Goal: Task Accomplishment & Management: Manage account settings

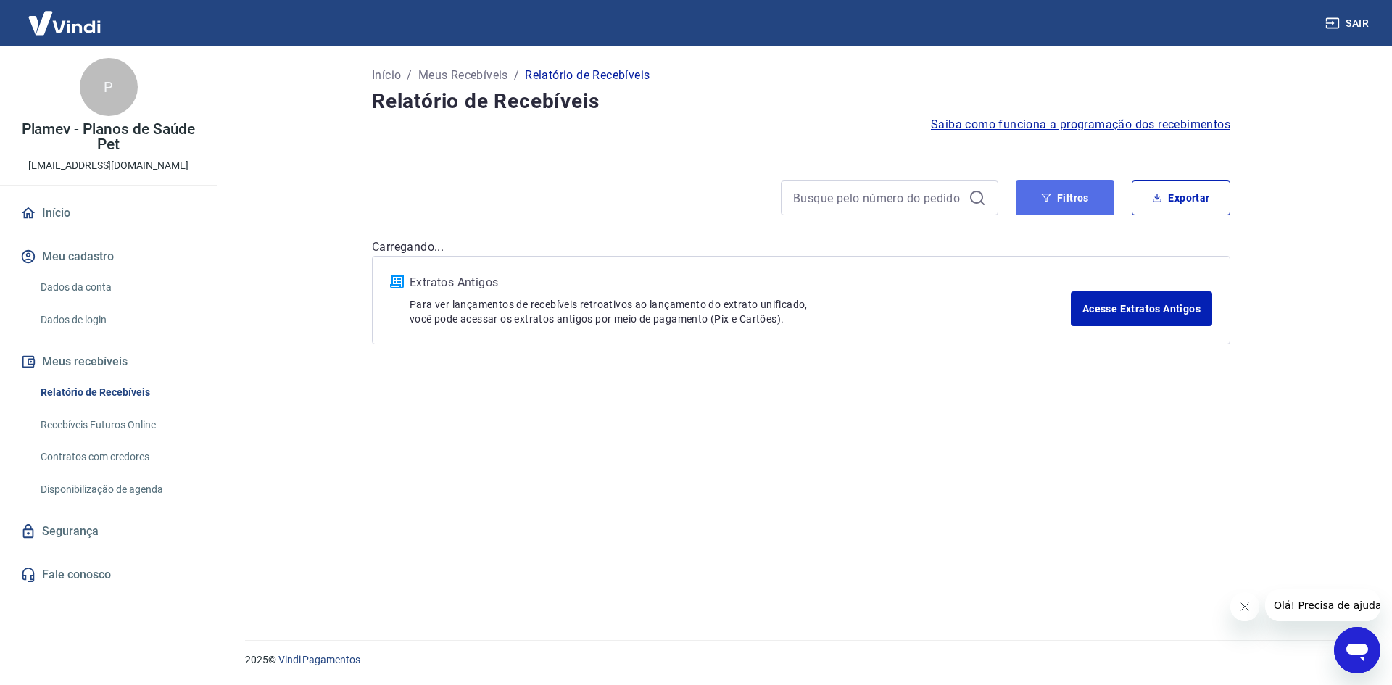
click at [1055, 194] on button "Filtros" at bounding box center [1065, 198] width 99 height 35
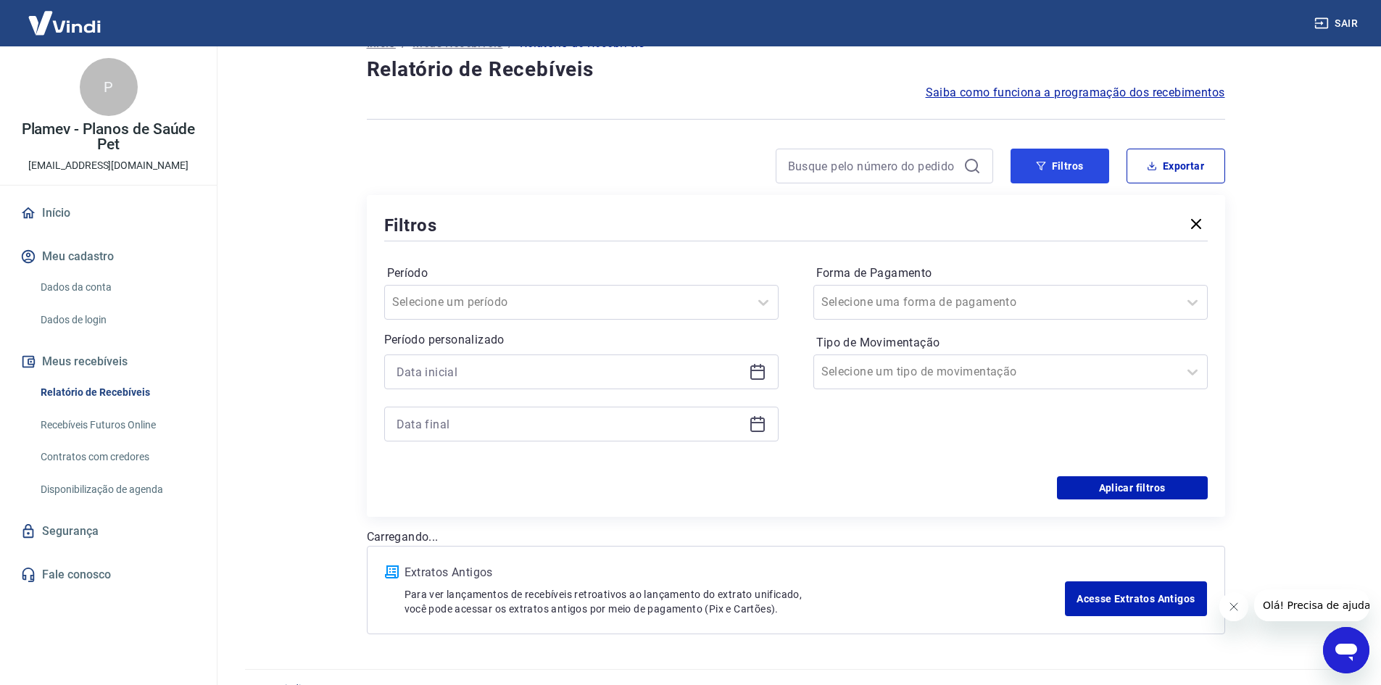
scroll to position [61, 0]
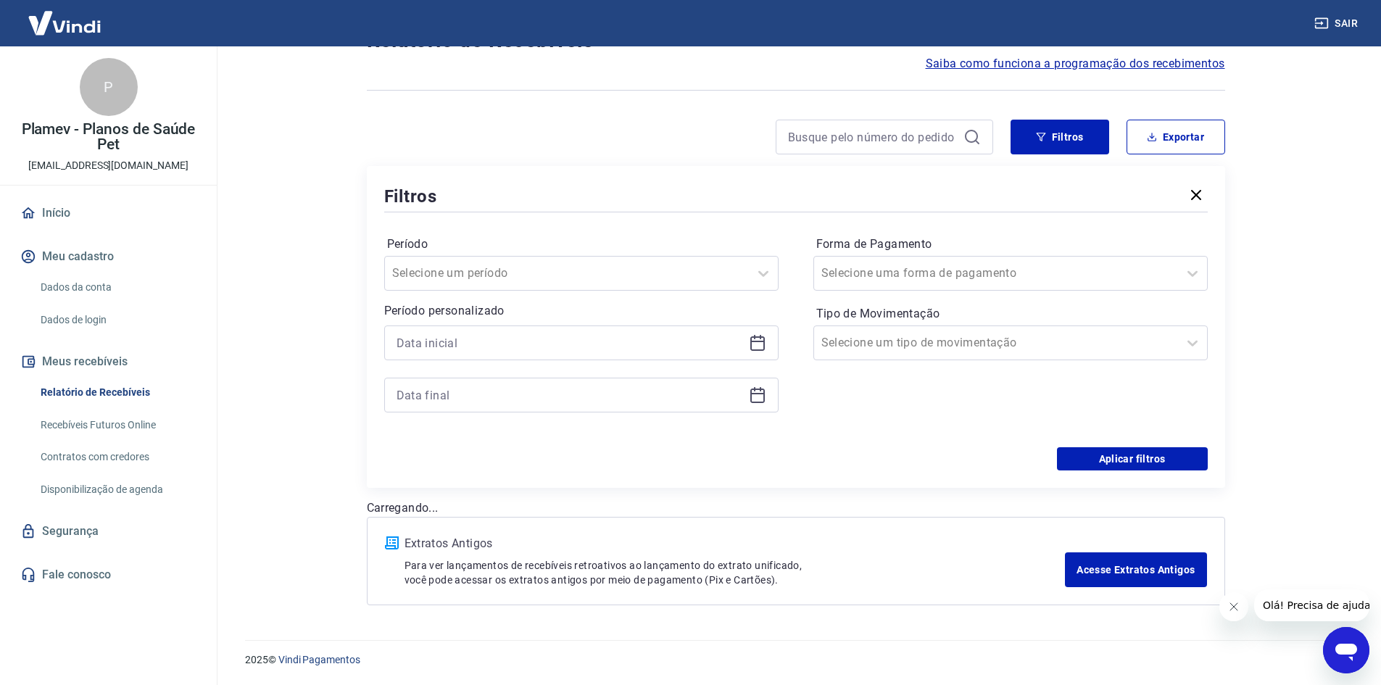
click at [751, 337] on icon at bounding box center [757, 342] width 17 height 17
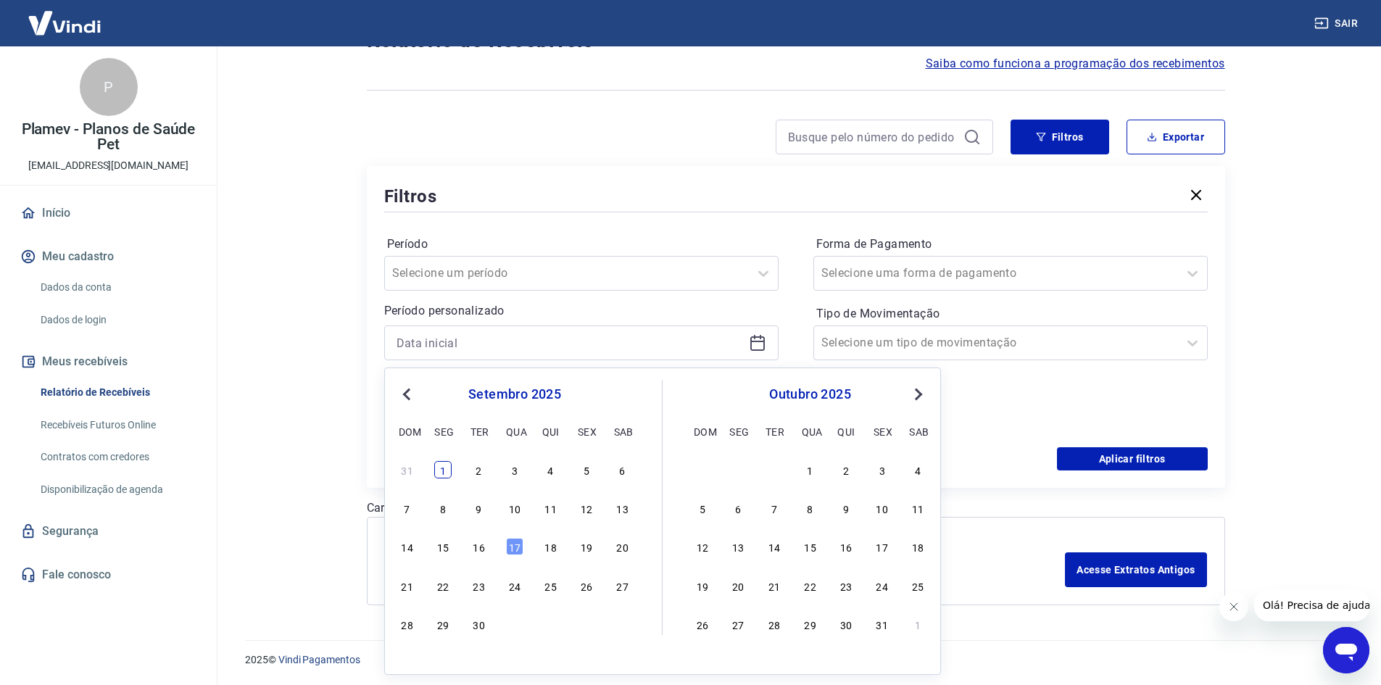
click at [443, 472] on div "1" at bounding box center [442, 469] width 17 height 17
type input "01/09/2025"
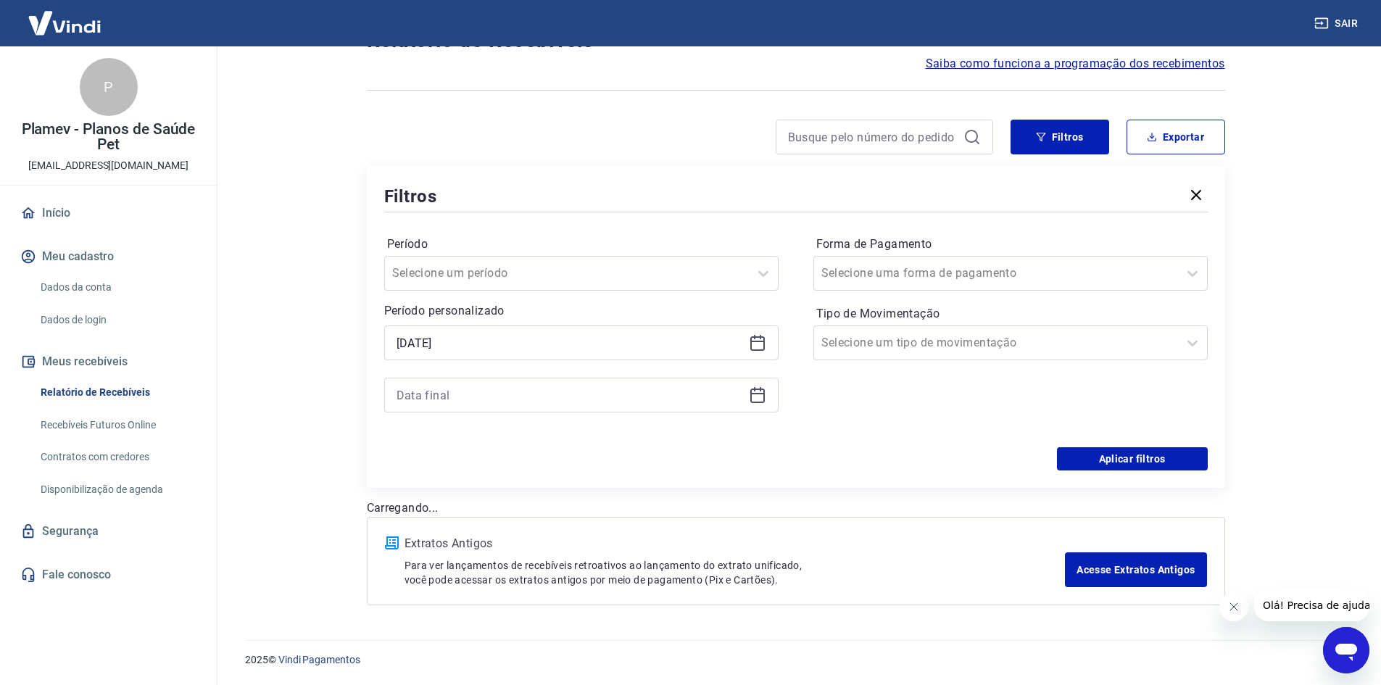
click at [758, 393] on icon at bounding box center [758, 393] width 15 height 1
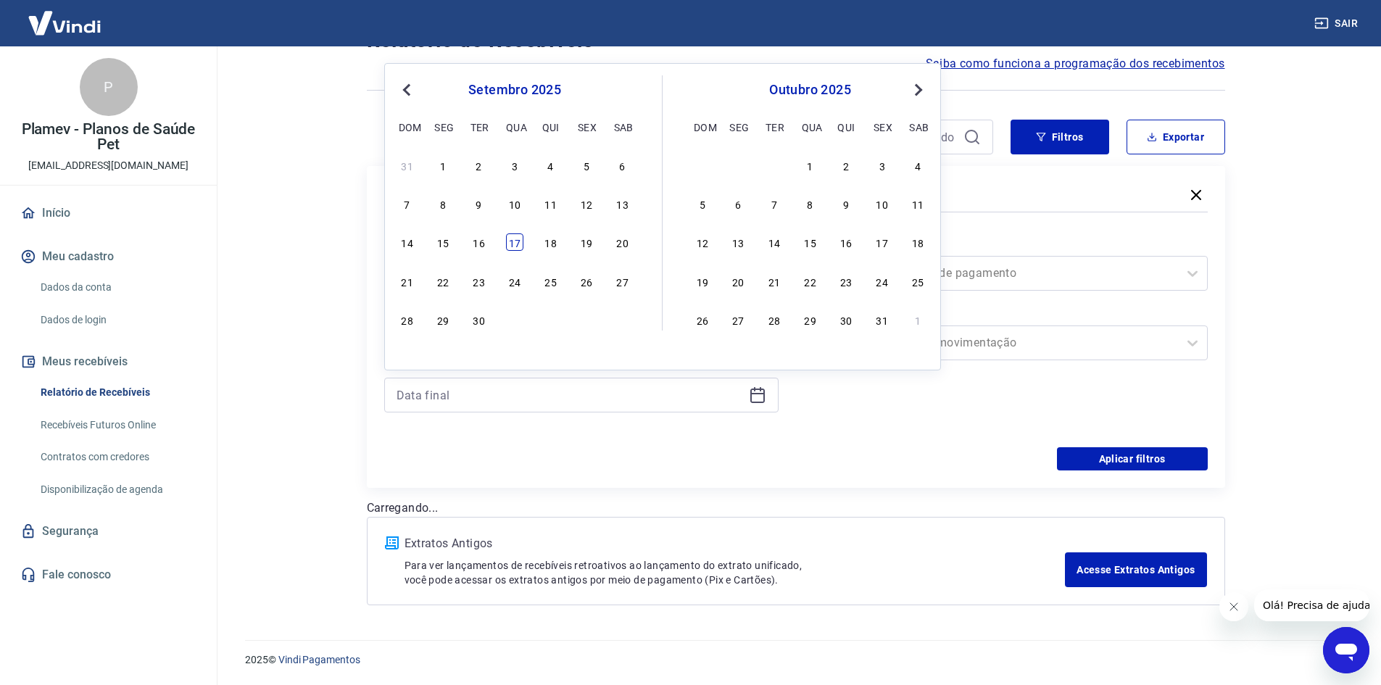
click at [513, 247] on div "17" at bounding box center [514, 242] width 17 height 17
type input "17/09/2025"
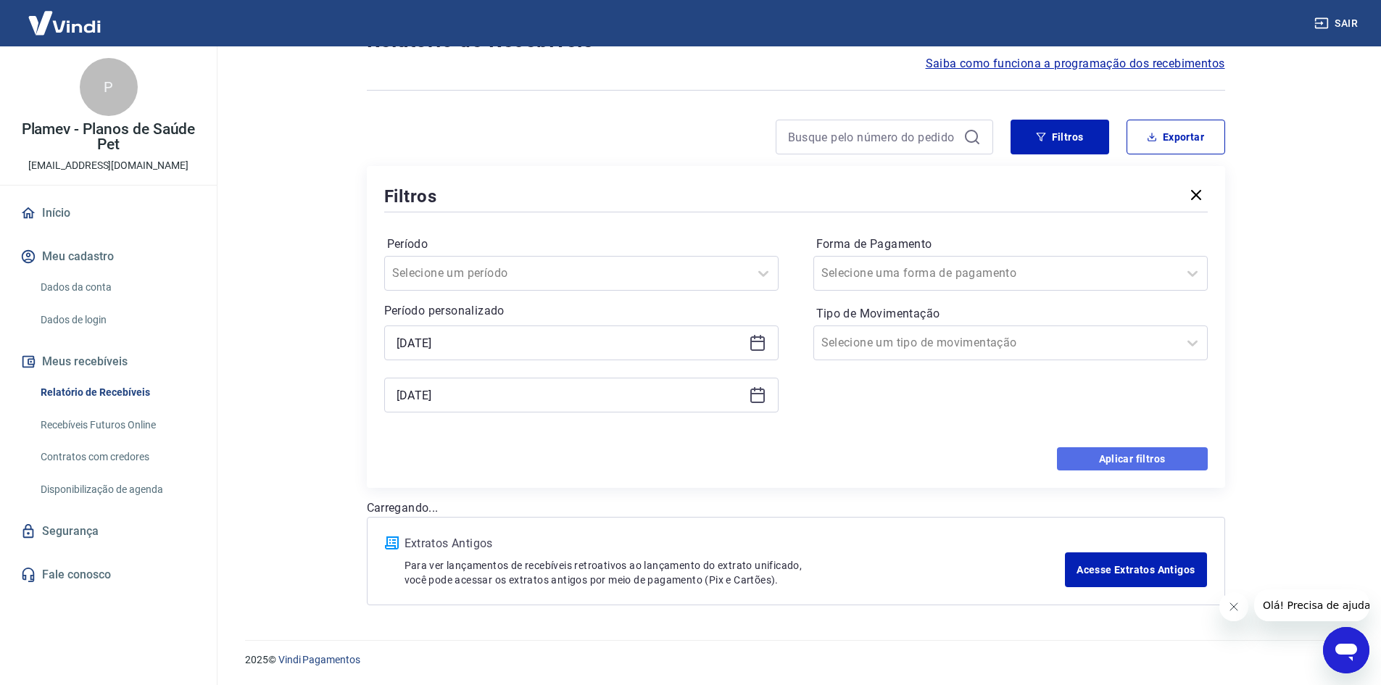
click at [1088, 456] on button "Aplicar filtros" at bounding box center [1132, 458] width 151 height 23
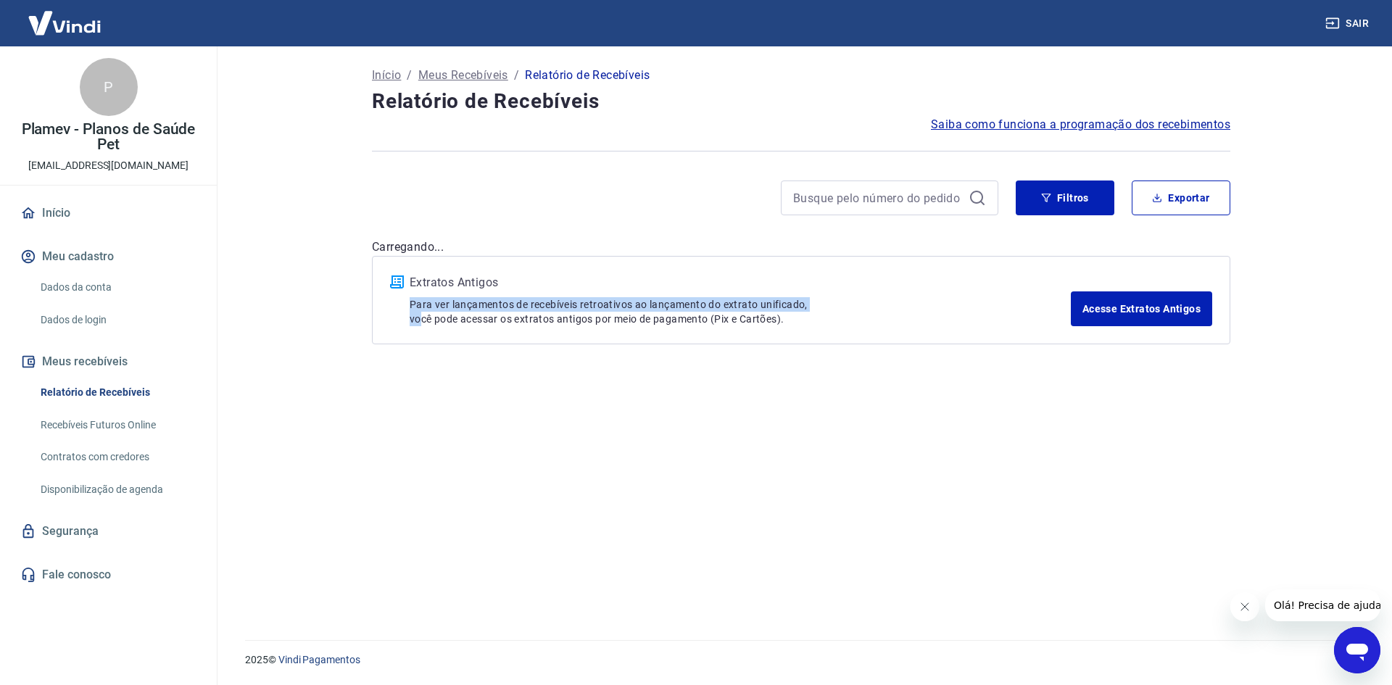
drag, startPoint x: 416, startPoint y: 315, endPoint x: 814, endPoint y: 310, distance: 398.2
click at [814, 310] on p "Para ver lançamentos de recebíveis retroativos ao lançamento do extrato unifica…" at bounding box center [740, 311] width 661 height 29
click at [1123, 310] on link "Acesse Extratos Antigos" at bounding box center [1141, 309] width 141 height 35
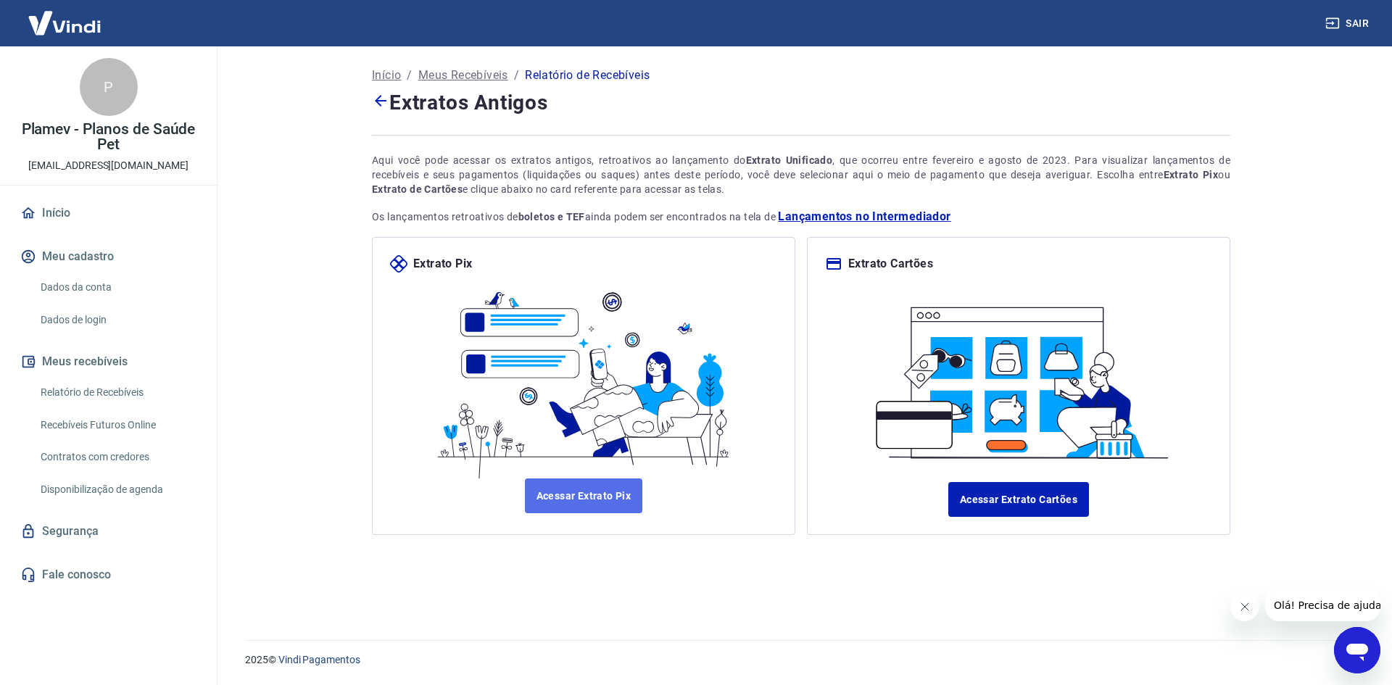
click at [600, 487] on link "Acessar Extrato Pix" at bounding box center [584, 496] width 118 height 35
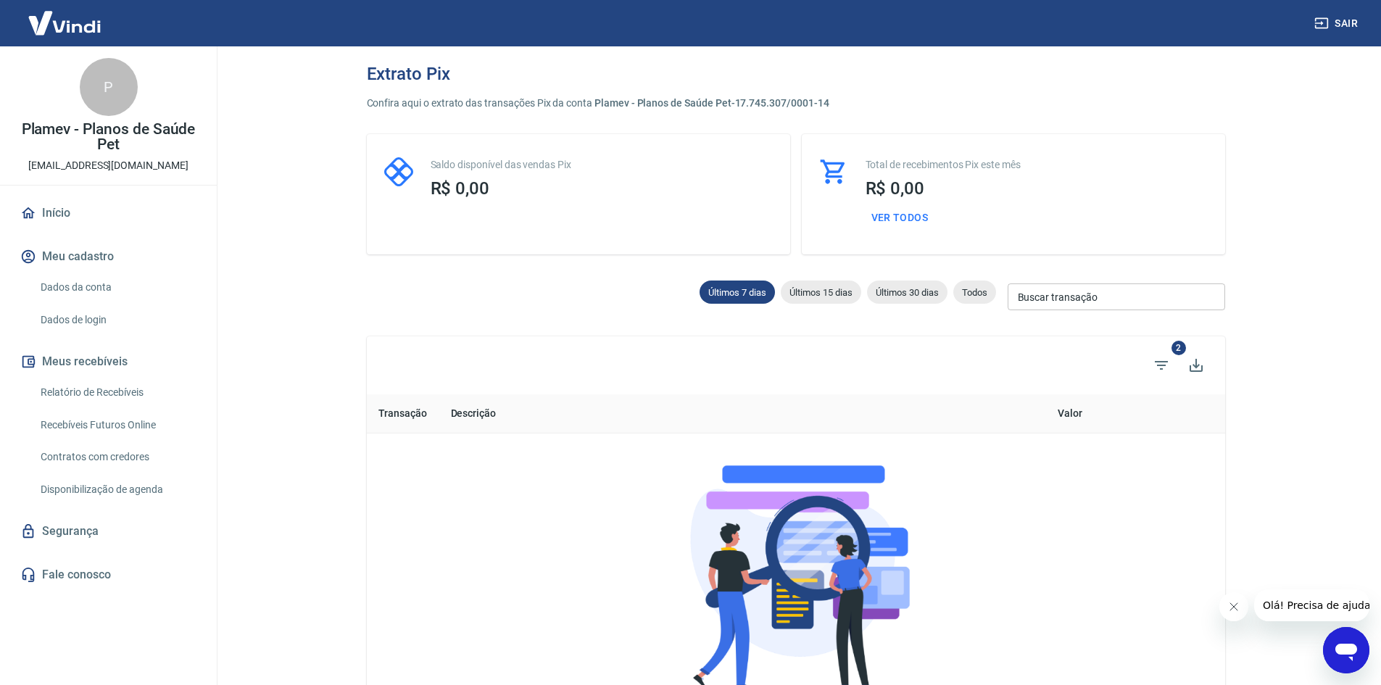
click at [113, 389] on link "Relatório de Recebíveis" at bounding box center [117, 393] width 165 height 30
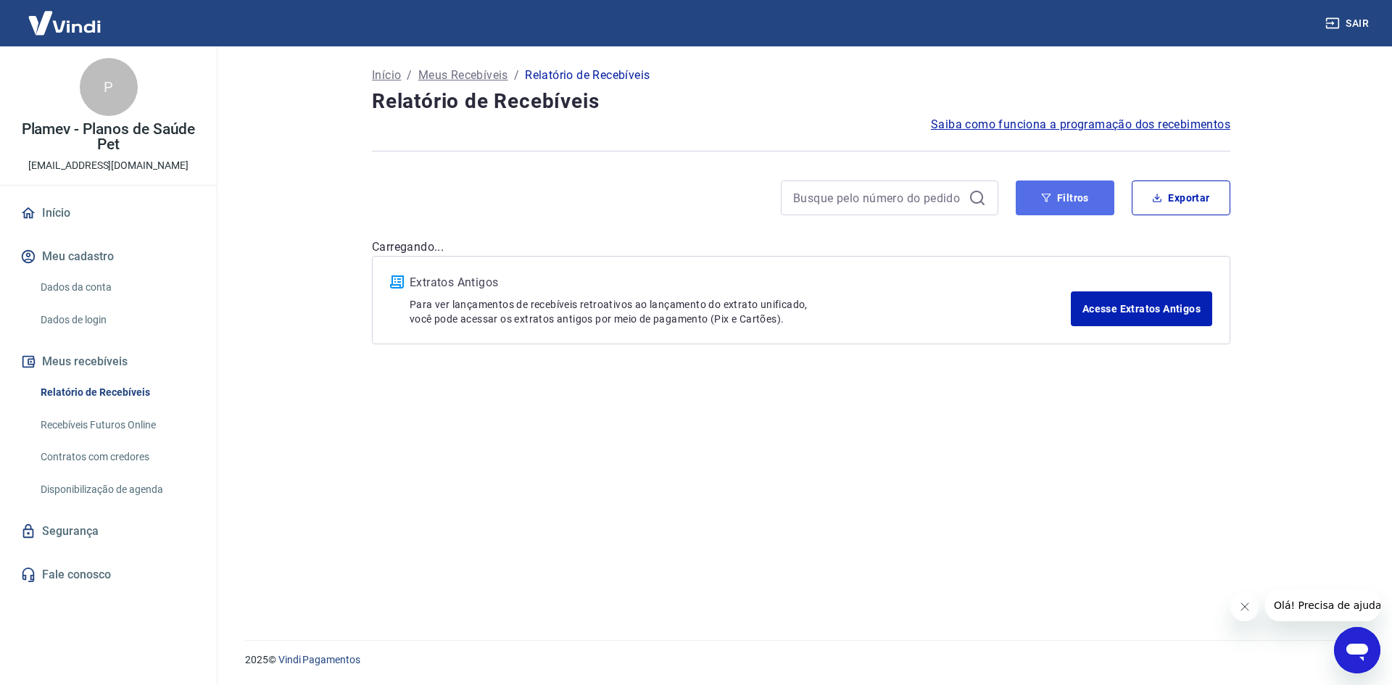
click at [1038, 188] on button "Filtros" at bounding box center [1065, 198] width 99 height 35
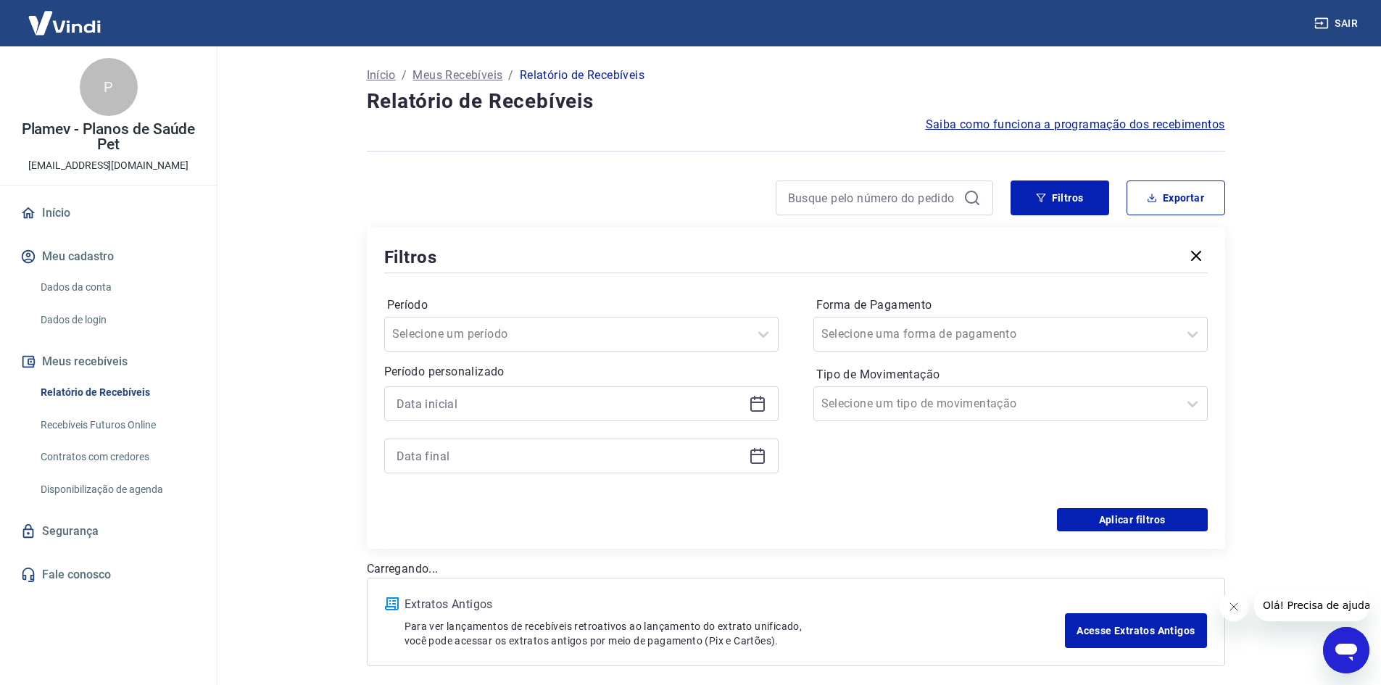
click at [757, 408] on icon at bounding box center [757, 403] width 17 height 17
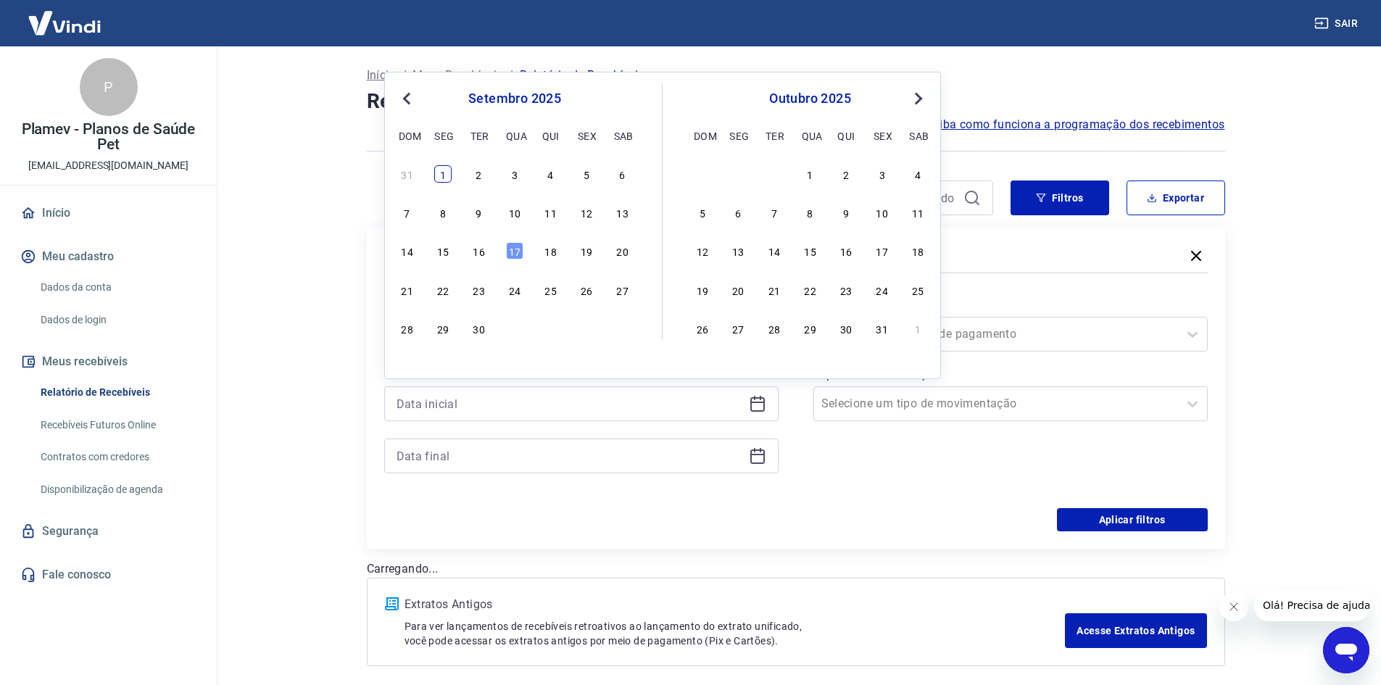
click at [440, 175] on div "1" at bounding box center [442, 173] width 17 height 17
type input "01/09/2025"
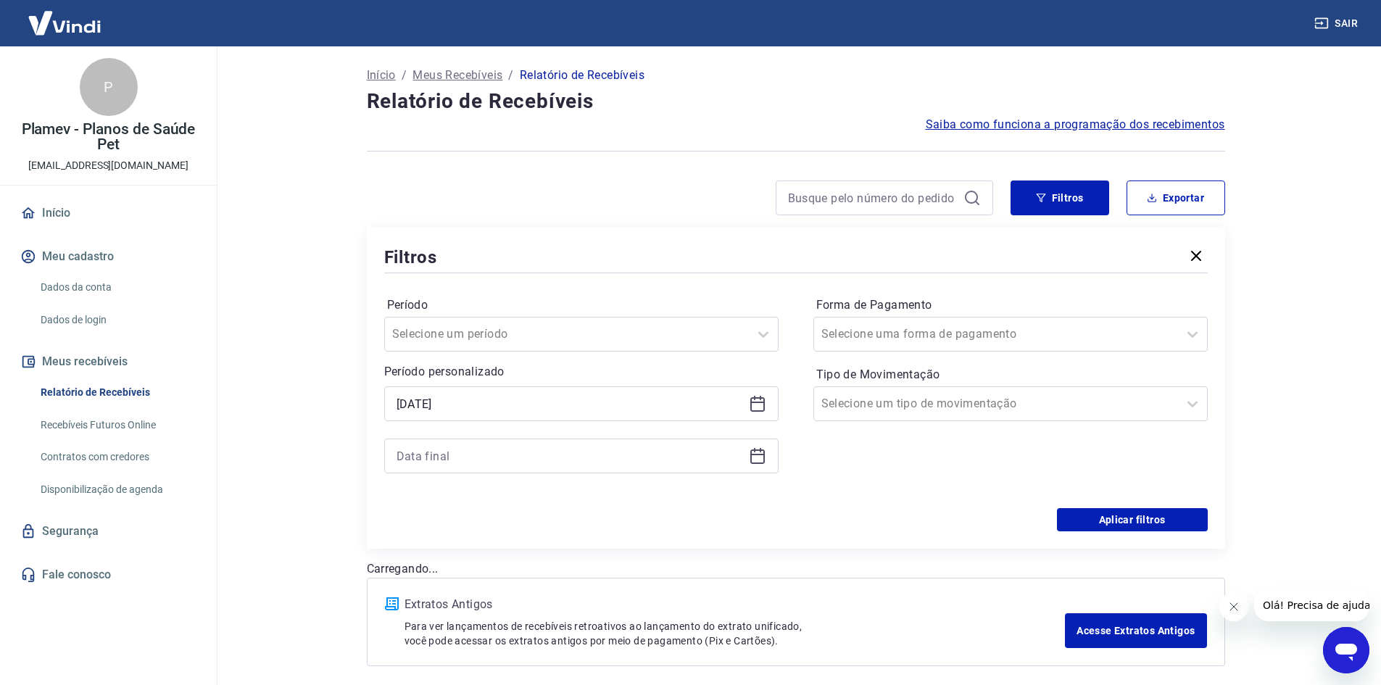
click at [751, 447] on icon at bounding box center [757, 455] width 17 height 17
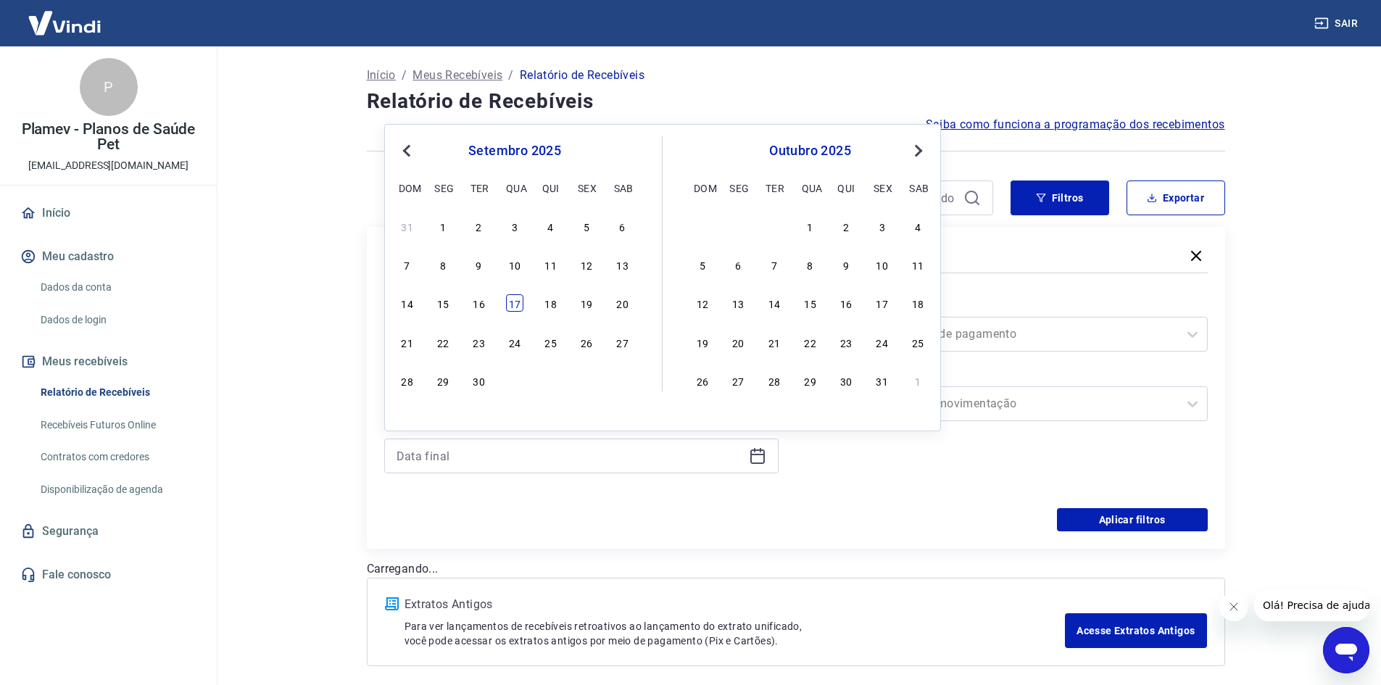
click at [517, 305] on div "17" at bounding box center [514, 302] width 17 height 17
type input "17/09/2025"
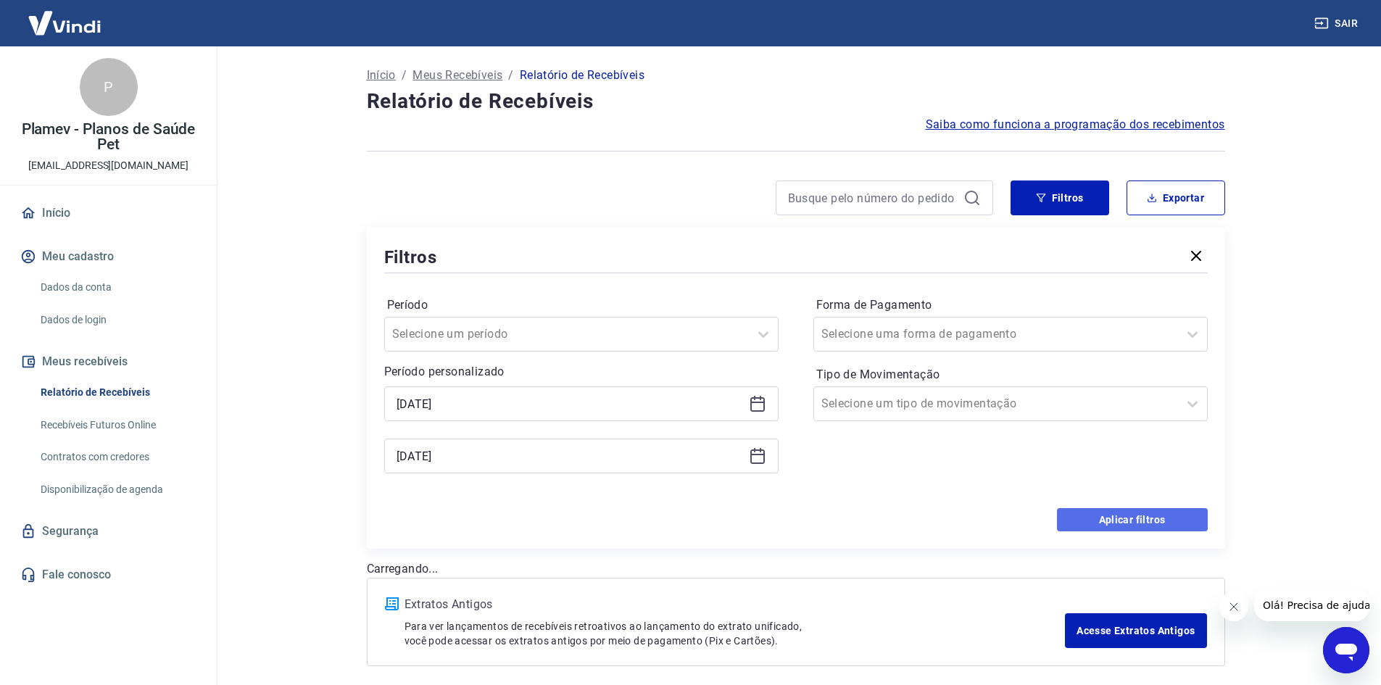
click at [1102, 518] on button "Aplicar filtros" at bounding box center [1132, 519] width 151 height 23
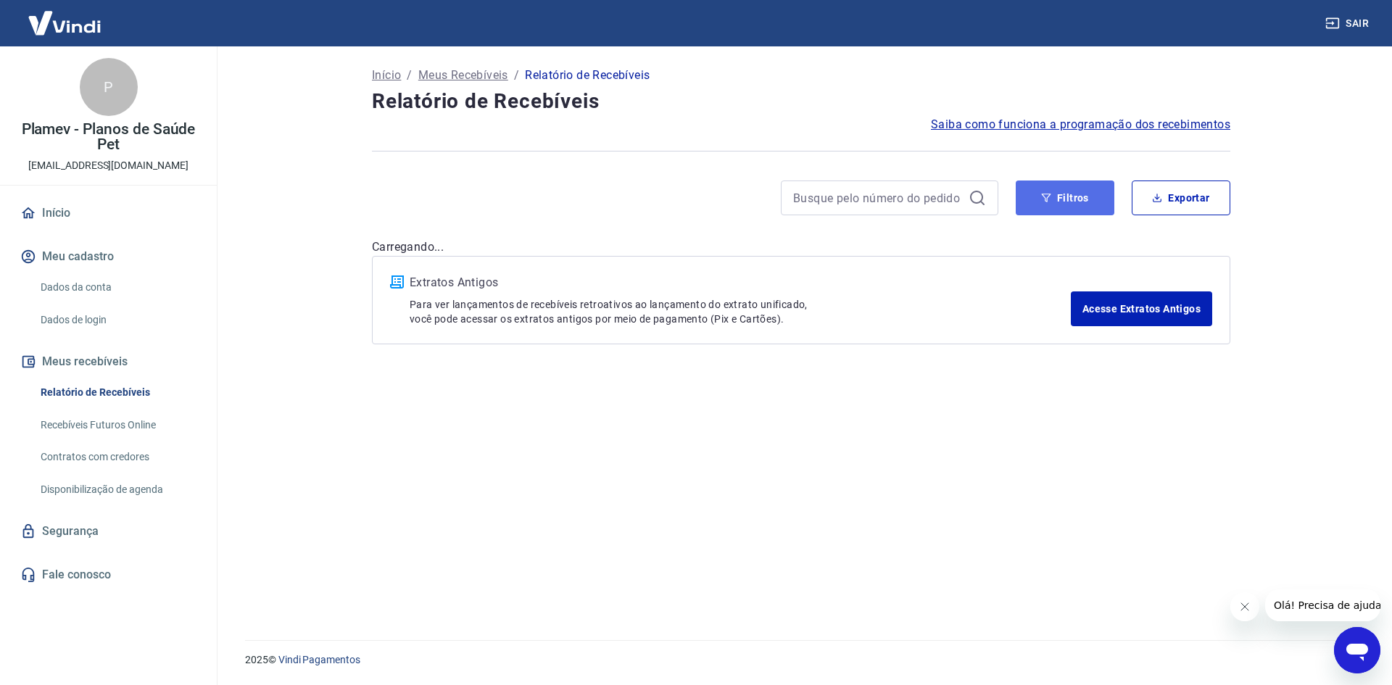
click at [1086, 204] on button "Filtros" at bounding box center [1065, 198] width 99 height 35
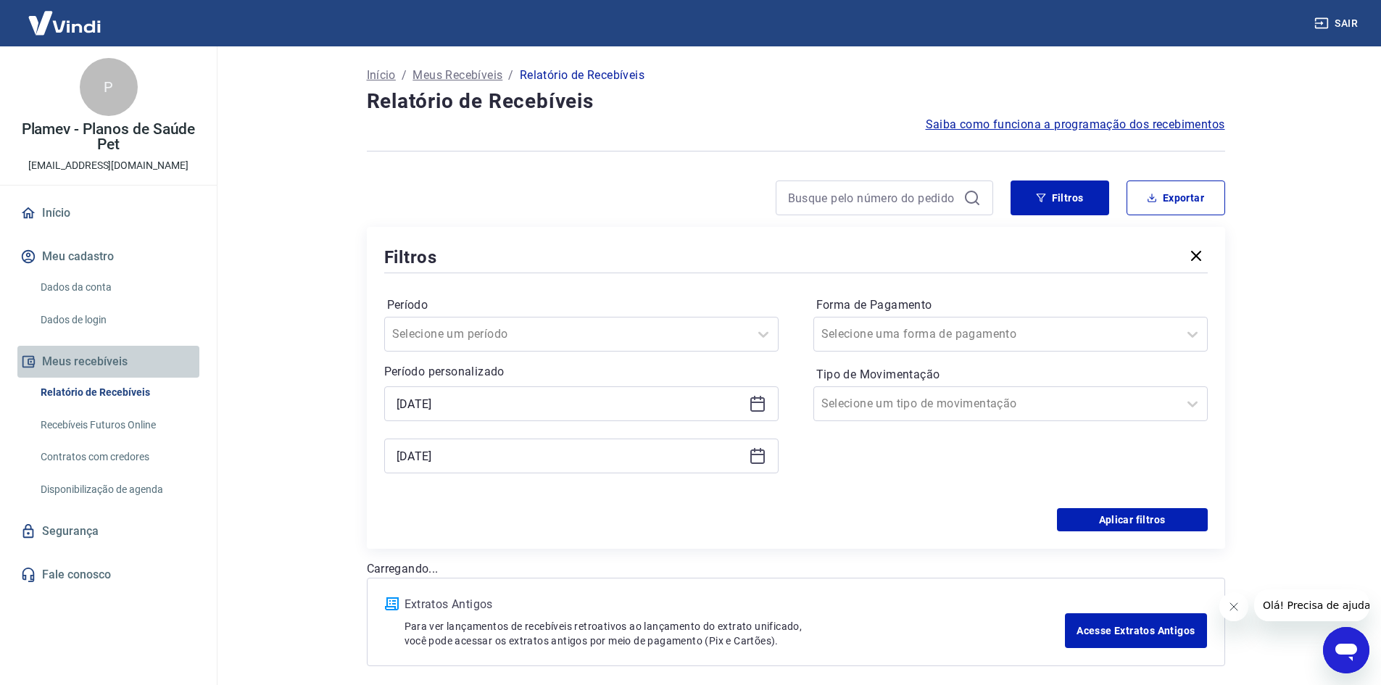
click at [80, 372] on button "Meus recebíveis" at bounding box center [108, 362] width 182 height 32
click at [130, 387] on link "Relatório de Recebíveis" at bounding box center [117, 393] width 165 height 30
click at [108, 365] on button "Meus recebíveis" at bounding box center [108, 362] width 182 height 32
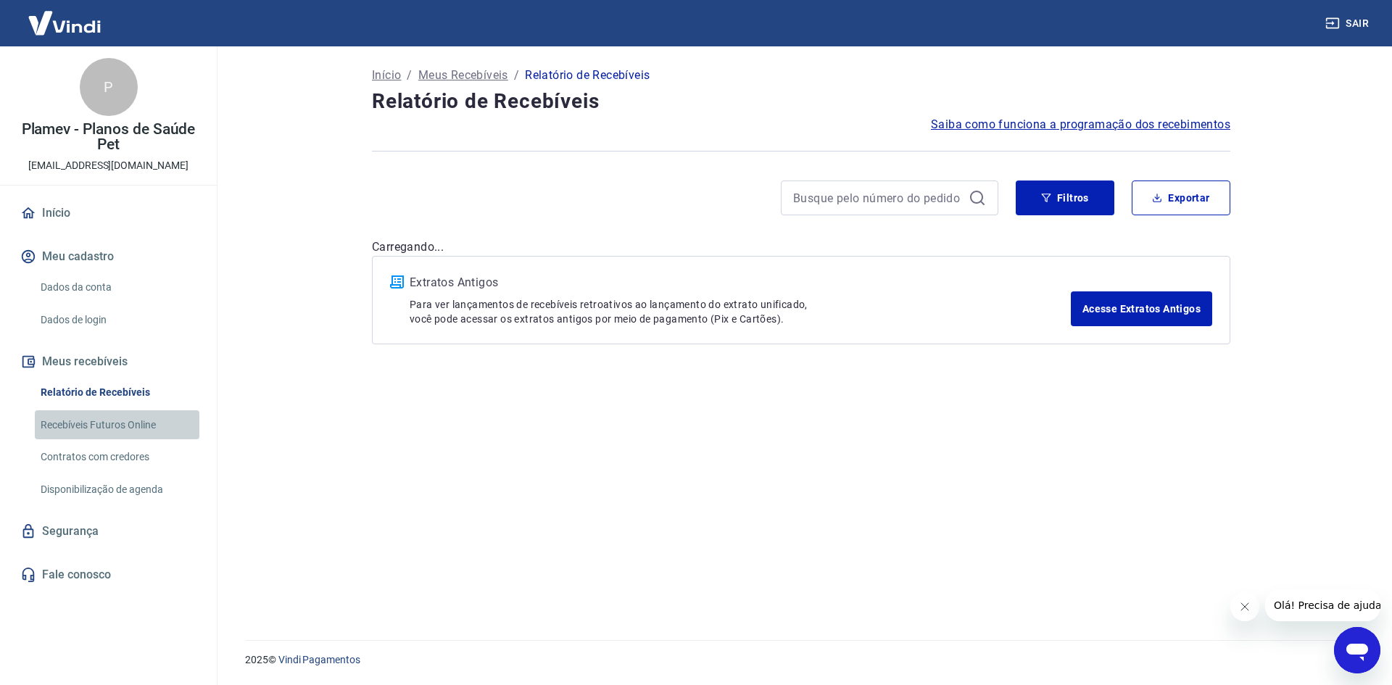
click at [128, 426] on link "Recebíveis Futuros Online" at bounding box center [117, 425] width 165 height 30
click at [104, 393] on link "Relatório de Recebíveis" at bounding box center [117, 393] width 165 height 30
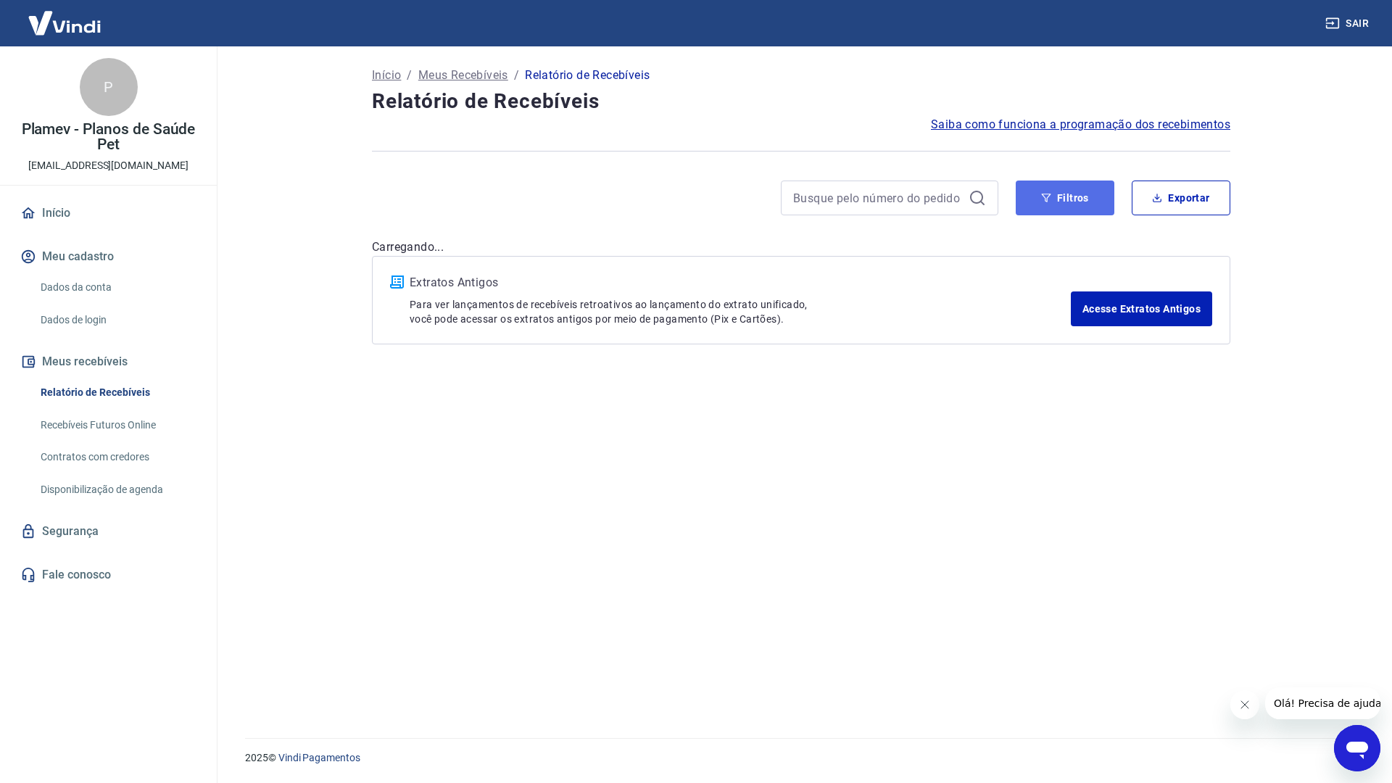
click at [1060, 191] on button "Filtros" at bounding box center [1065, 198] width 99 height 35
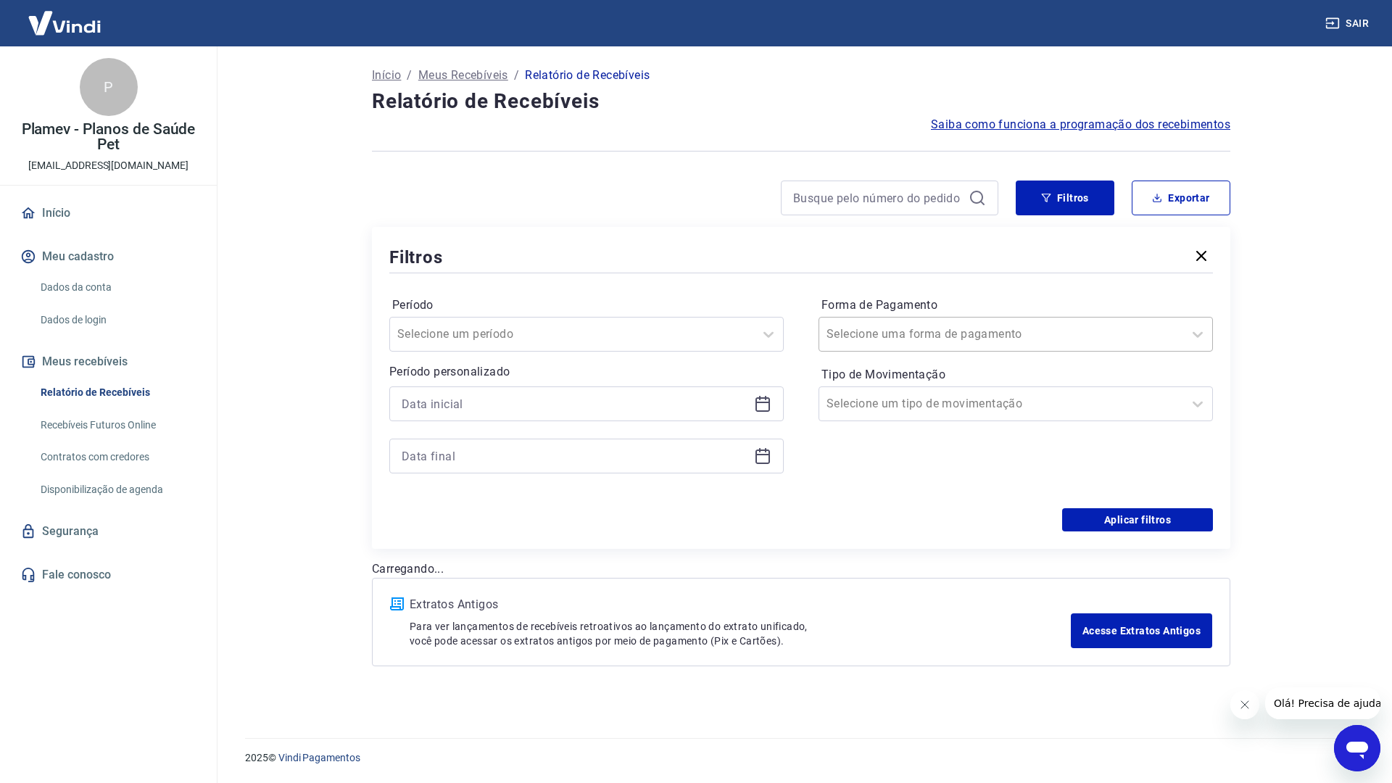
click at [995, 336] on div at bounding box center [1002, 334] width 350 height 20
click at [1000, 330] on div at bounding box center [1002, 334] width 350 height 20
click at [619, 334] on div at bounding box center [572, 334] width 350 height 20
click at [466, 547] on div "Últimos 90 dias" at bounding box center [586, 548] width 394 height 29
click at [1112, 521] on button "Aplicar filtros" at bounding box center [1137, 519] width 151 height 23
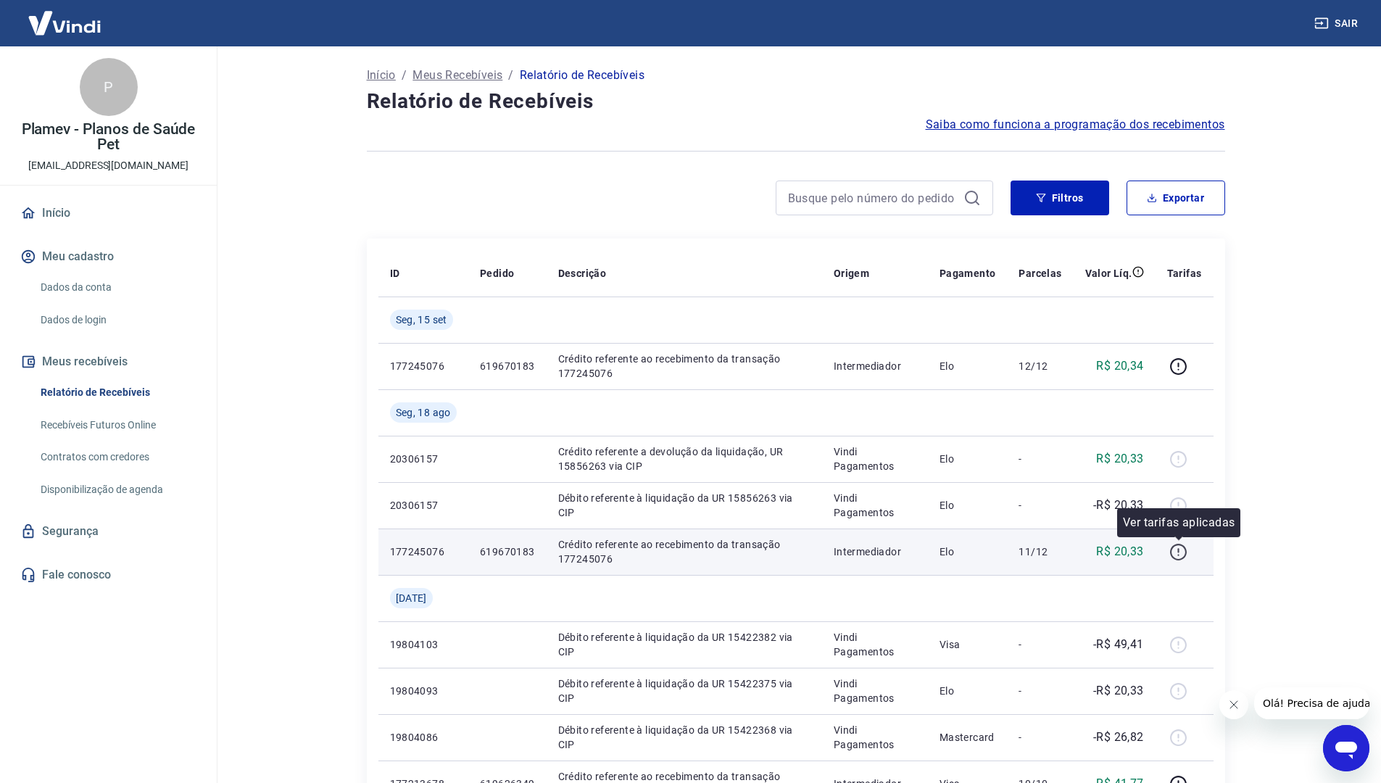
click at [1181, 558] on icon "button" at bounding box center [1179, 552] width 18 height 18
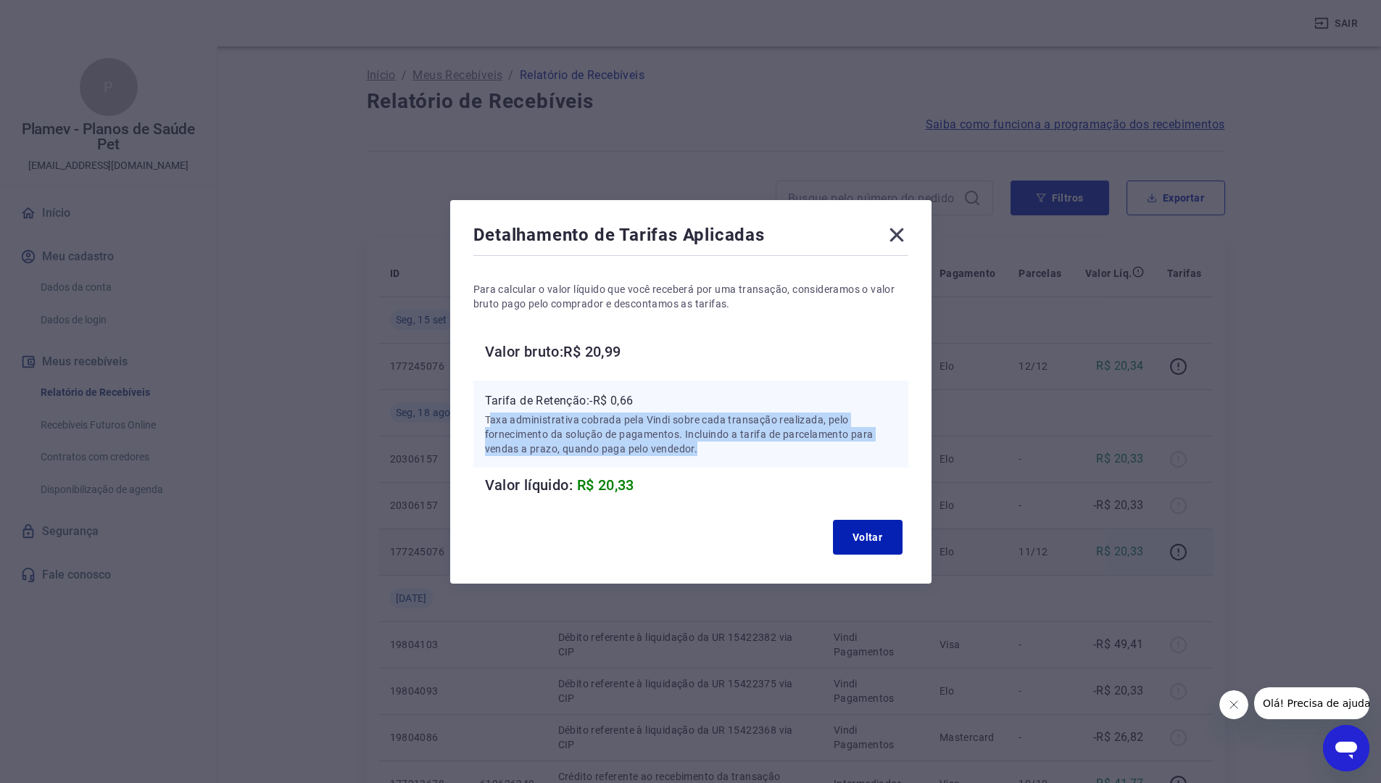
drag, startPoint x: 496, startPoint y: 421, endPoint x: 763, endPoint y: 468, distance: 271.1
click at [769, 466] on div "Tarifa de Retenção: -R$ 0,66 Taxa administrativa cobrada pela Vindi sobre cada …" at bounding box center [691, 424] width 435 height 87
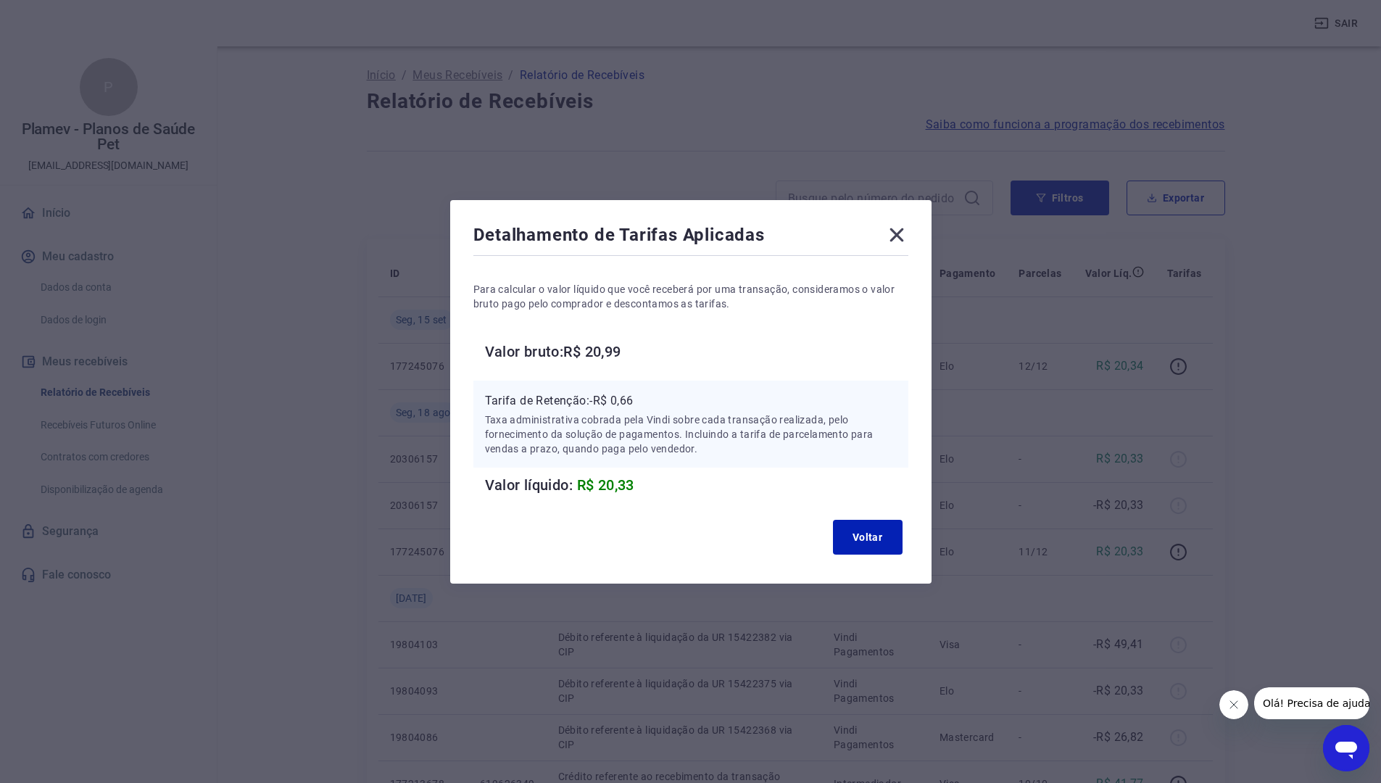
click at [904, 239] on icon at bounding box center [896, 234] width 23 height 23
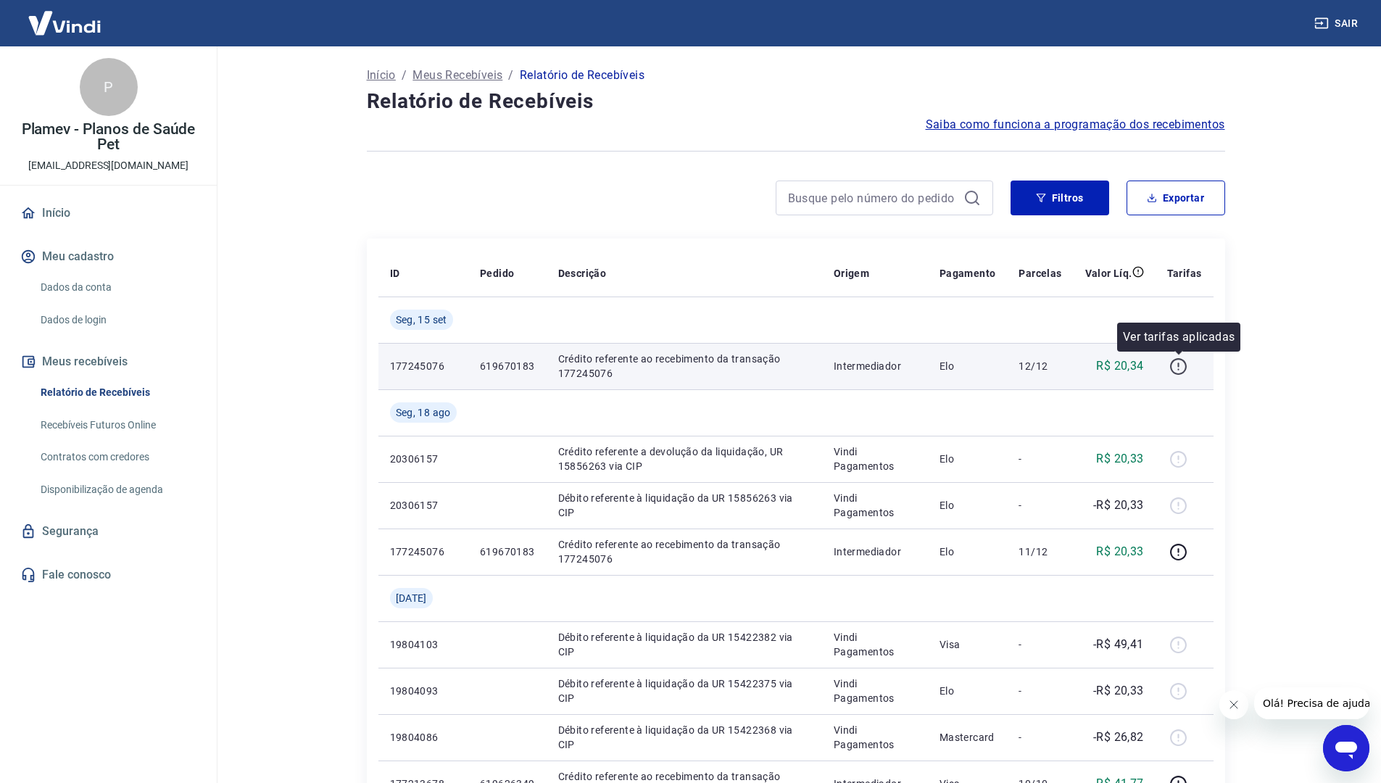
click at [1176, 366] on icon "button" at bounding box center [1179, 367] width 18 height 18
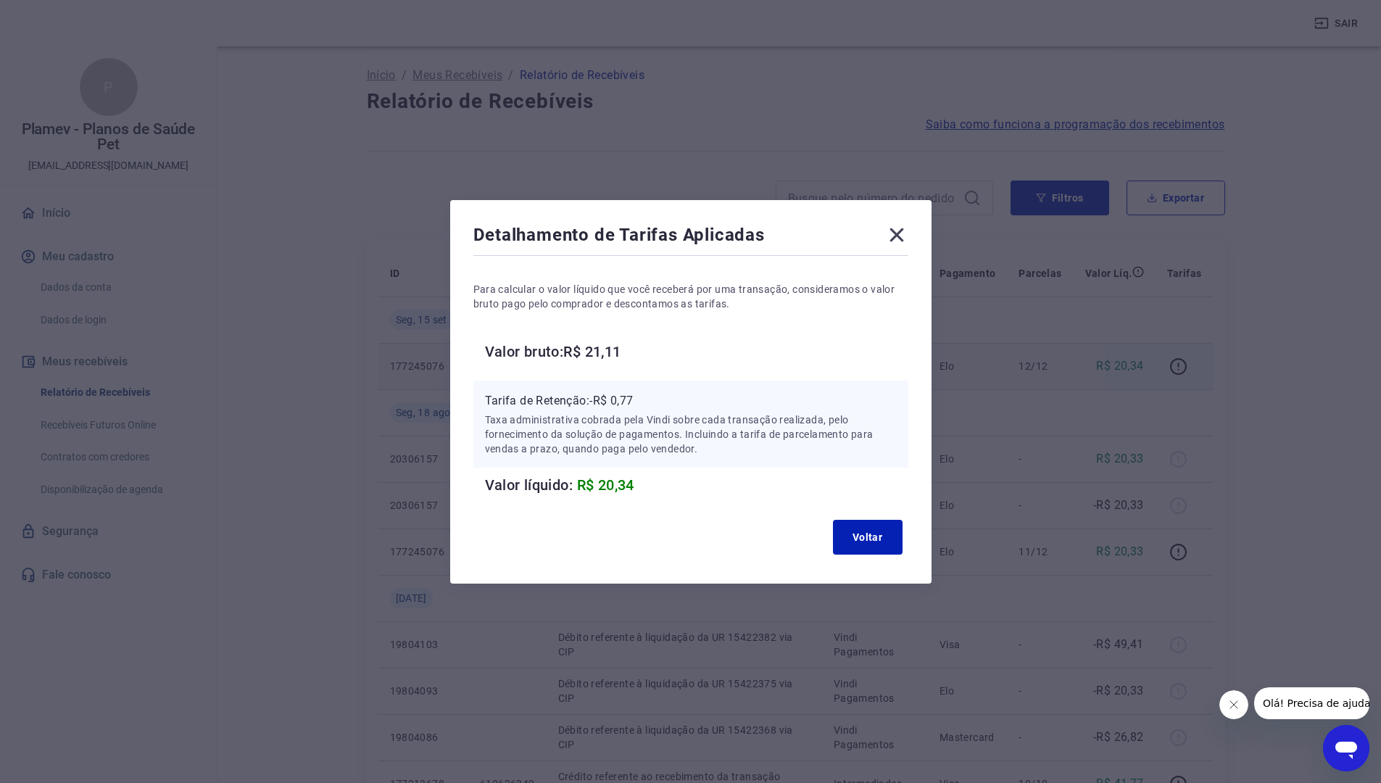
click at [898, 236] on icon at bounding box center [896, 234] width 23 height 23
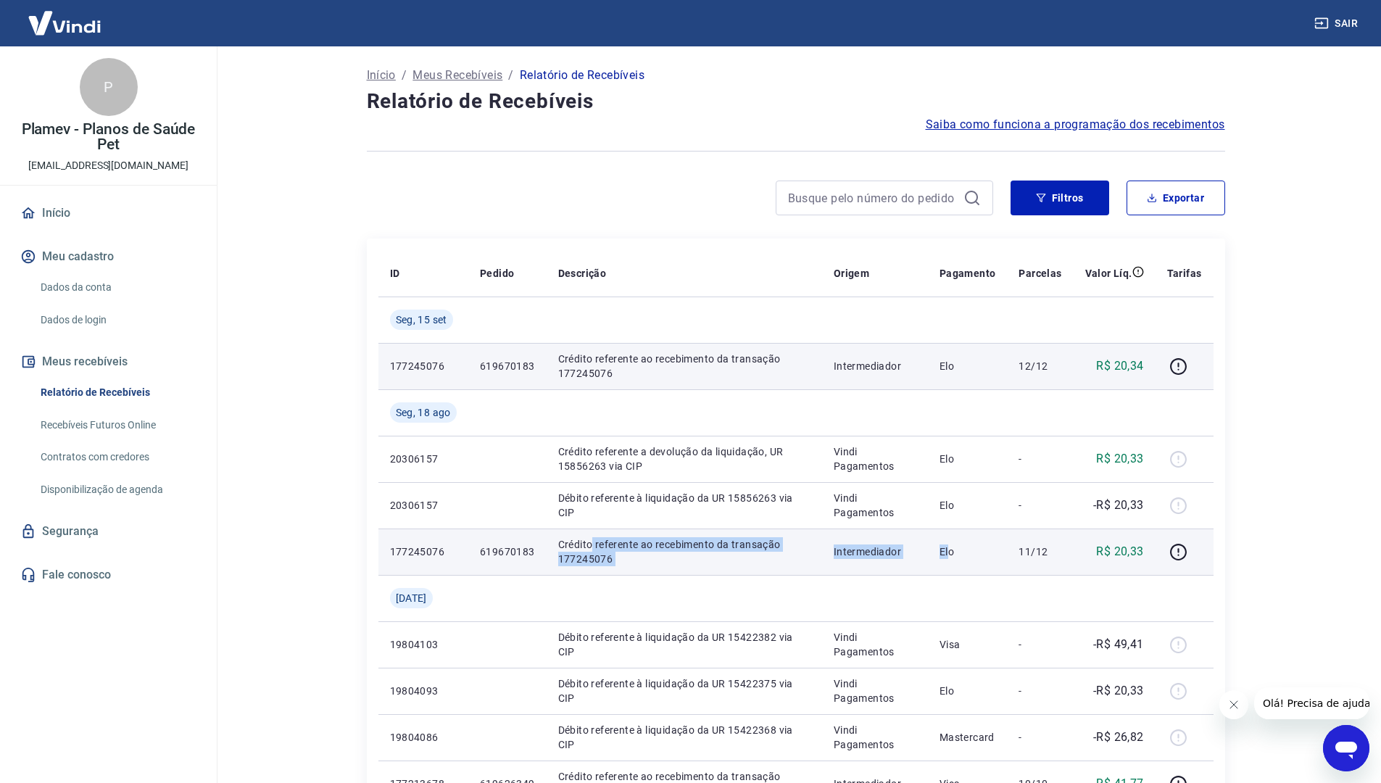
drag, startPoint x: 591, startPoint y: 550, endPoint x: 954, endPoint y: 563, distance: 363.5
click at [954, 563] on tr "177245076 619670183 Crédito referente ao recebimento da transação 177245076 Int…" at bounding box center [796, 552] width 835 height 46
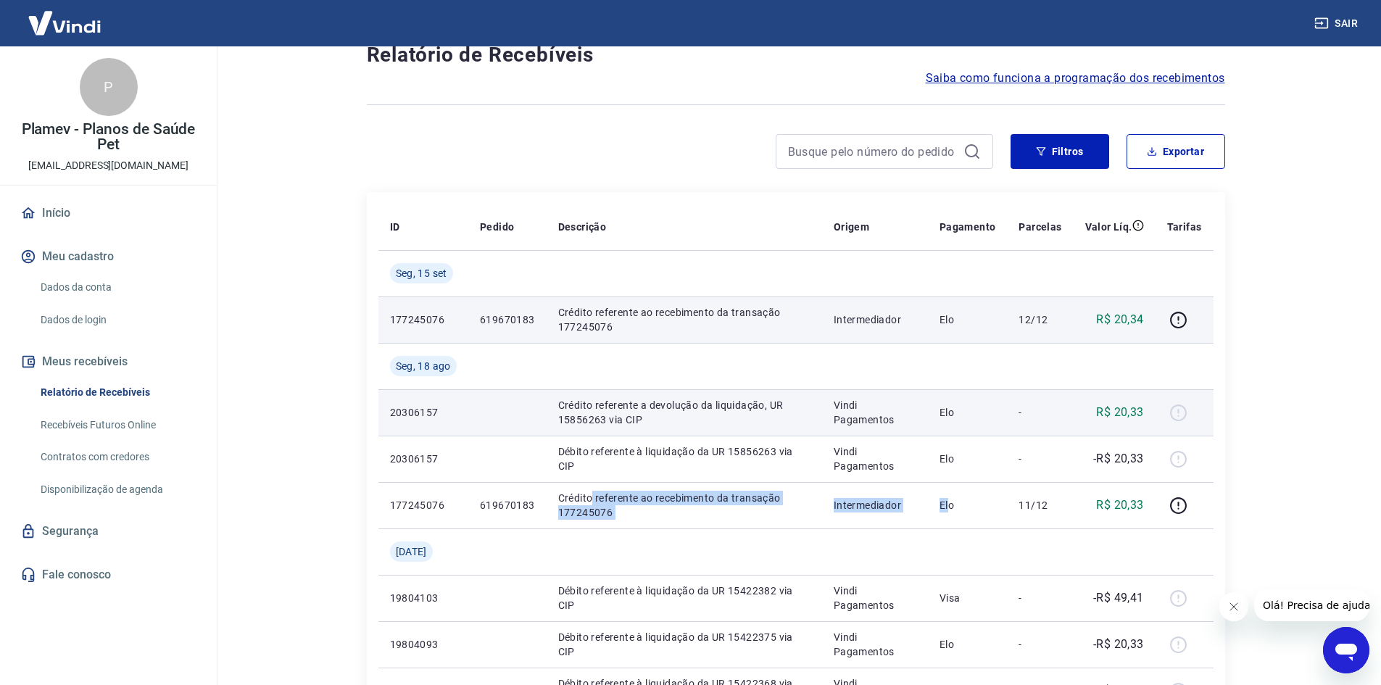
scroll to position [73, 0]
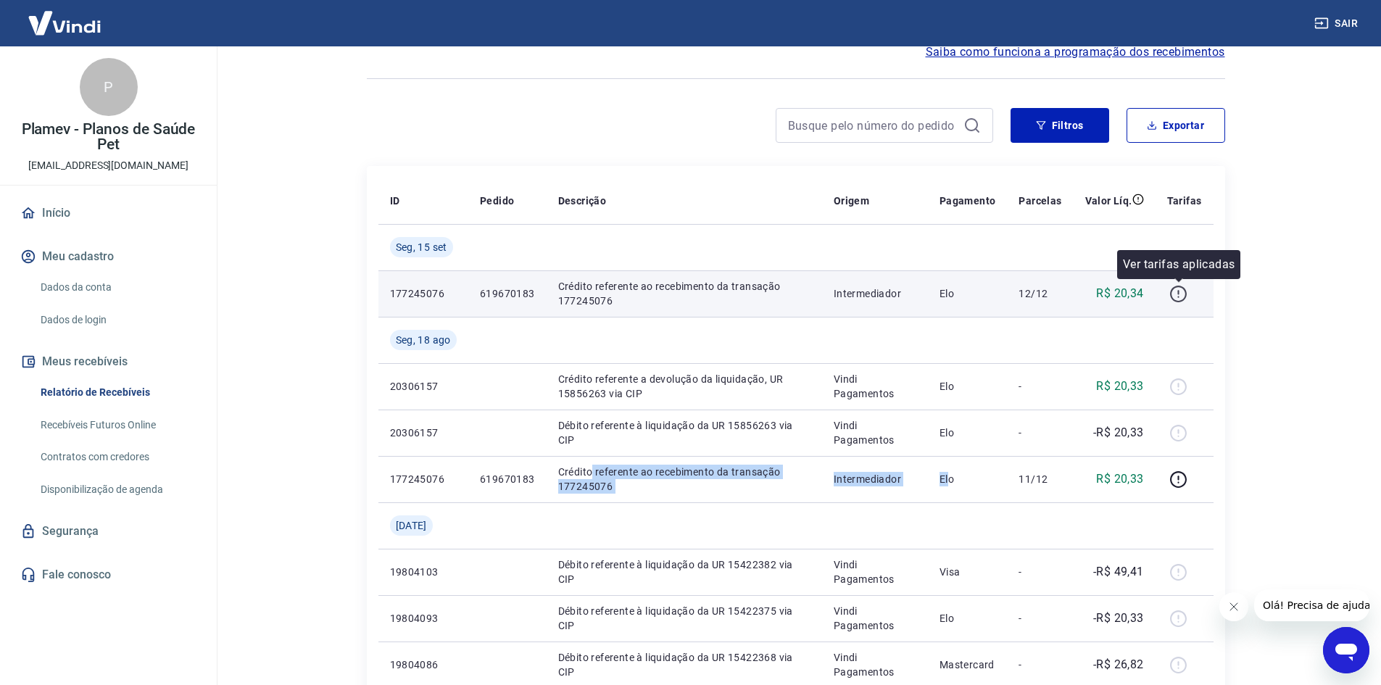
click at [1181, 299] on icon "button" at bounding box center [1179, 294] width 18 height 18
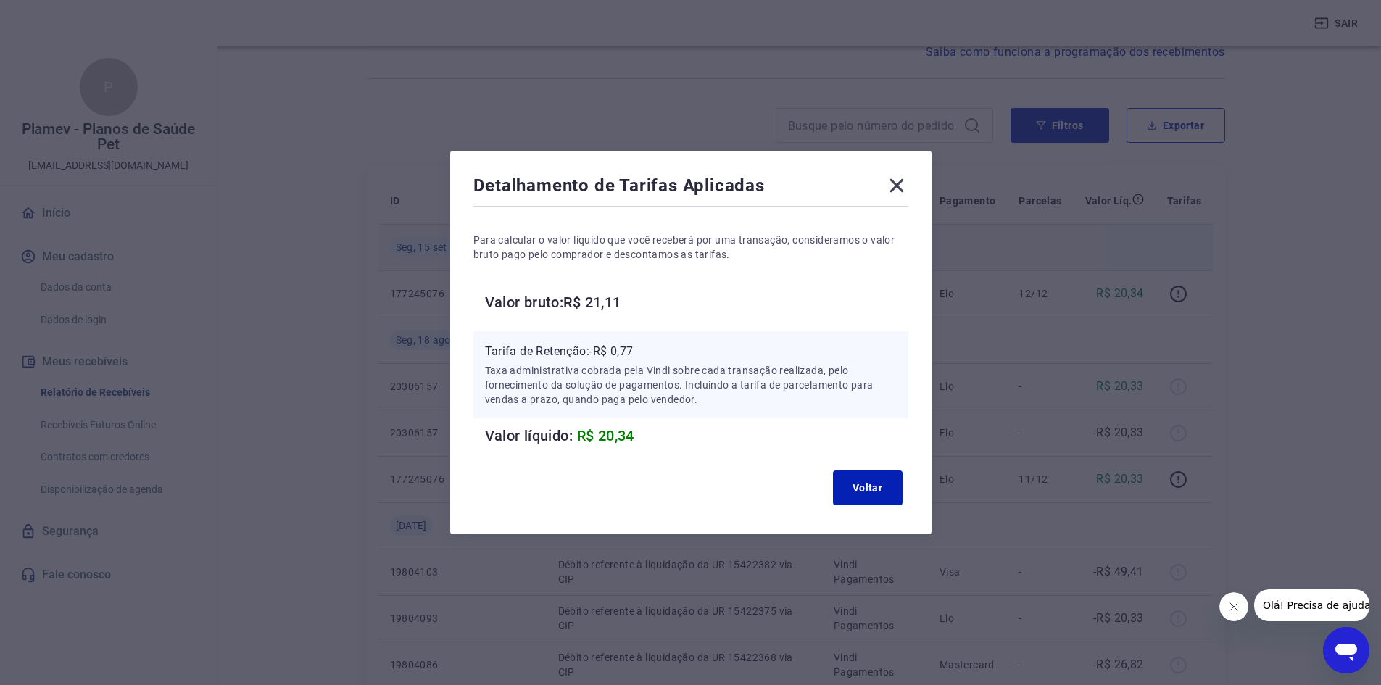
drag, startPoint x: 901, startPoint y: 185, endPoint x: 953, endPoint y: 236, distance: 72.8
click at [901, 186] on icon at bounding box center [897, 186] width 14 height 14
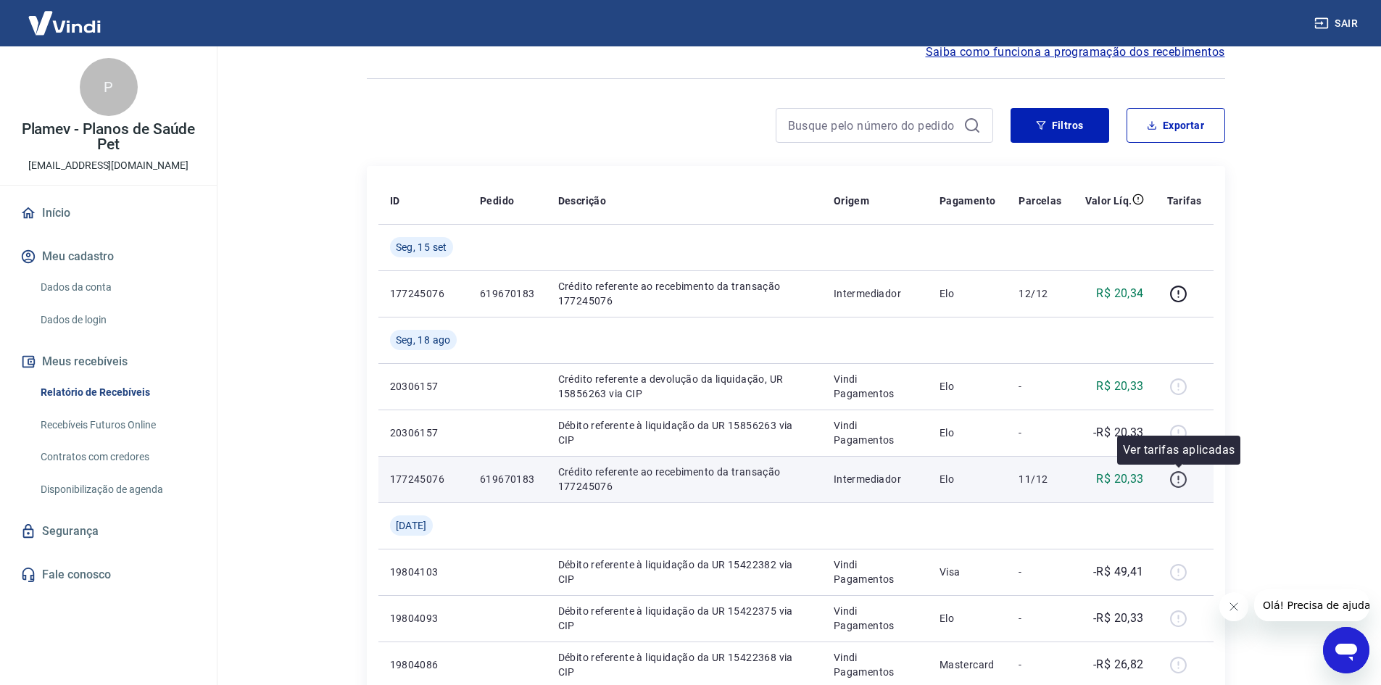
click at [1187, 478] on icon "button" at bounding box center [1178, 479] width 17 height 17
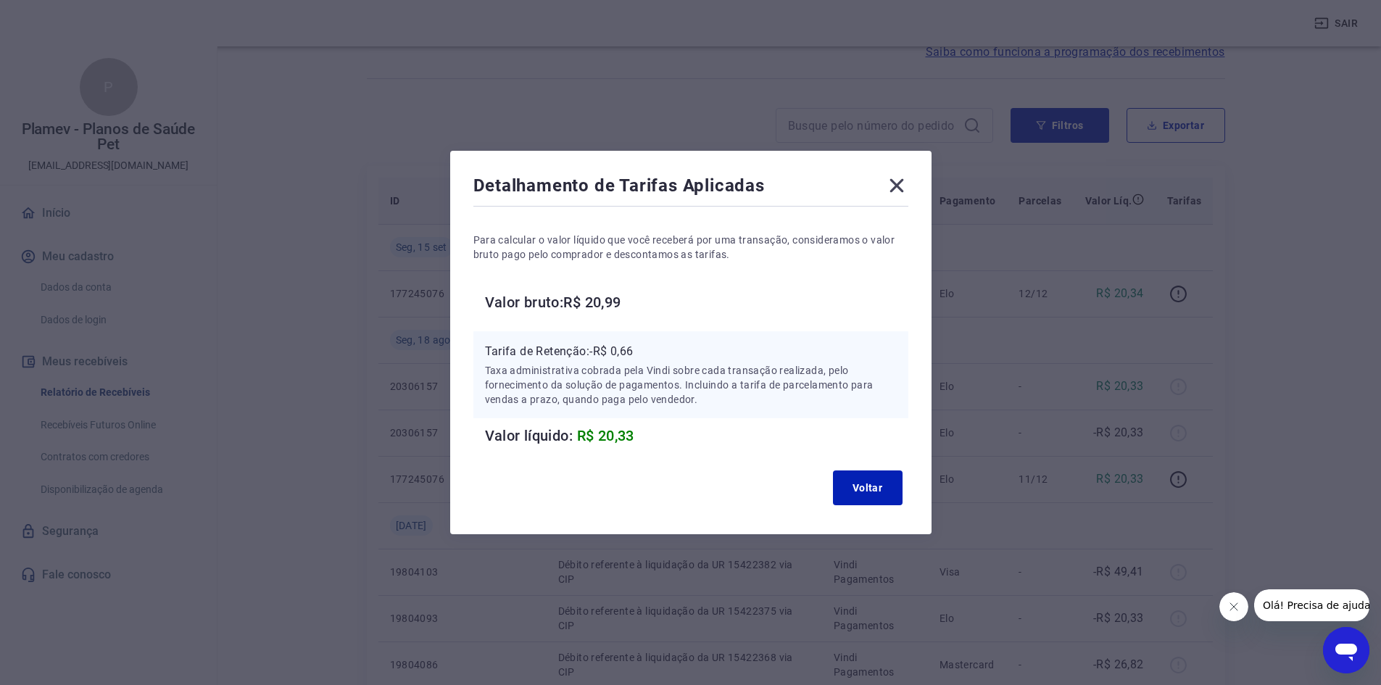
click at [907, 186] on icon at bounding box center [896, 185] width 23 height 23
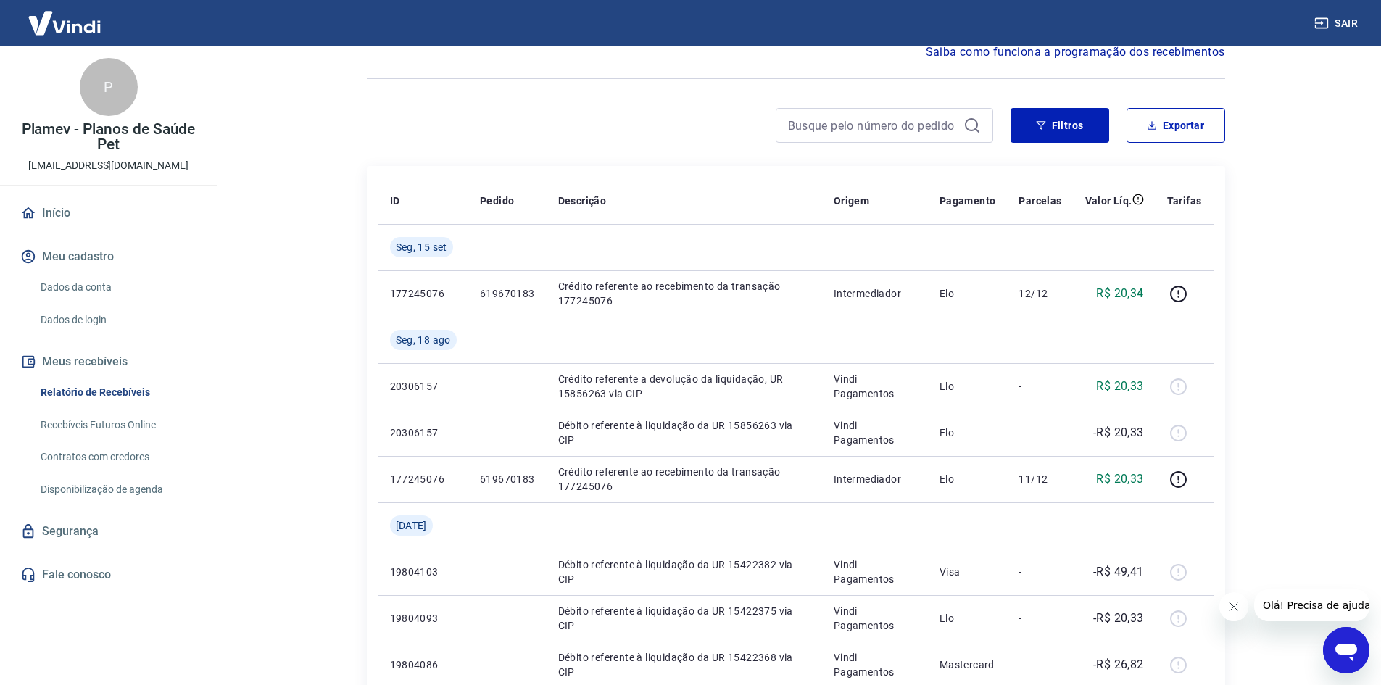
click at [1358, 651] on icon "Abrir janela de mensagens" at bounding box center [1347, 650] width 26 height 26
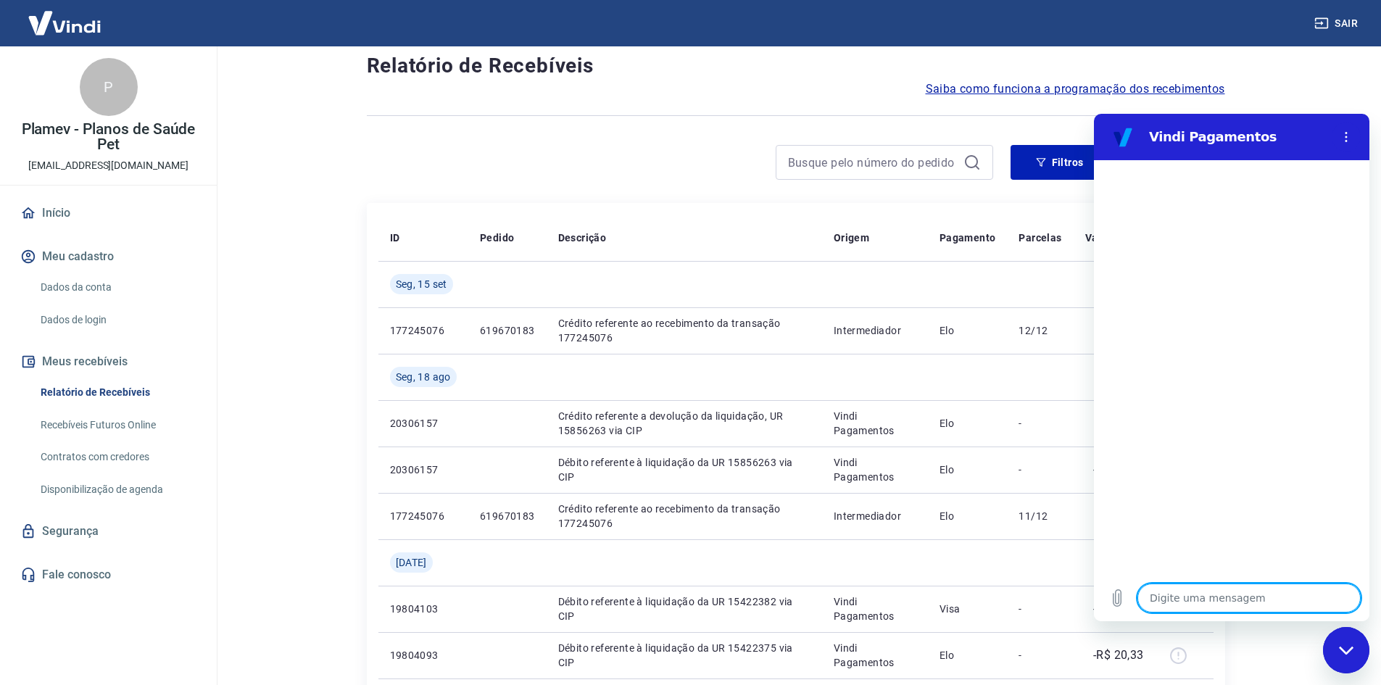
scroll to position [0, 0]
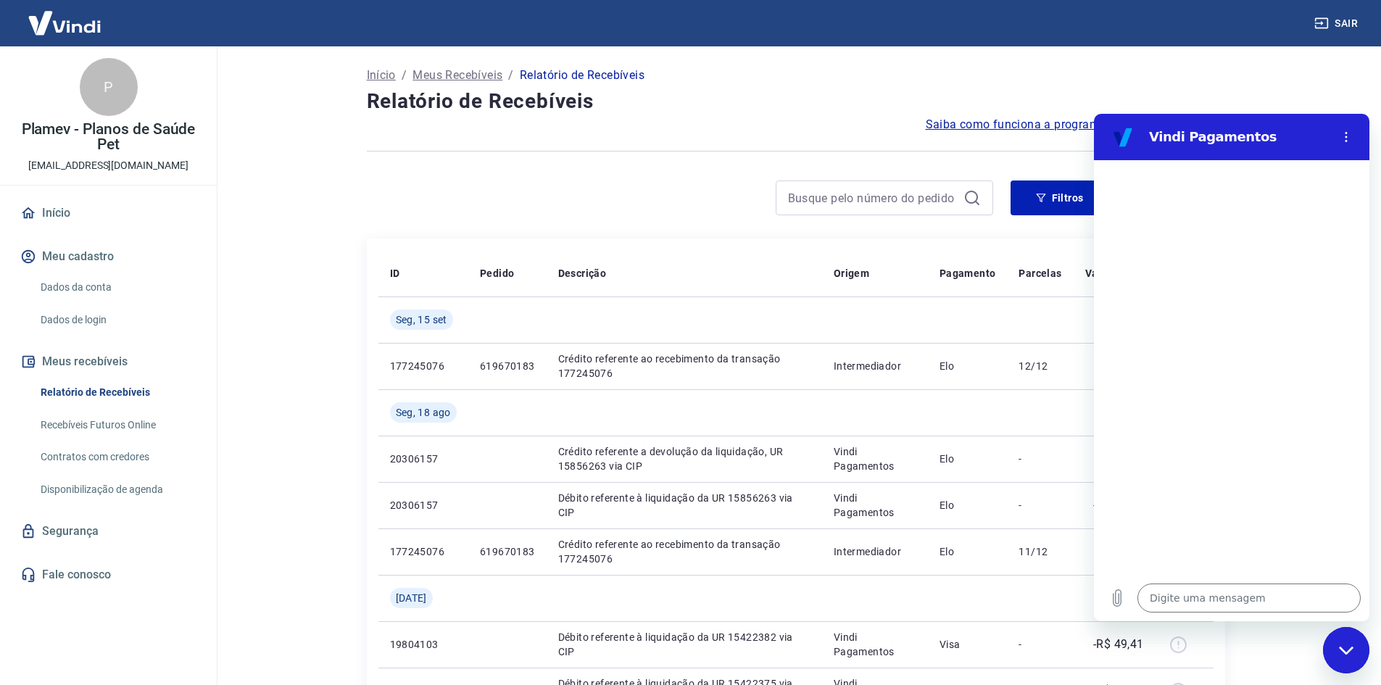
click at [1350, 648] on icon "Fechar janela de mensagens" at bounding box center [1346, 650] width 15 height 9
type textarea "x"
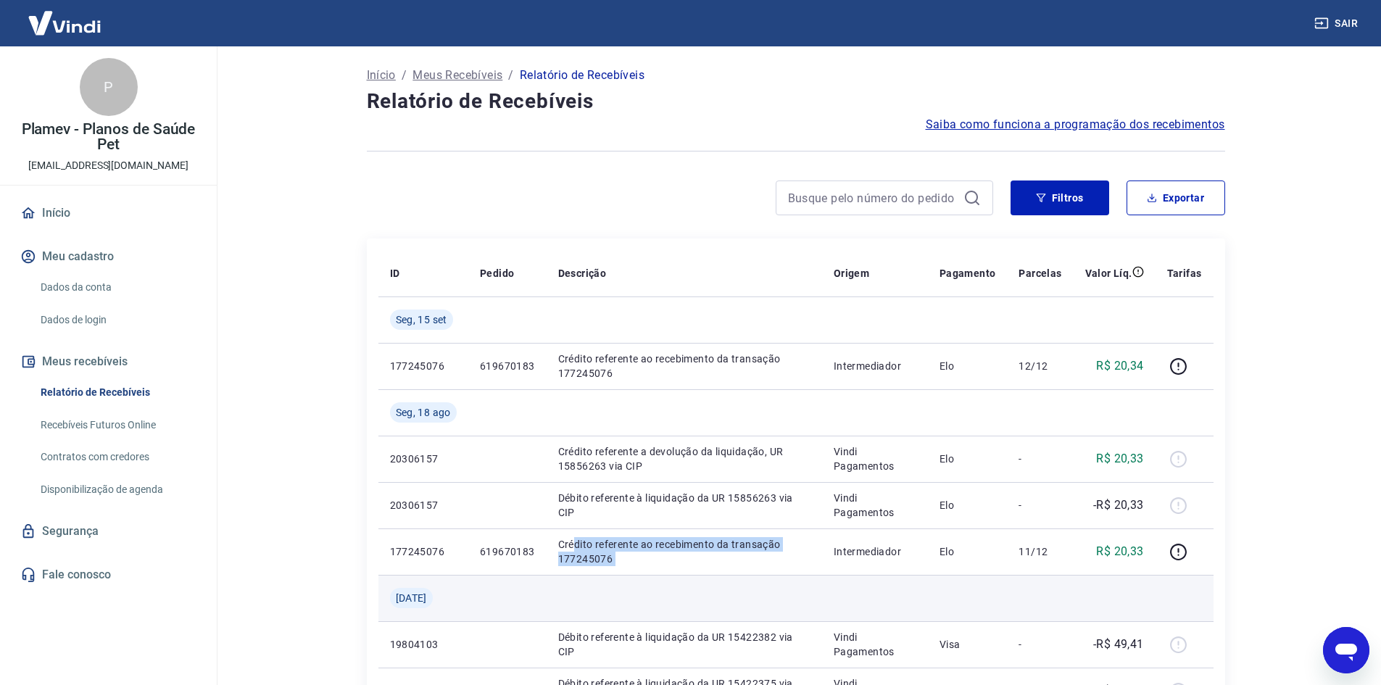
drag, startPoint x: 575, startPoint y: 548, endPoint x: 748, endPoint y: 575, distance: 175.4
click at [834, 574] on tr "177245076 619670183 Crédito referente ao recebimento da transação 177245076 Int…" at bounding box center [796, 552] width 835 height 46
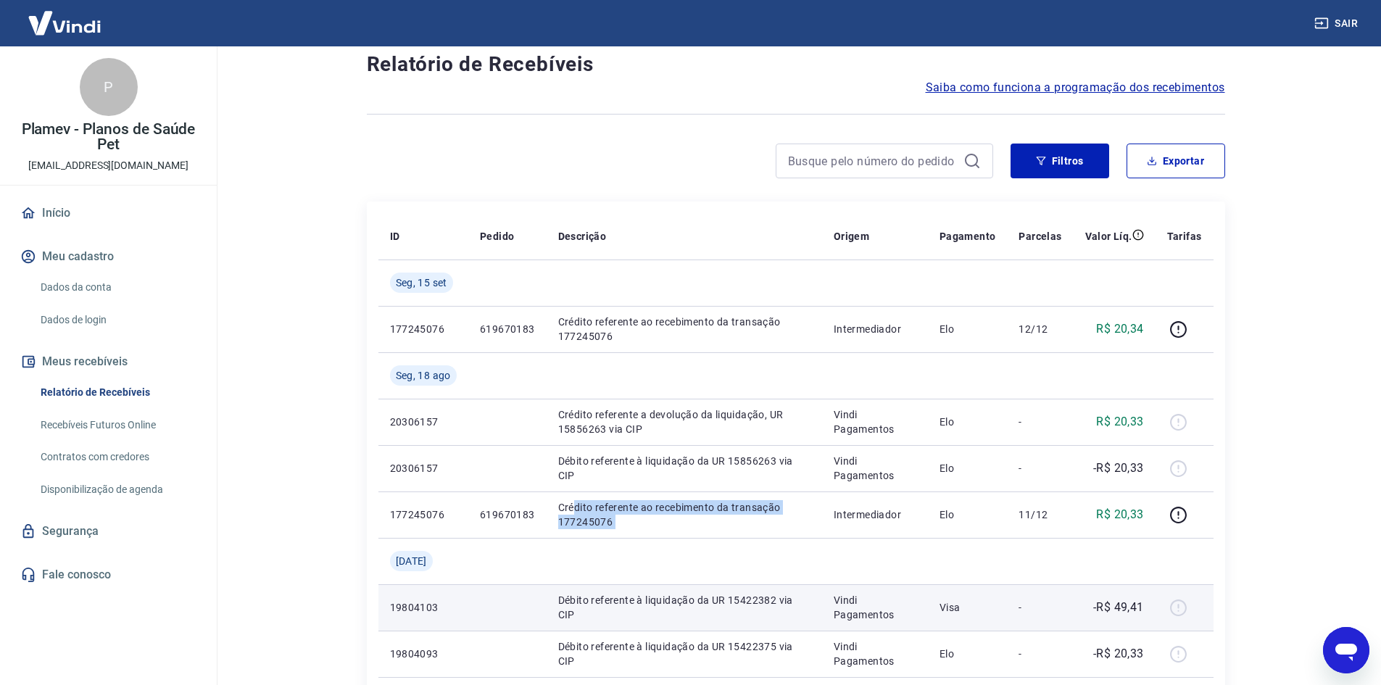
scroll to position [73, 0]
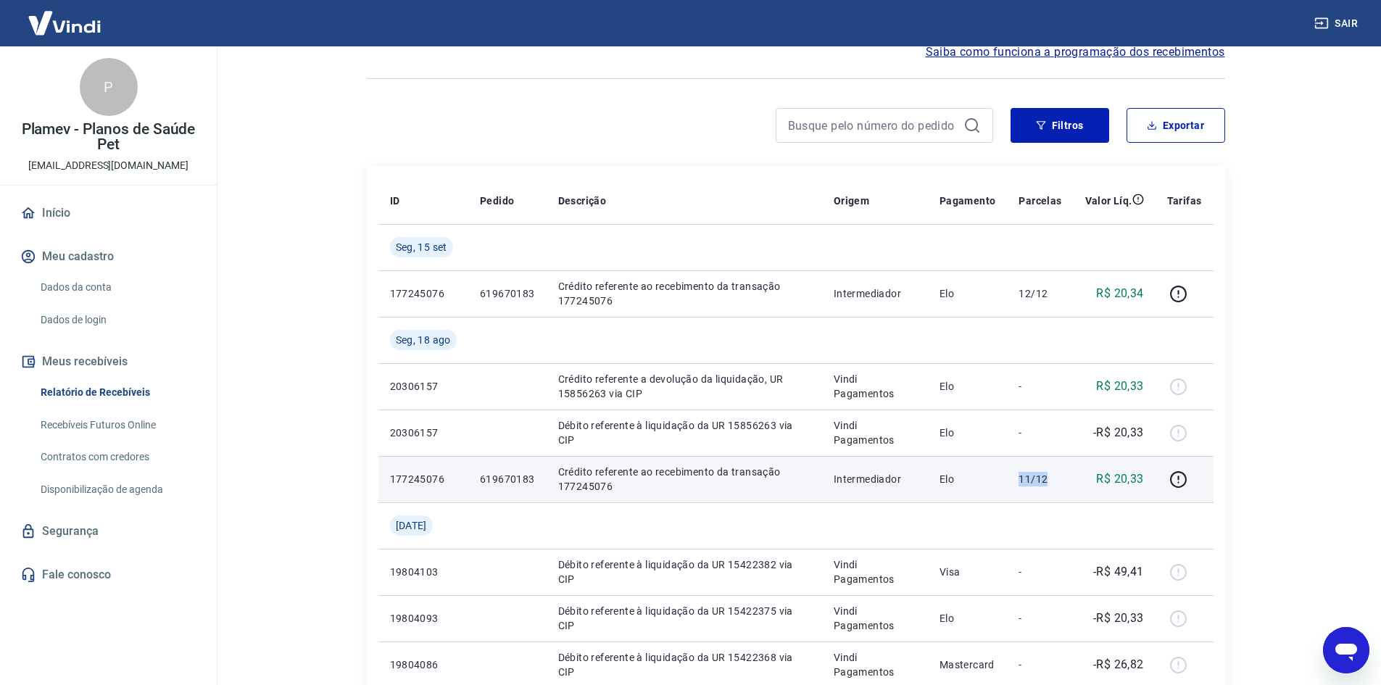
drag, startPoint x: 1057, startPoint y: 475, endPoint x: 993, endPoint y: 478, distance: 63.9
click at [993, 478] on tr "177245076 619670183 Crédito referente ao recebimento da transação 177245076 Int…" at bounding box center [796, 479] width 835 height 46
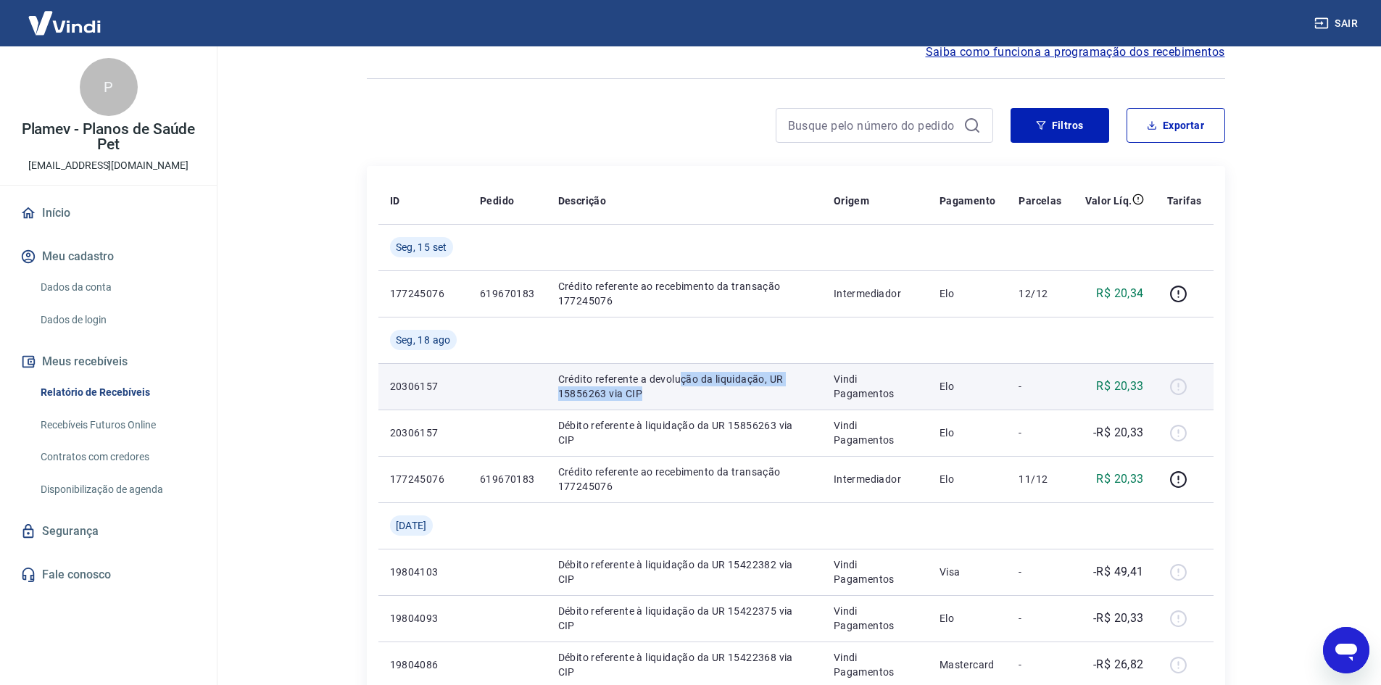
drag, startPoint x: 683, startPoint y: 386, endPoint x: 783, endPoint y: 398, distance: 100.8
click at [783, 398] on p "Crédito referente a devolução da liquidação, UR 15856263 via CIP" at bounding box center [684, 386] width 252 height 29
click at [762, 403] on td "Crédito referente a devolução da liquidação, UR 15856263 via CIP" at bounding box center [685, 386] width 276 height 46
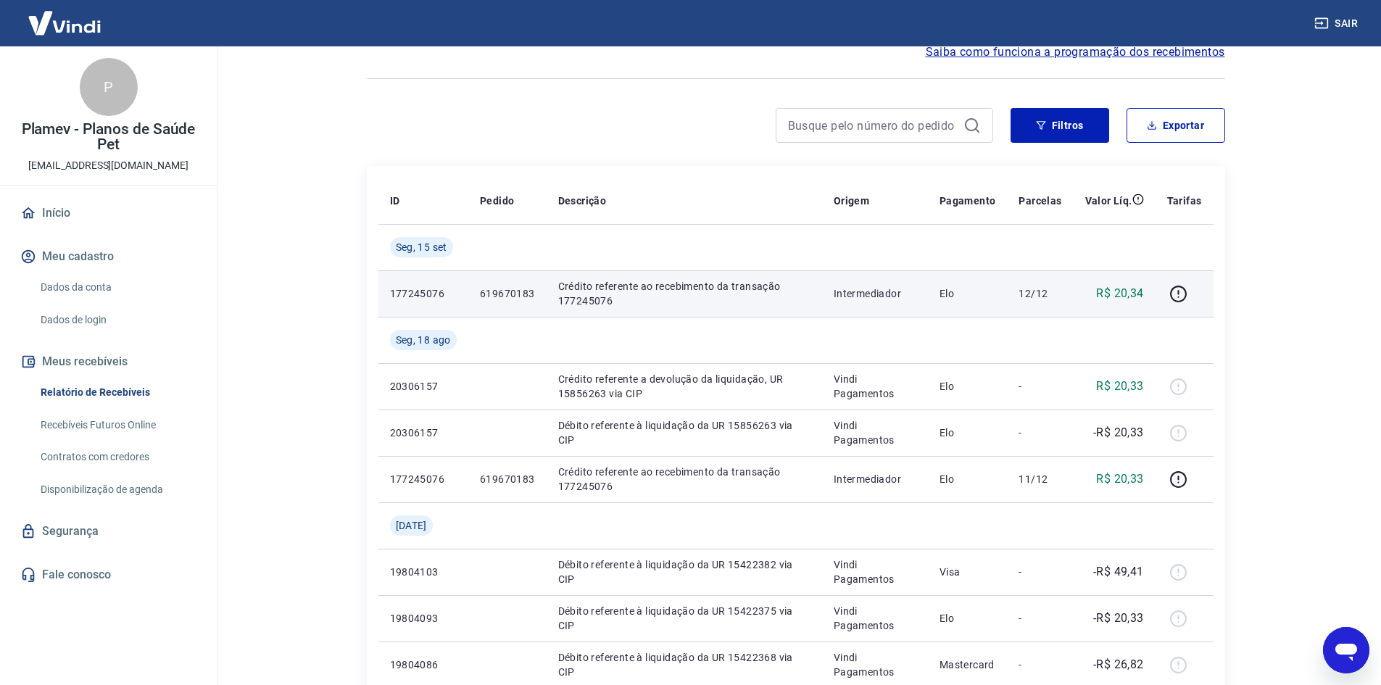
click at [935, 293] on td "Elo" at bounding box center [968, 293] width 80 height 46
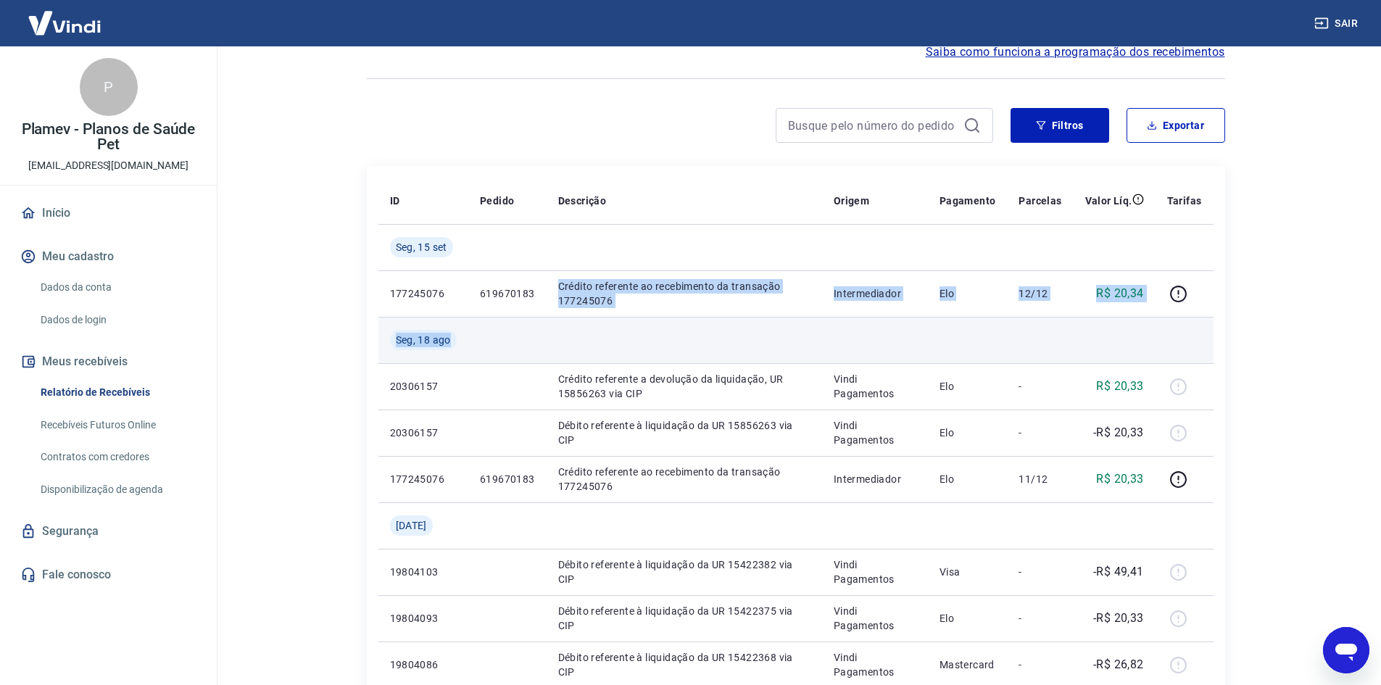
drag, startPoint x: 558, startPoint y: 282, endPoint x: 777, endPoint y: 326, distance: 224.0
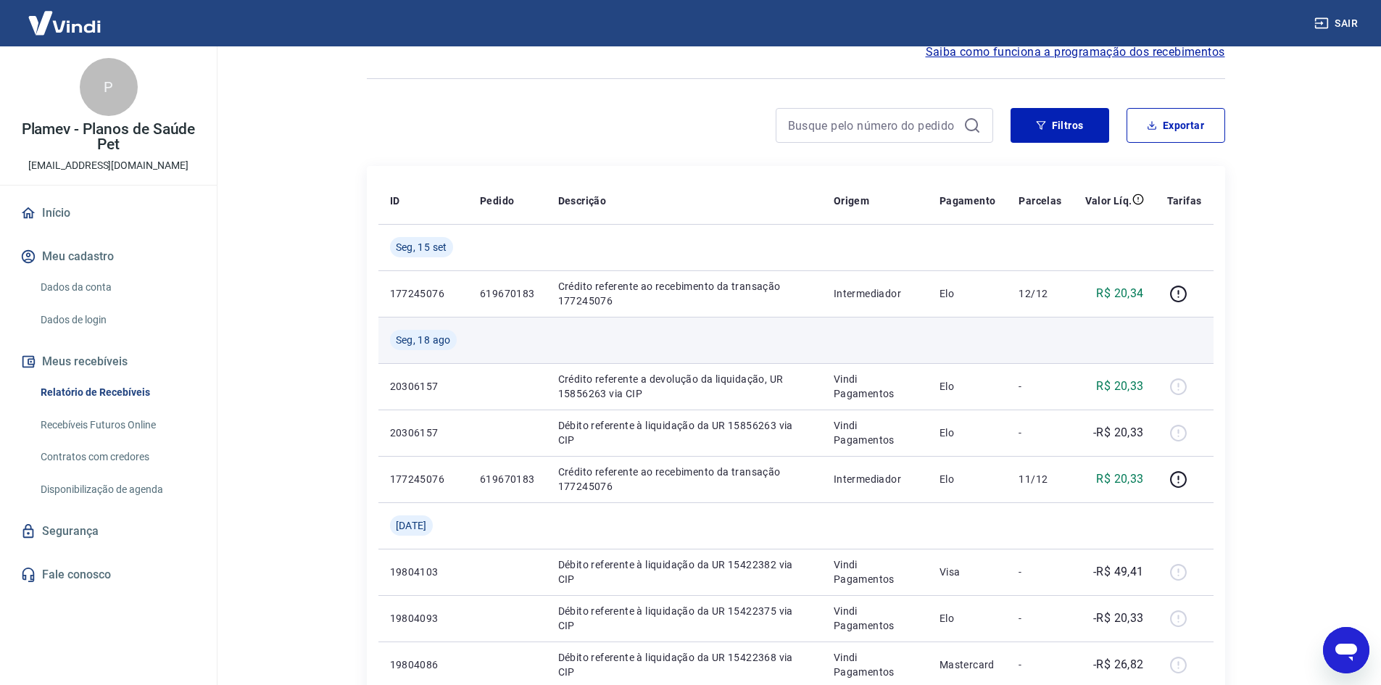
click at [975, 339] on td at bounding box center [968, 340] width 80 height 46
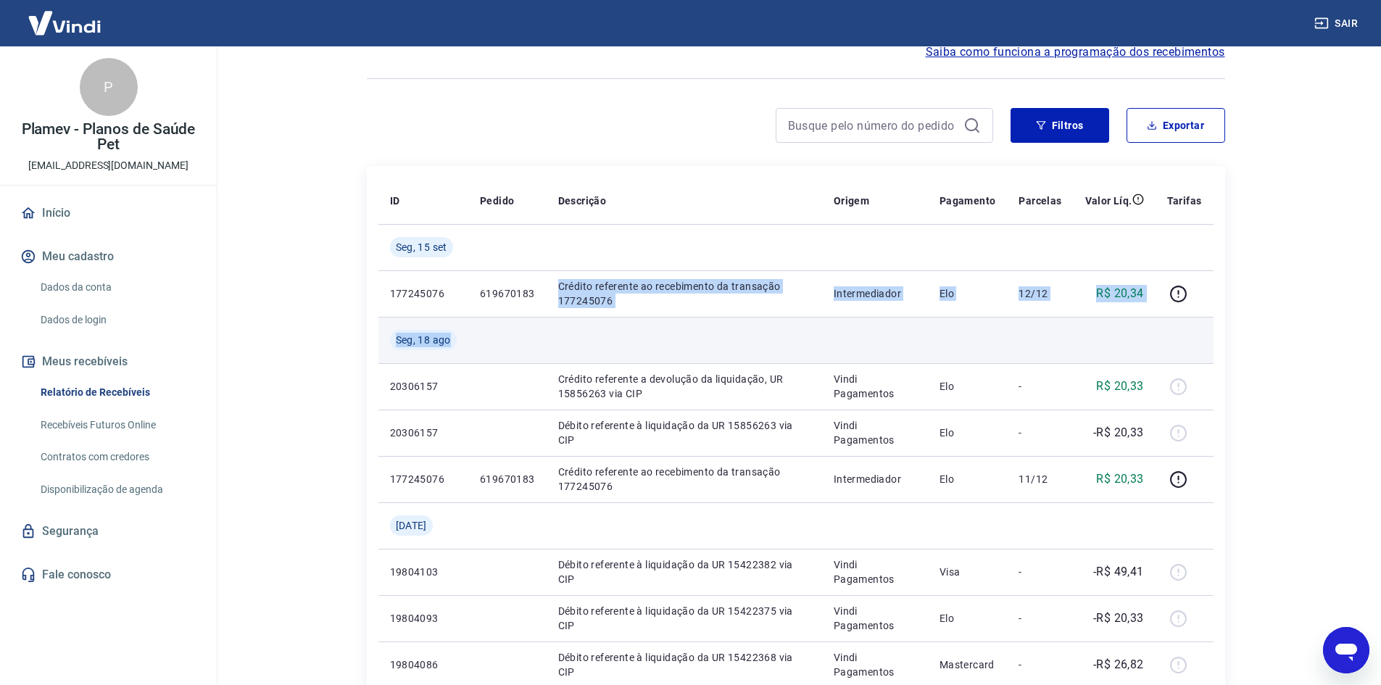
drag, startPoint x: 561, startPoint y: 287, endPoint x: 755, endPoint y: 326, distance: 197.4
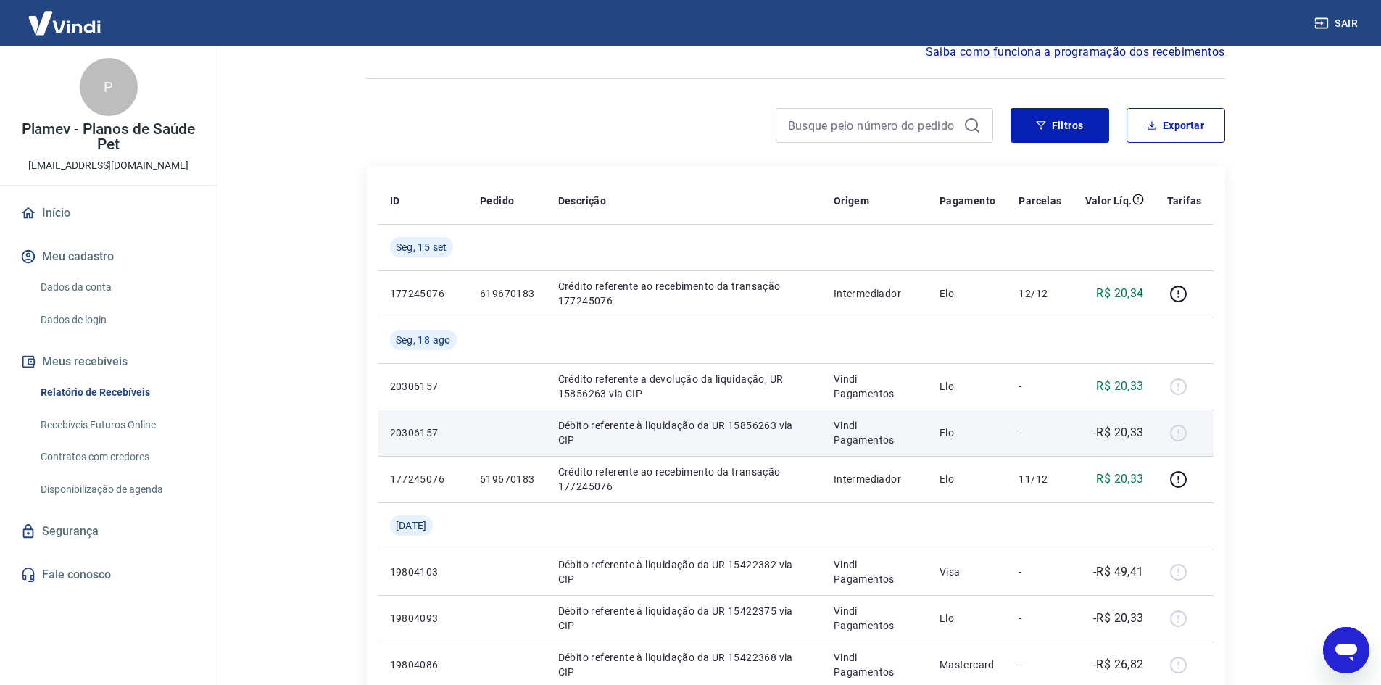
click at [710, 416] on td "Débito referente à liquidação da UR 15856263 via CIP" at bounding box center [685, 433] width 276 height 46
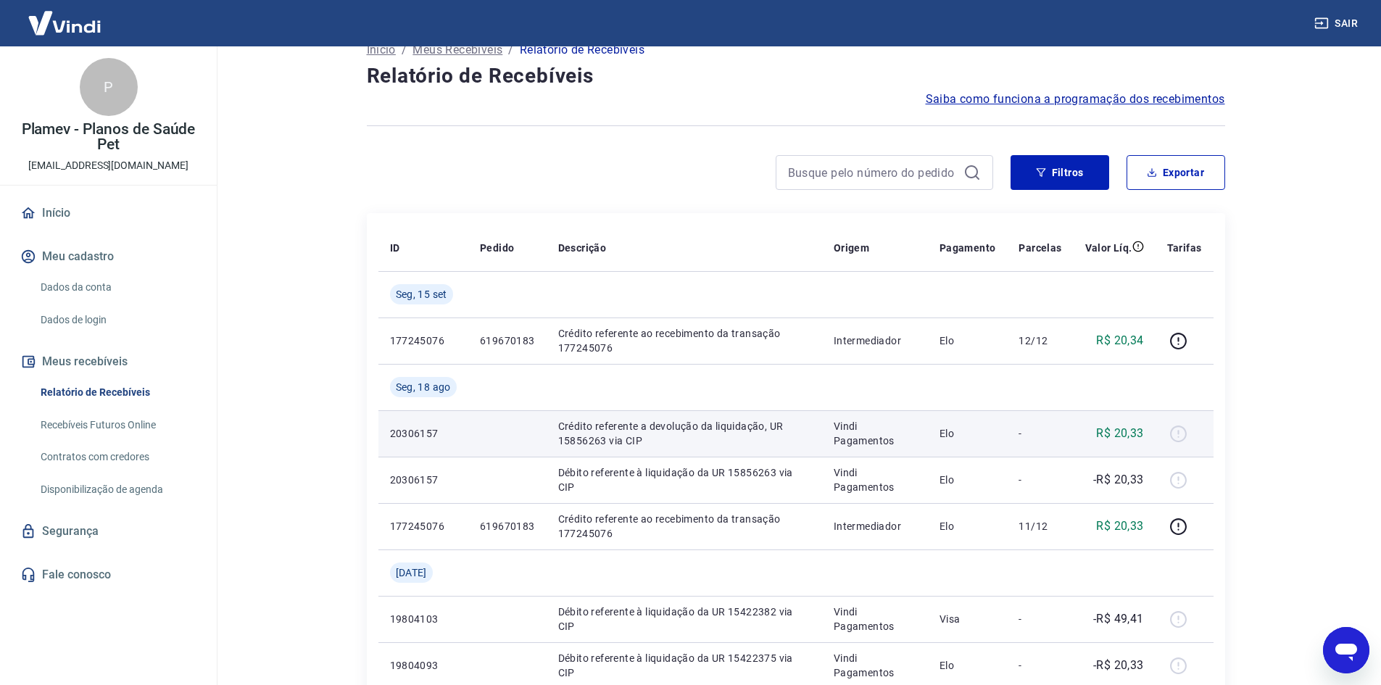
scroll to position [0, 0]
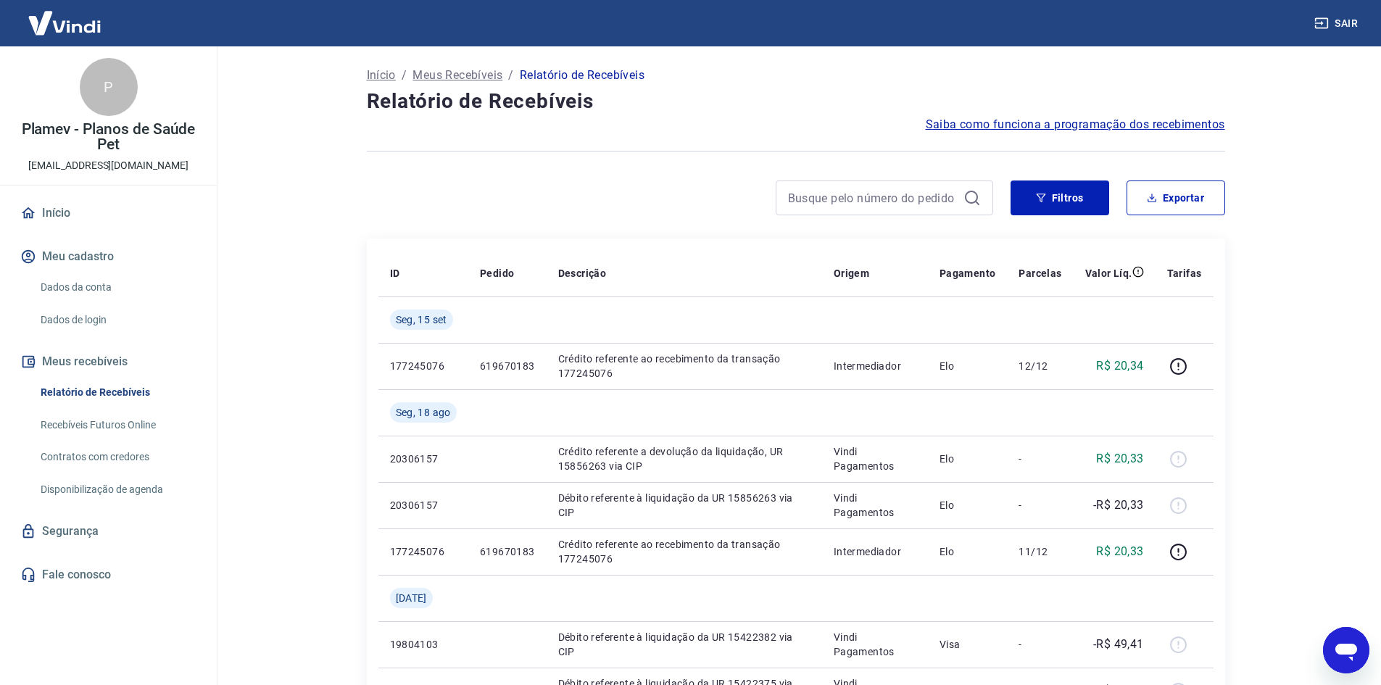
click at [58, 218] on link "Início" at bounding box center [108, 213] width 182 height 32
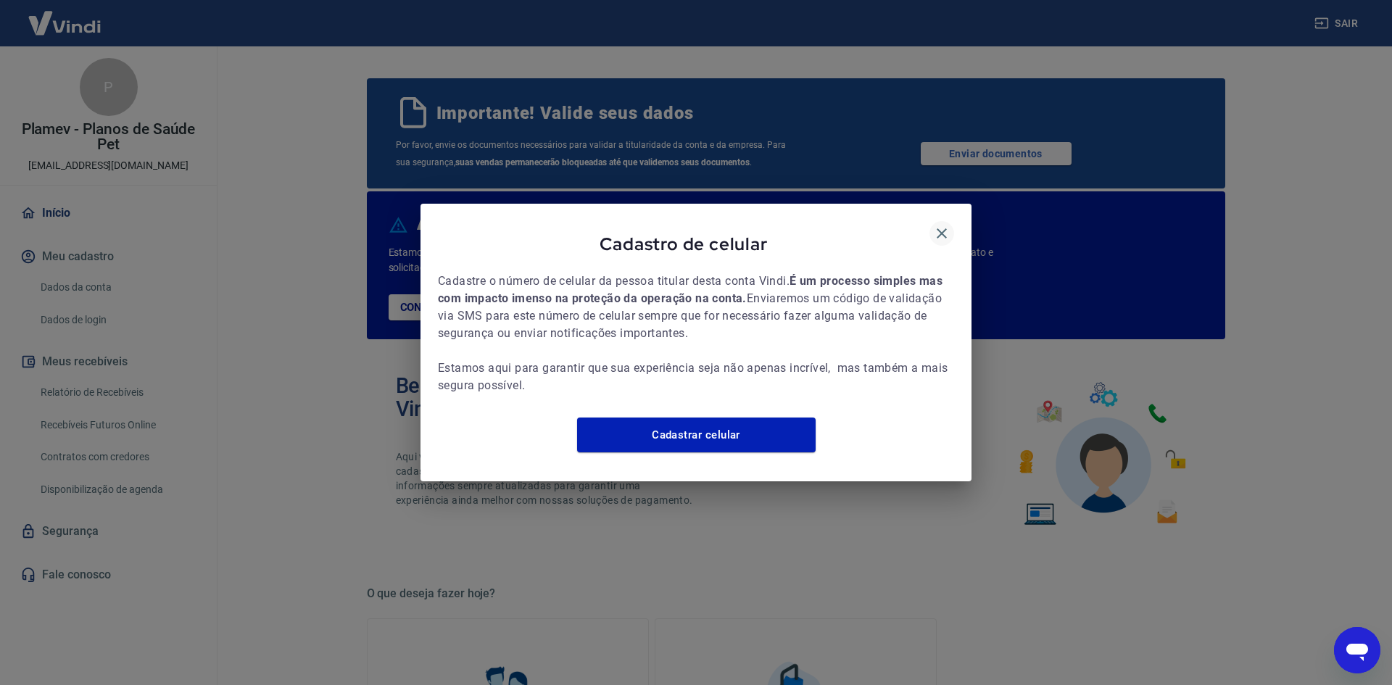
click at [942, 225] on icon "button" at bounding box center [941, 233] width 17 height 17
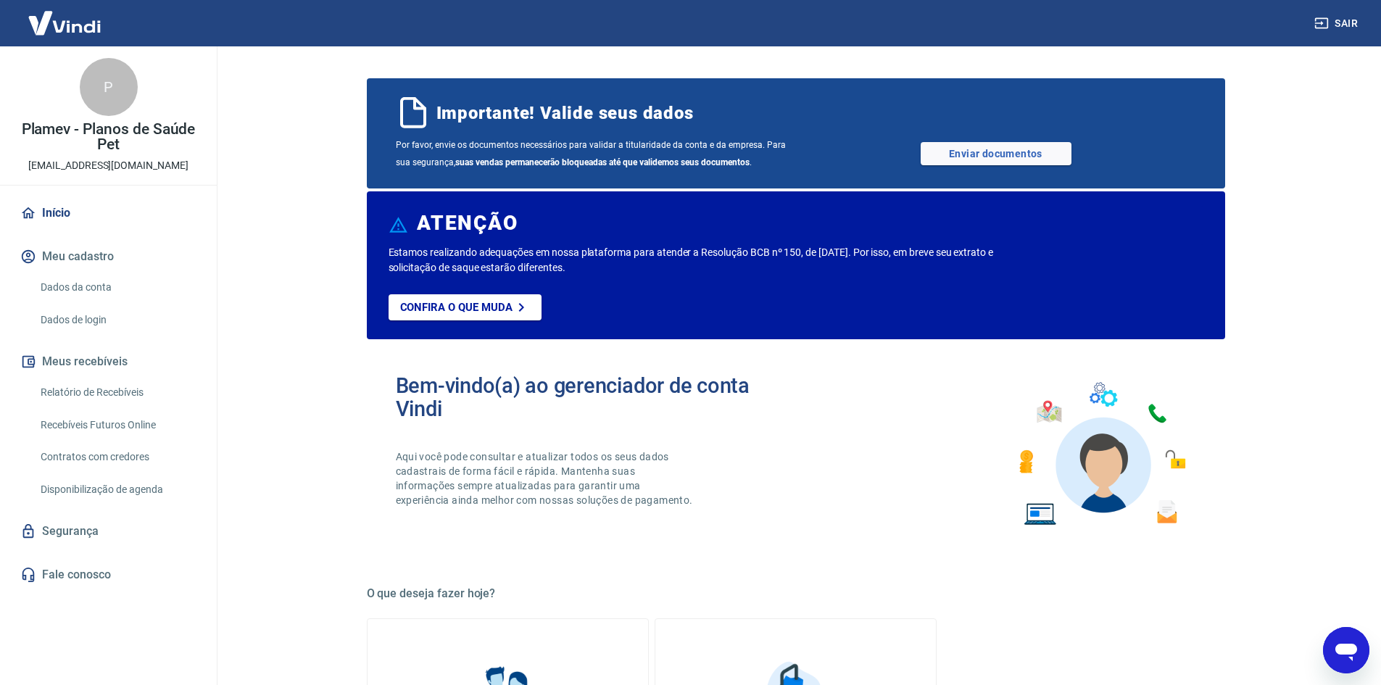
click at [97, 292] on link "Dados da conta" at bounding box center [117, 288] width 165 height 30
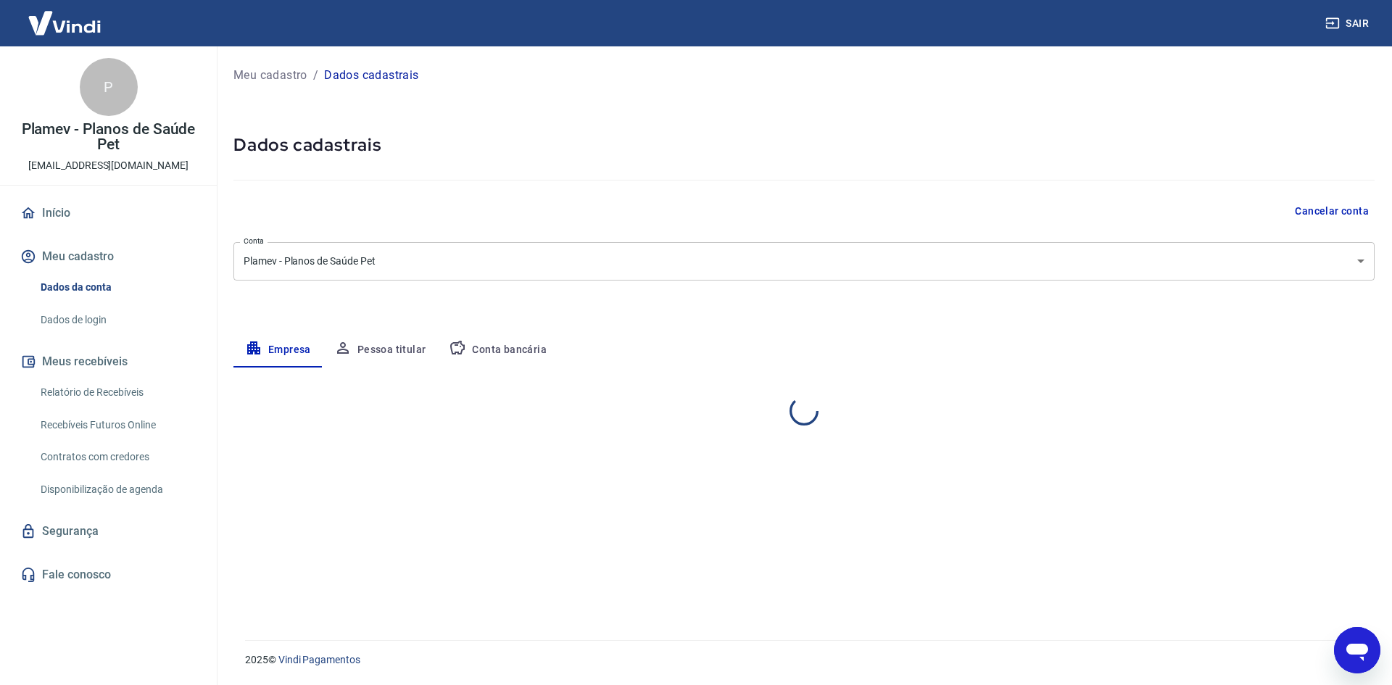
select select "MG"
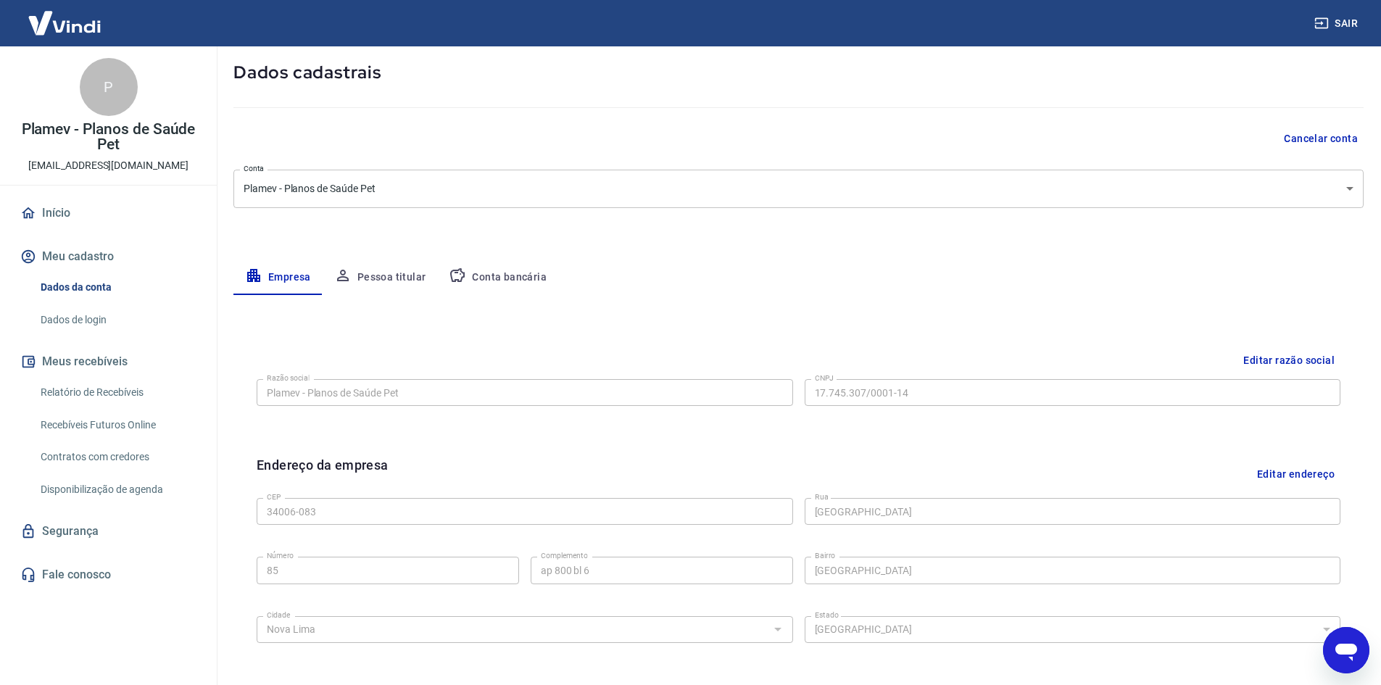
scroll to position [218, 0]
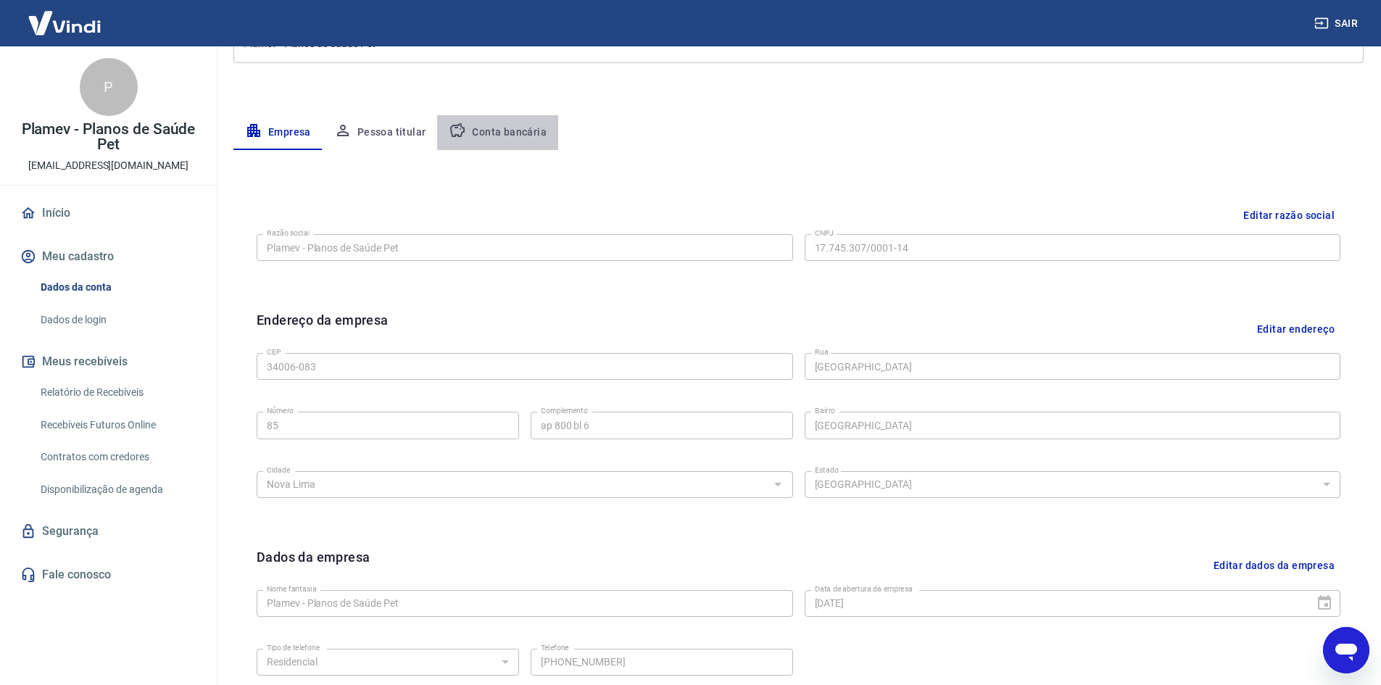
click at [516, 136] on button "Conta bancária" at bounding box center [497, 132] width 121 height 35
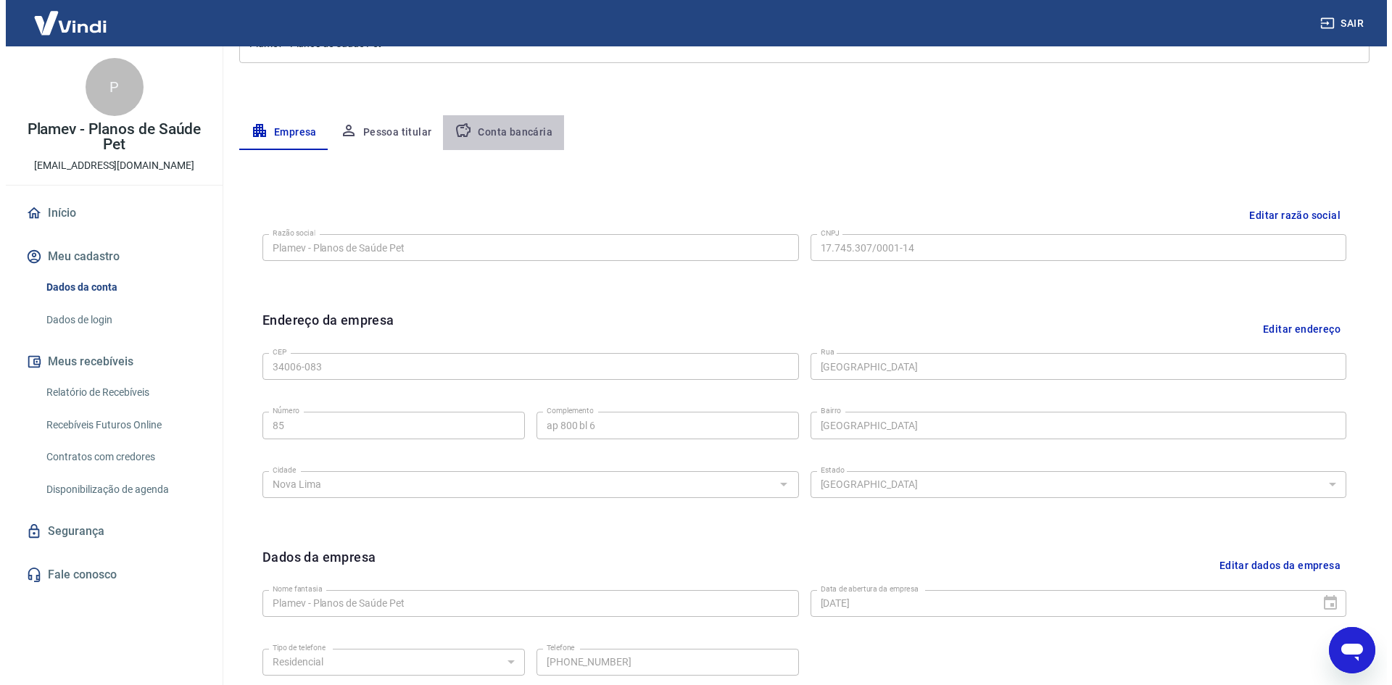
scroll to position [0, 0]
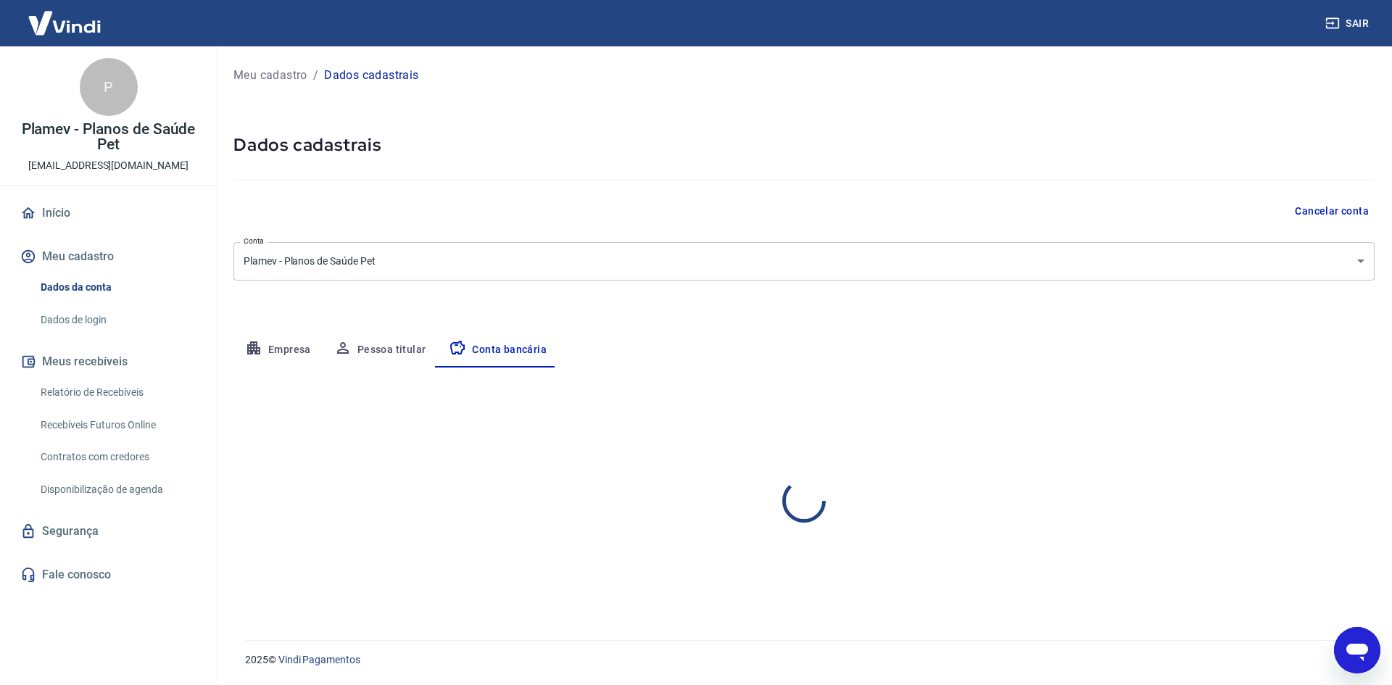
select select "1"
click at [1351, 658] on icon "Abrir janela de mensagens" at bounding box center [1357, 650] width 26 height 26
type textarea "x"
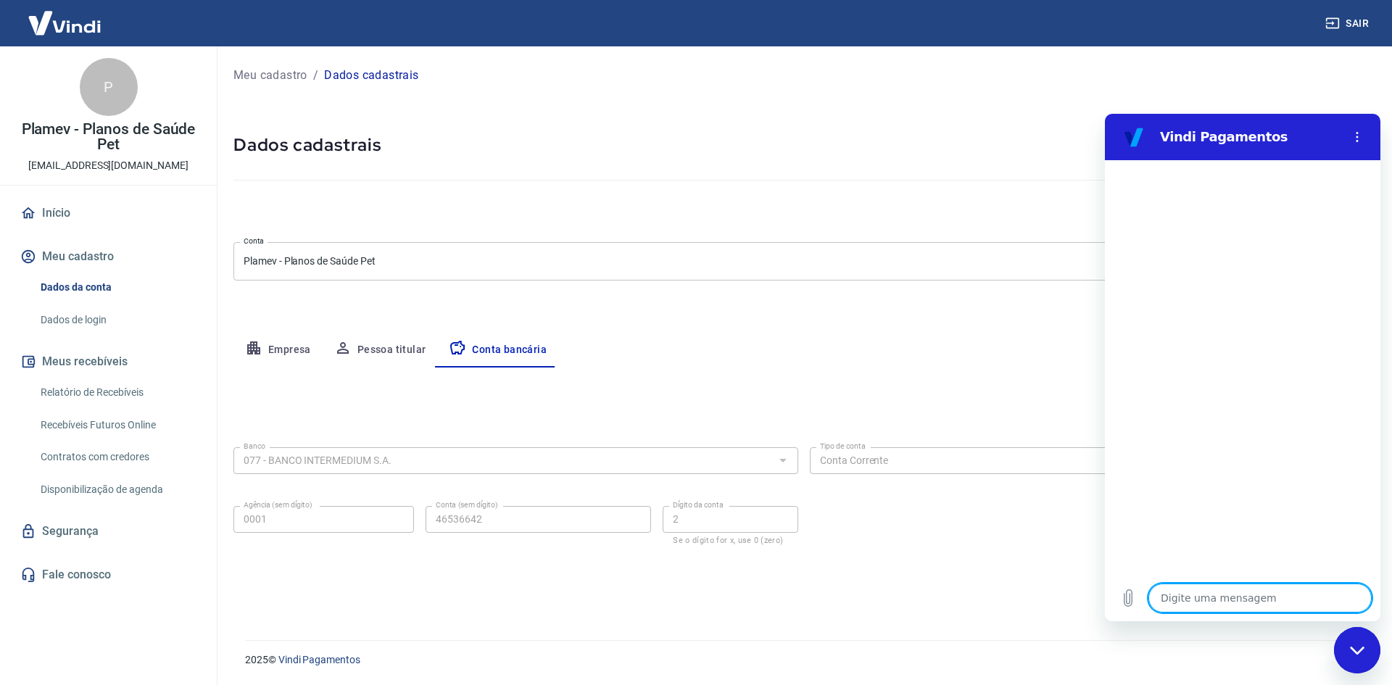
click at [1218, 600] on textarea at bounding box center [1260, 598] width 223 height 29
type textarea "s"
type textarea "x"
type textarea "sa"
type textarea "x"
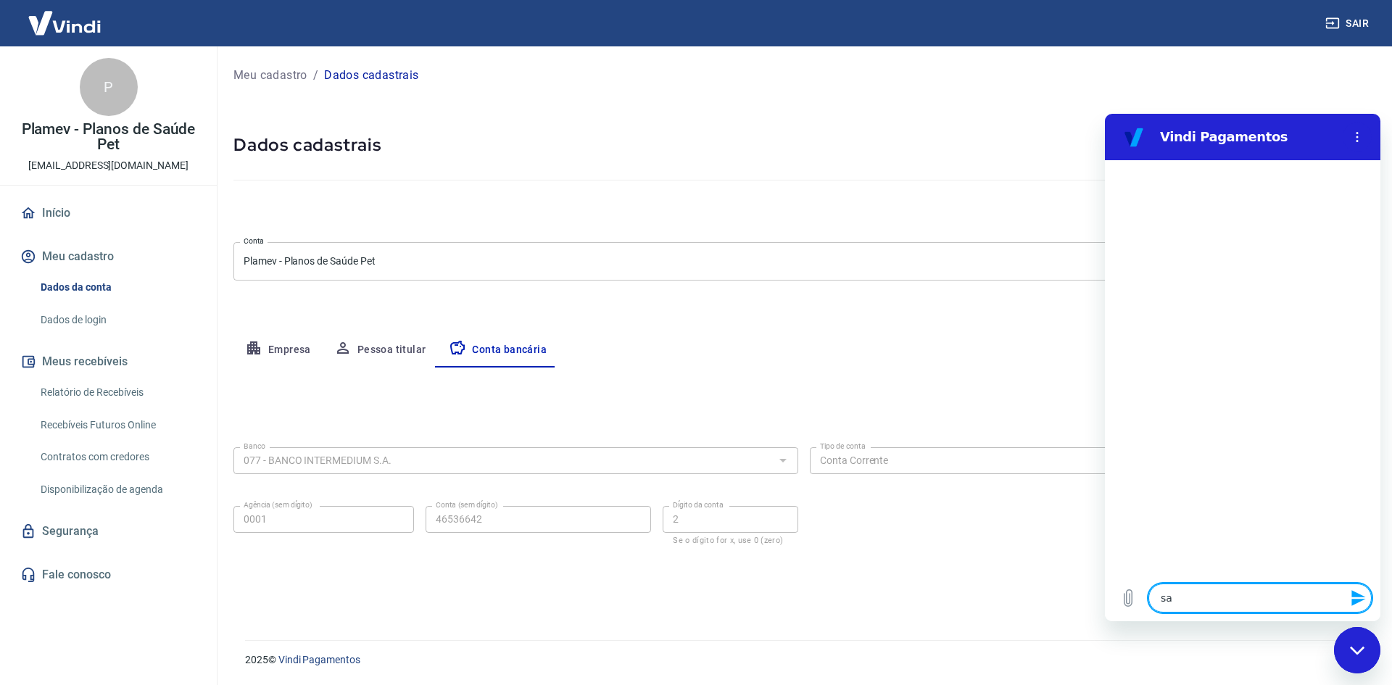
type textarea "sal"
type textarea "x"
type textarea "salf"
type textarea "x"
type textarea "salfo"
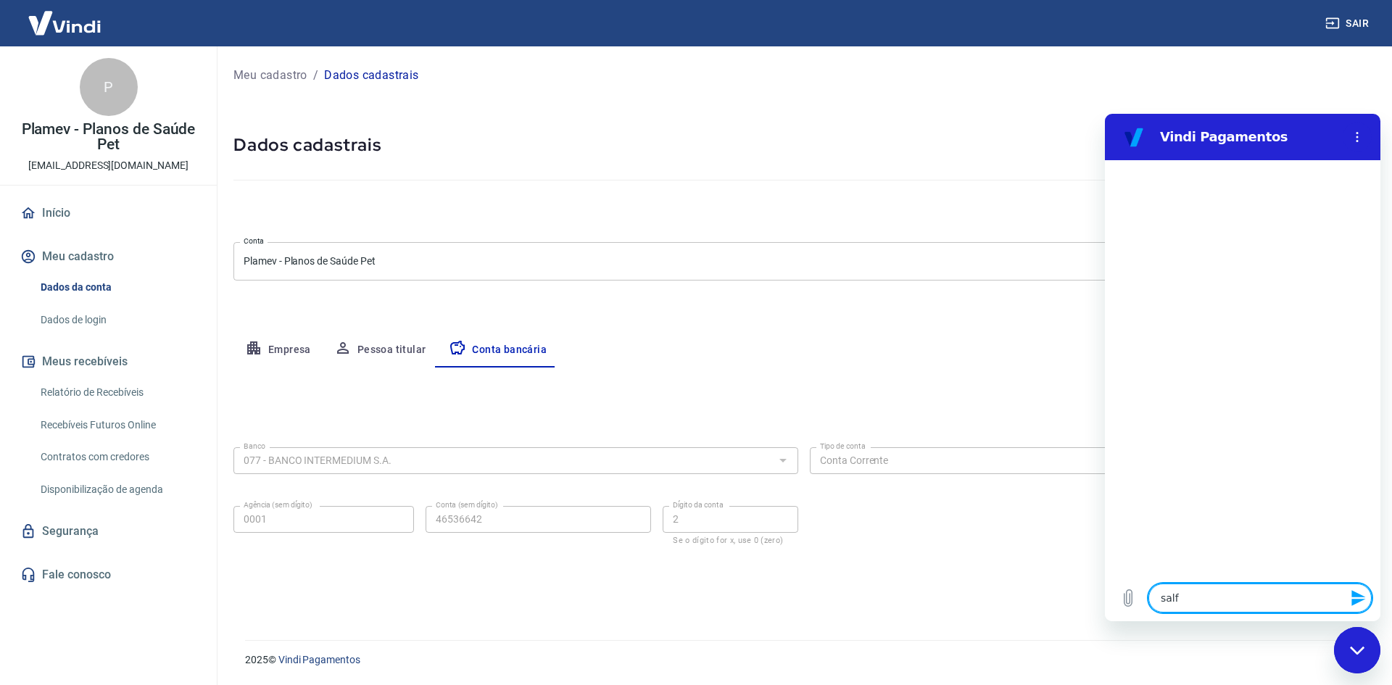
type textarea "x"
type textarea "salfo"
type textarea "x"
type textarea "salfo"
type textarea "x"
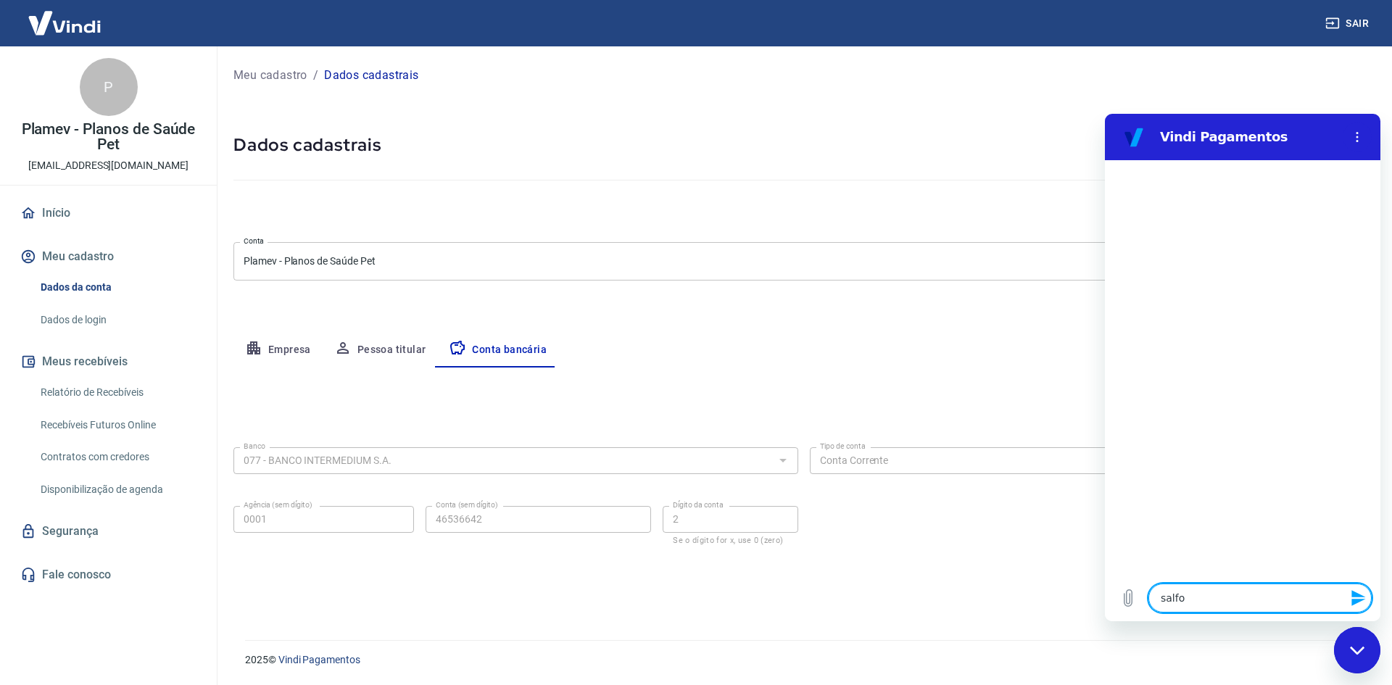
type textarea "salf"
type textarea "x"
type textarea "sal"
type textarea "x"
type textarea "sa"
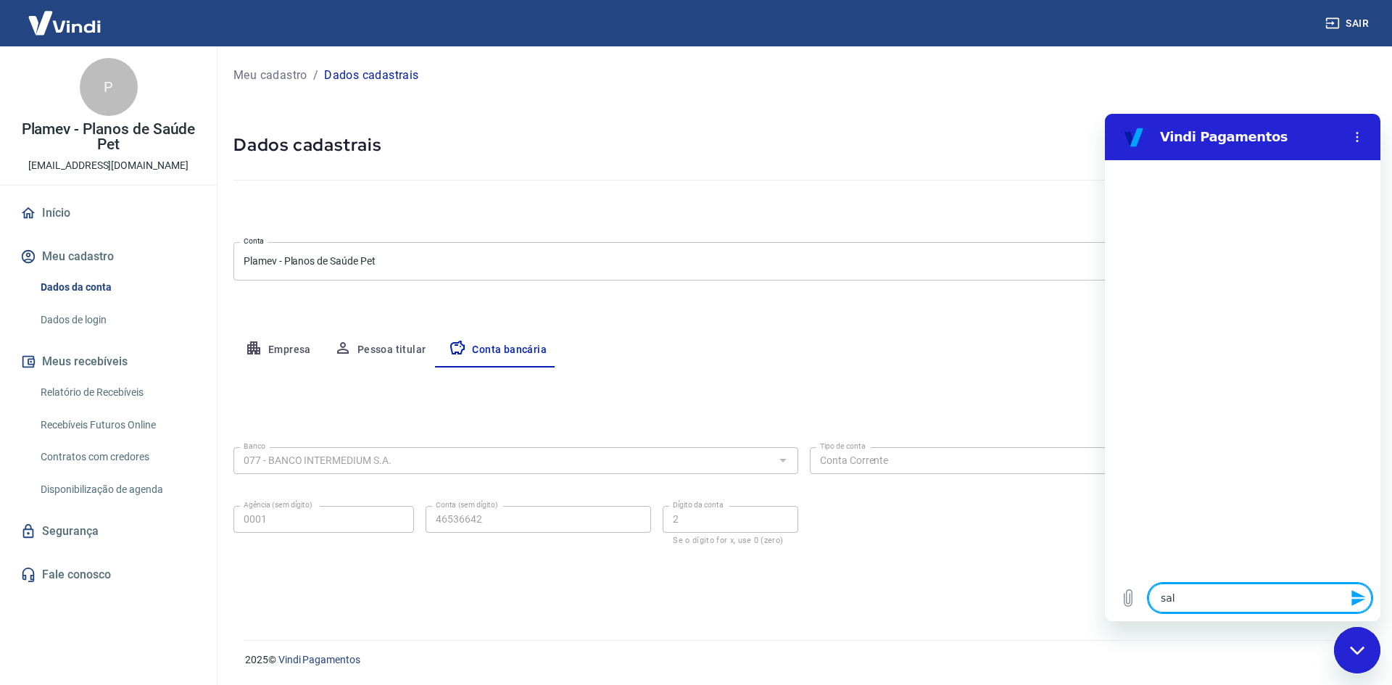
type textarea "x"
type textarea "s"
type textarea "x"
click at [1181, 292] on div at bounding box center [1243, 367] width 276 height 415
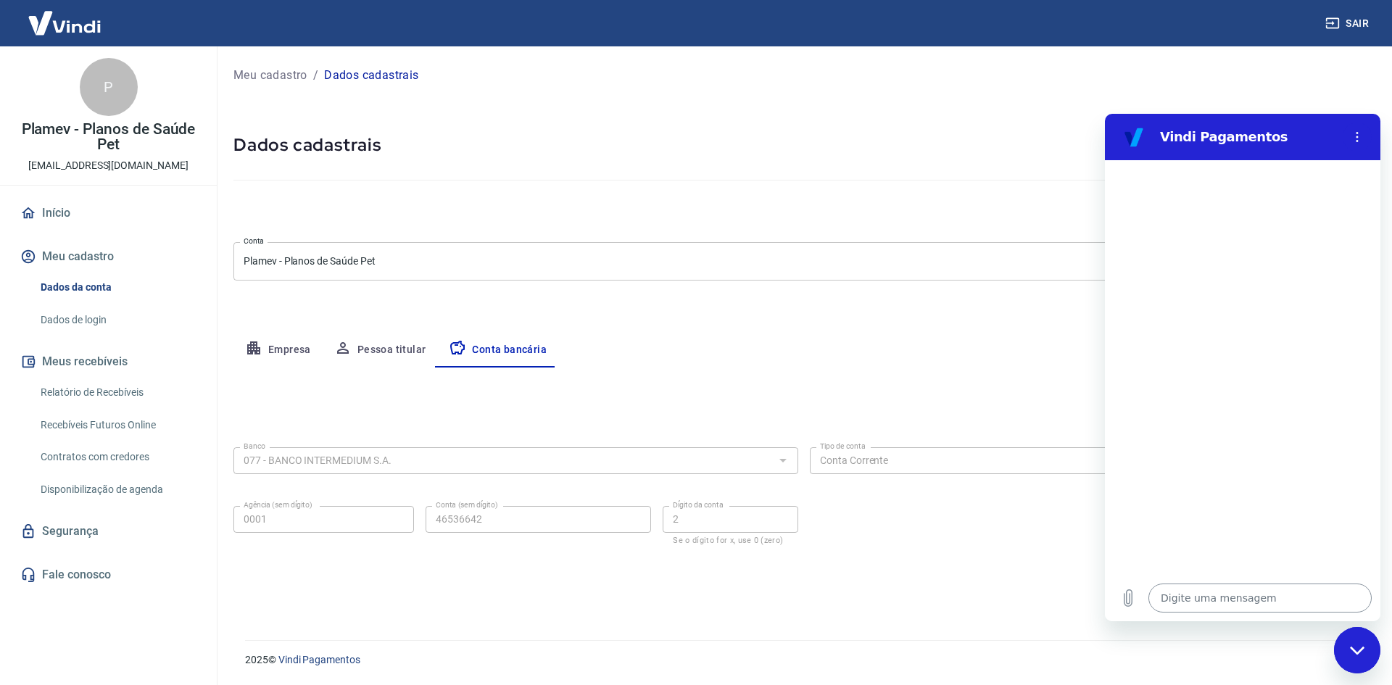
click at [1240, 603] on textarea at bounding box center [1260, 598] width 223 height 29
paste textarea "a"
click at [1208, 590] on textarea at bounding box center [1260, 598] width 223 height 29
type textarea "a"
type textarea "x"
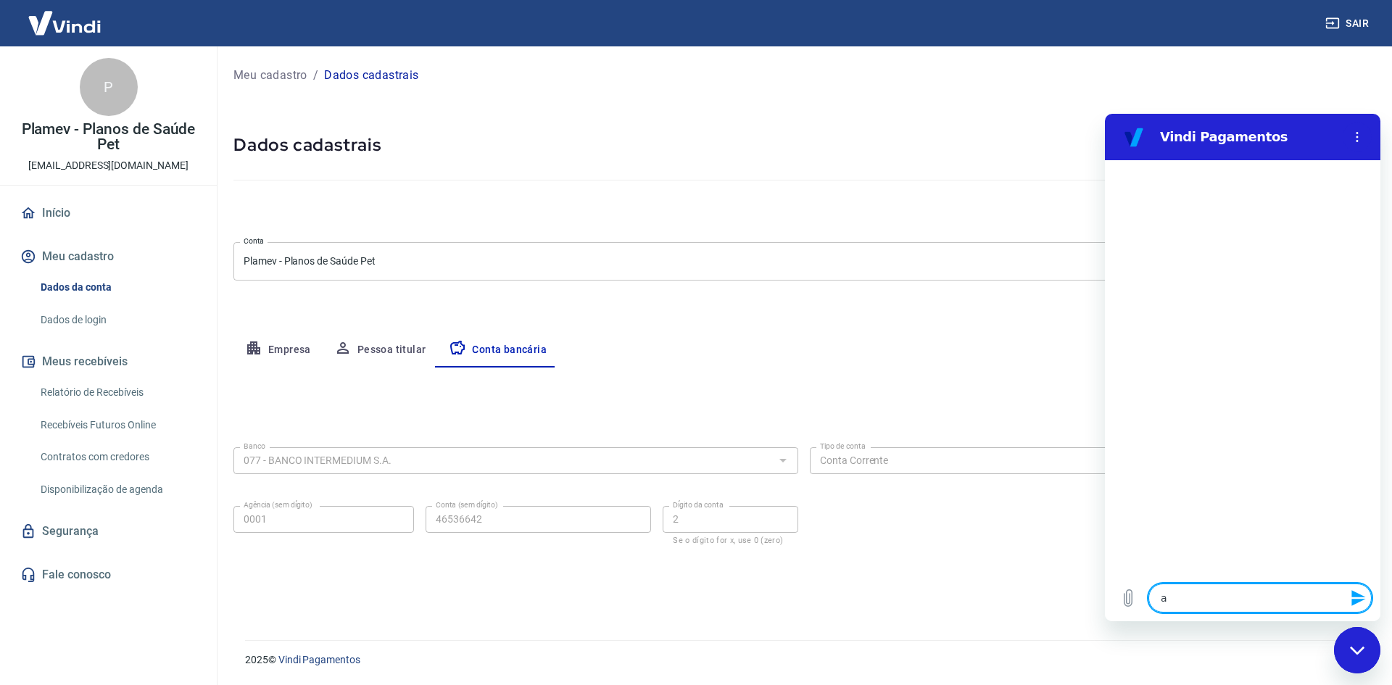
type textarea "al"
type textarea "x"
type textarea "alt"
type textarea "x"
type textarea "alte"
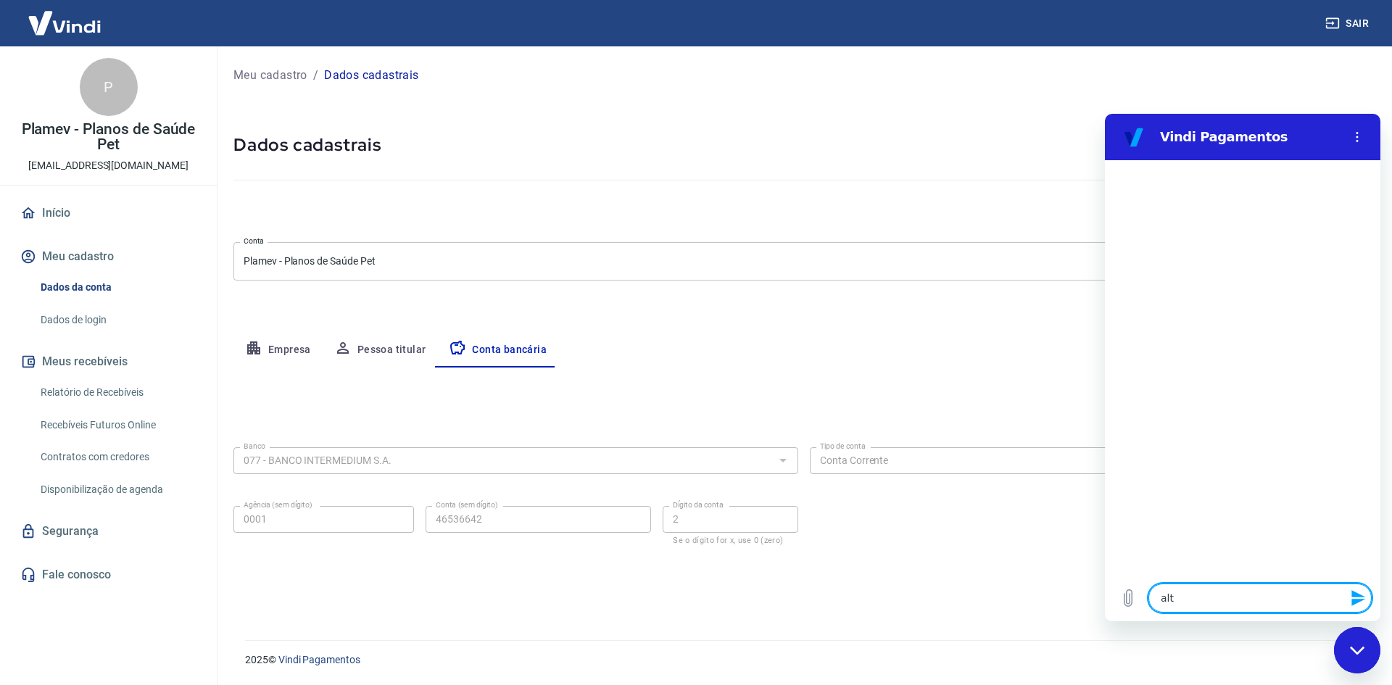
type textarea "x"
type textarea "alter"
type textarea "x"
type textarea "alteri"
type textarea "x"
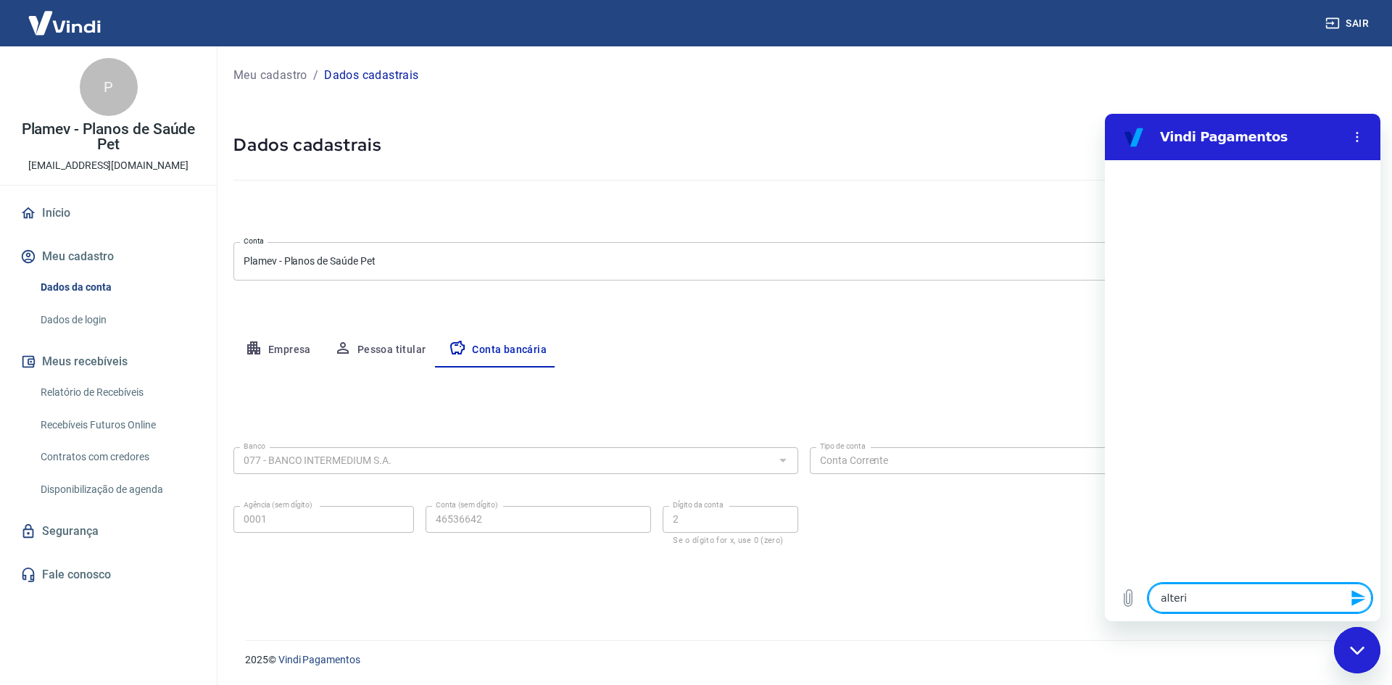
type textarea "alteri"
type textarea "x"
type textarea "alteri i"
type textarea "x"
type textarea "alteri is"
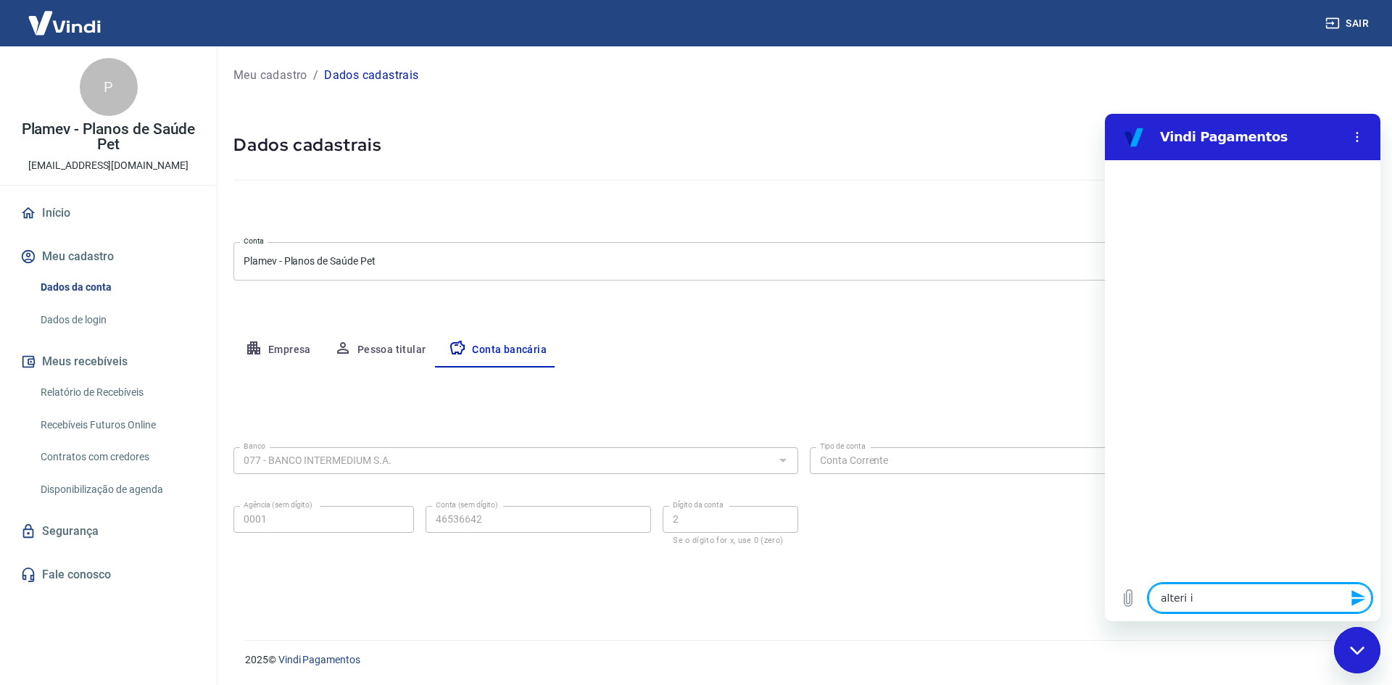
type textarea "x"
type textarea "alteri i"
type textarea "x"
type textarea "alteri"
type textarea "x"
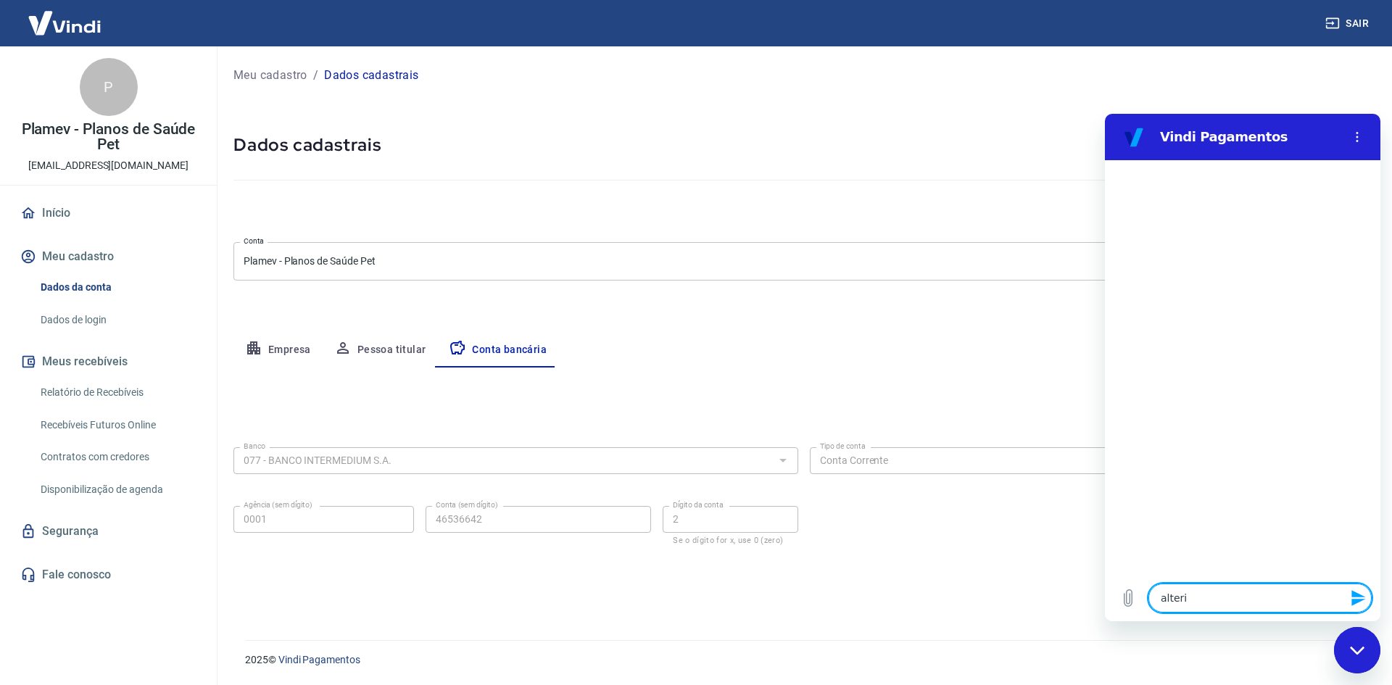
type textarea "alteri"
type textarea "x"
type textarea "alter"
type textarea "x"
type textarea "alte"
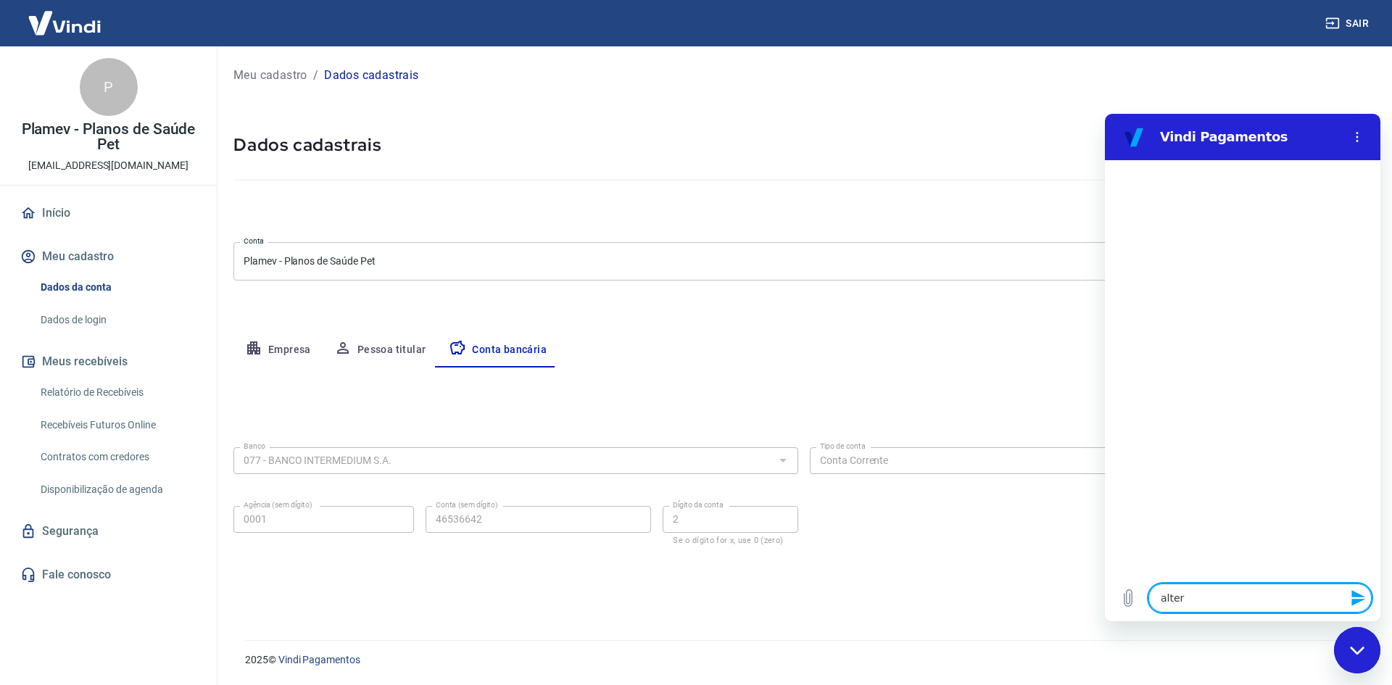
type textarea "x"
type textarea "alter"
type textarea "x"
type textarea "altere"
type textarea "x"
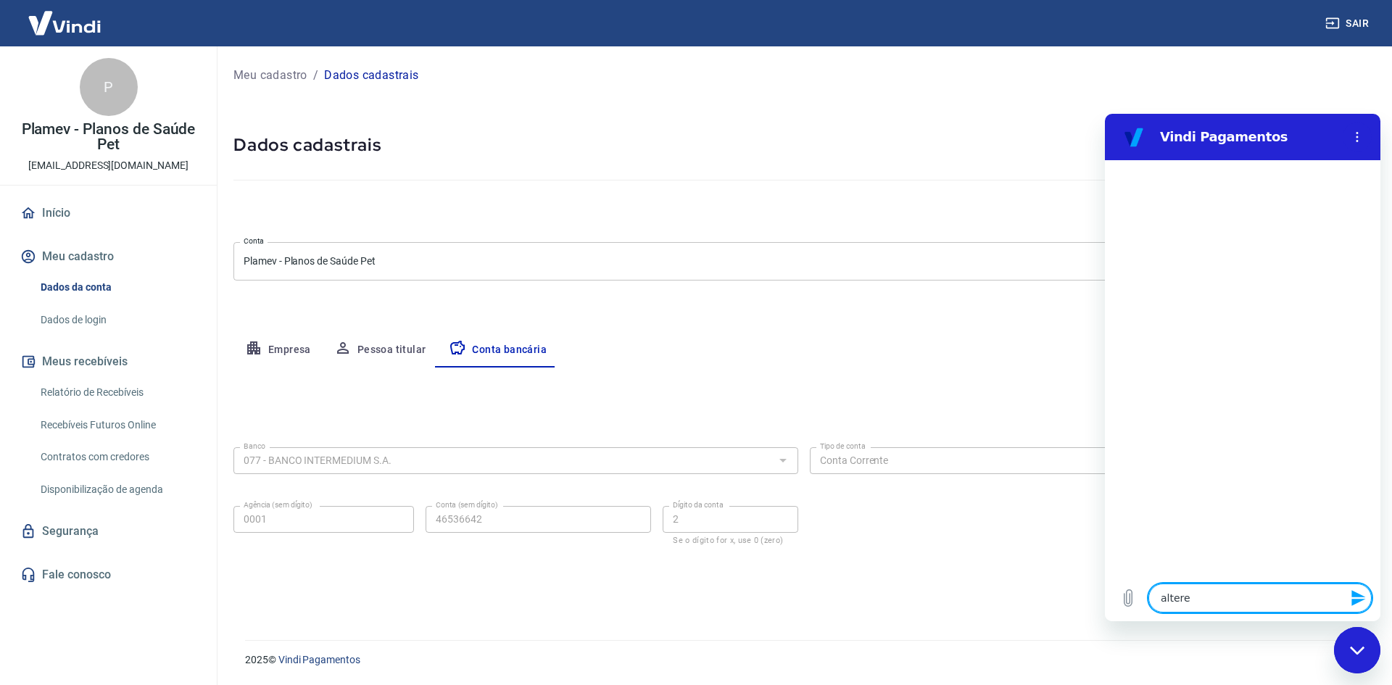
type textarea "alterei"
type textarea "x"
type textarea "alterei"
type textarea "x"
type textarea "alterei s"
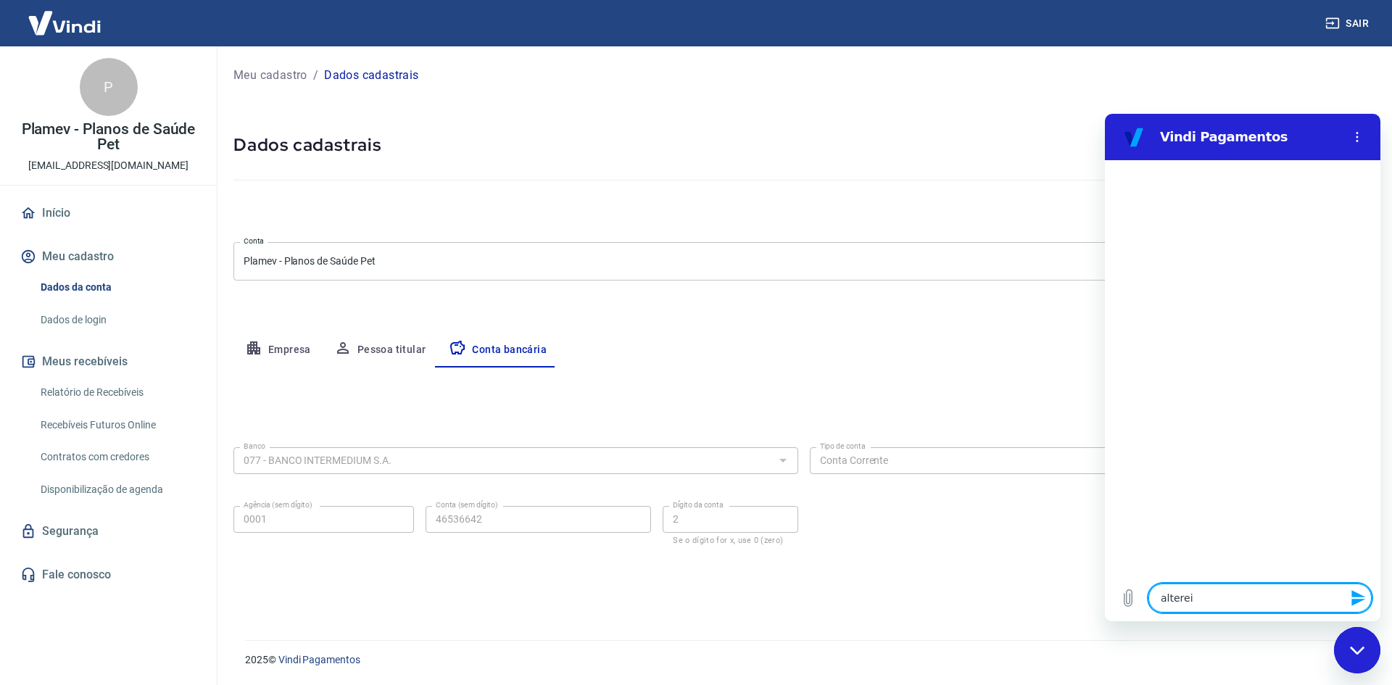
type textarea "x"
type textarea "alterei so"
type textarea "x"
type textarea "alterei s"
type textarea "x"
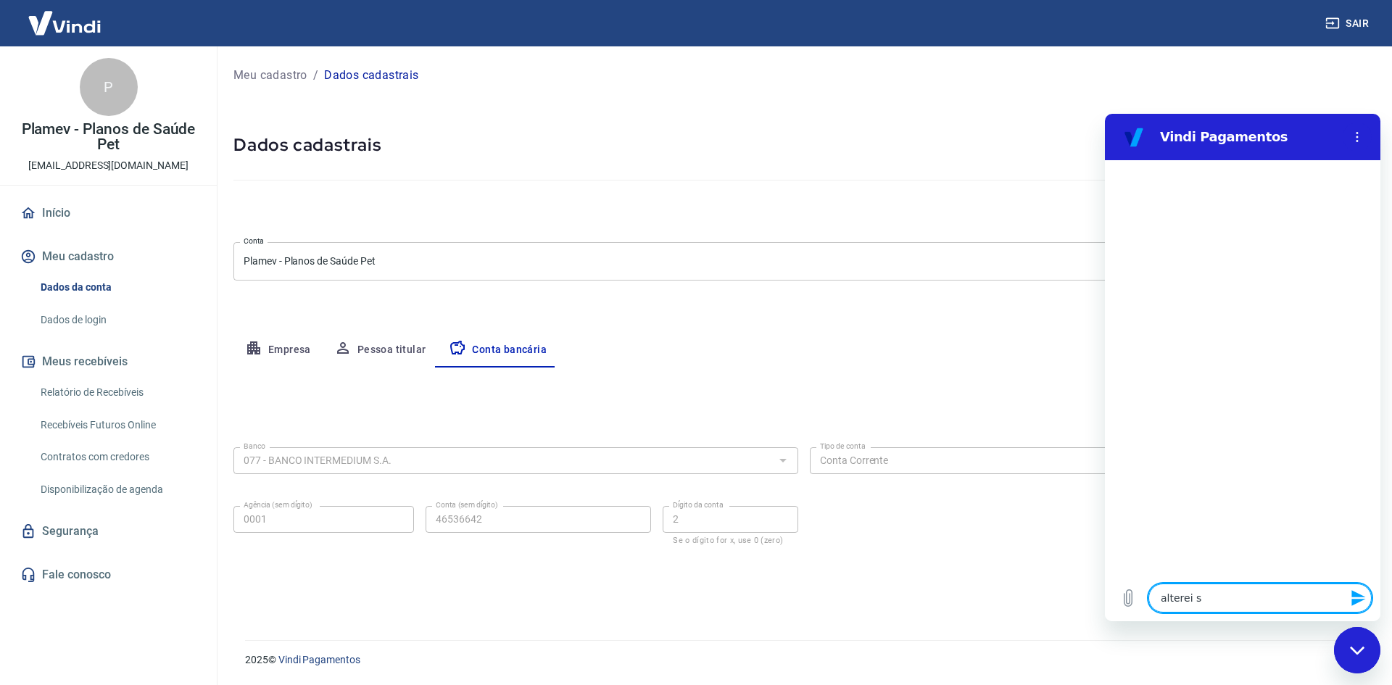
type textarea "alterei"
type textarea "x"
type textarea "alterei o"
type textarea "x"
type textarea "alterei os"
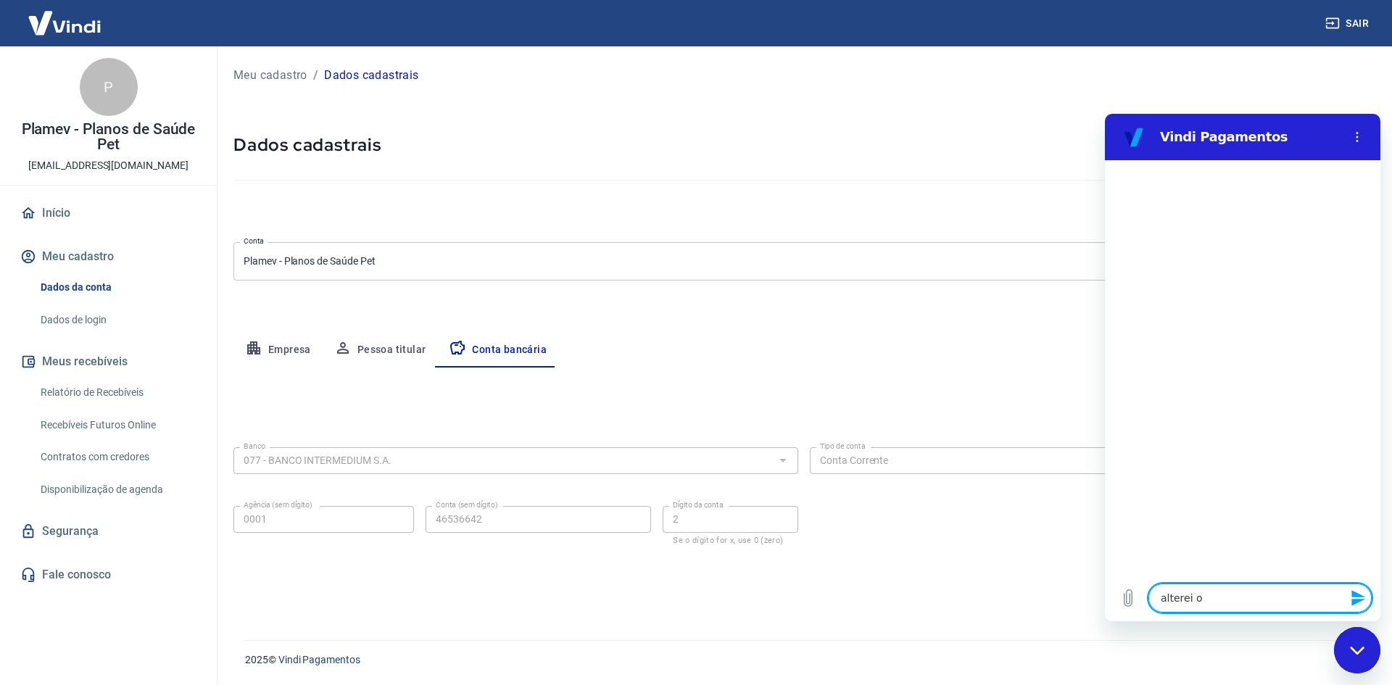
type textarea "x"
type textarea "alterei os"
type textarea "x"
type textarea "alterei os d"
type textarea "x"
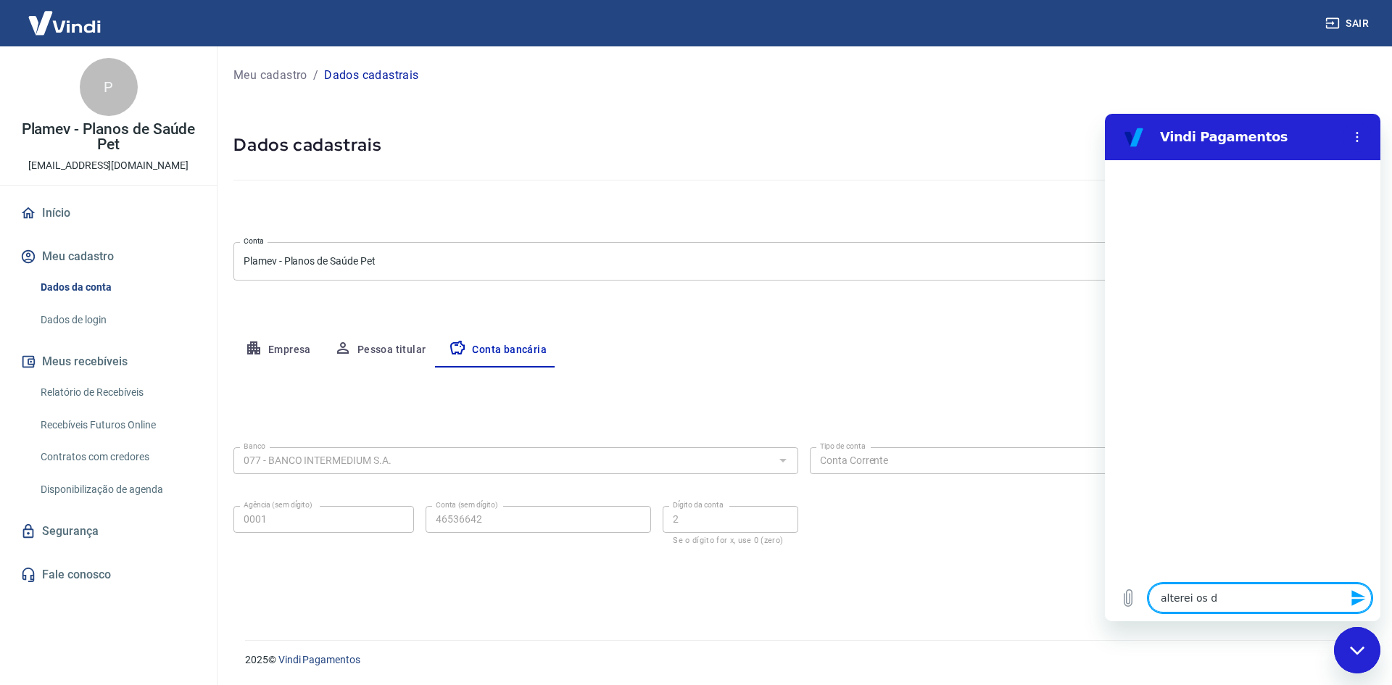
type textarea "alterei os da"
type textarea "x"
type textarea "alterei os dad"
type textarea "x"
type textarea "alterei os dado"
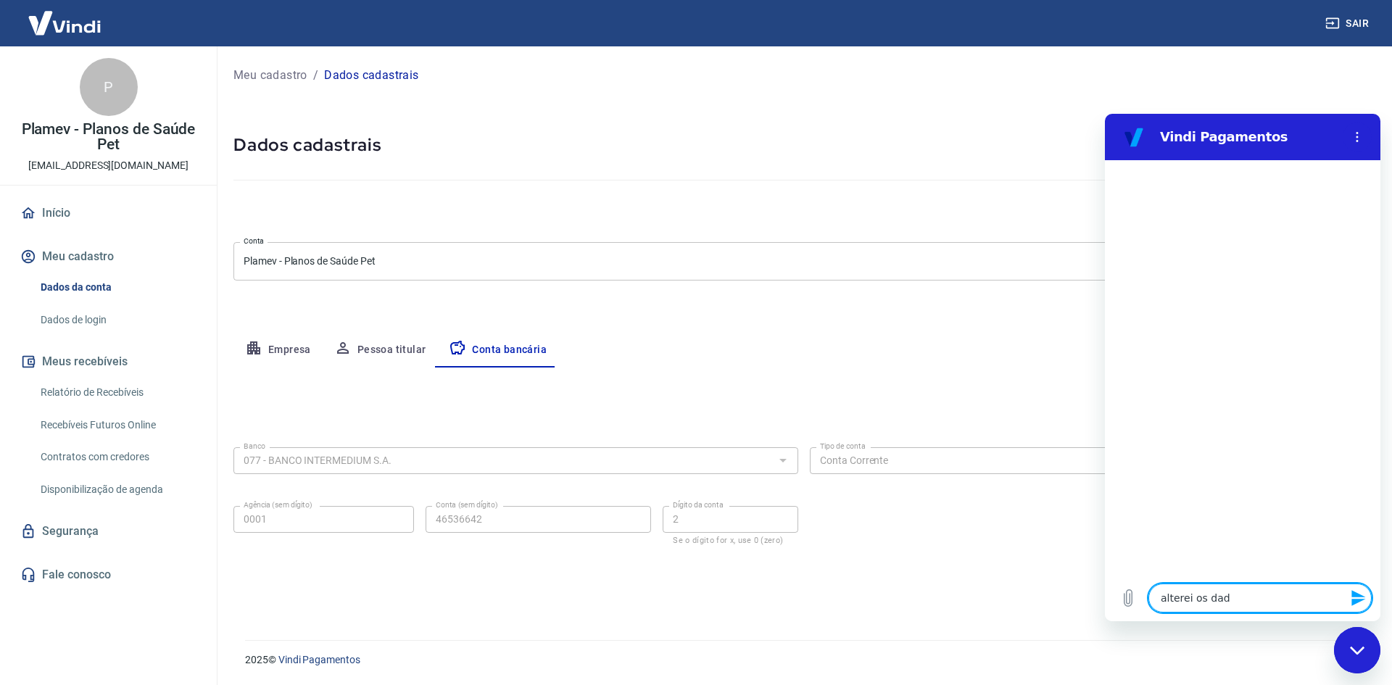
type textarea "x"
type textarea "alterei os dados"
type textarea "x"
type textarea "alterei os dados"
type textarea "x"
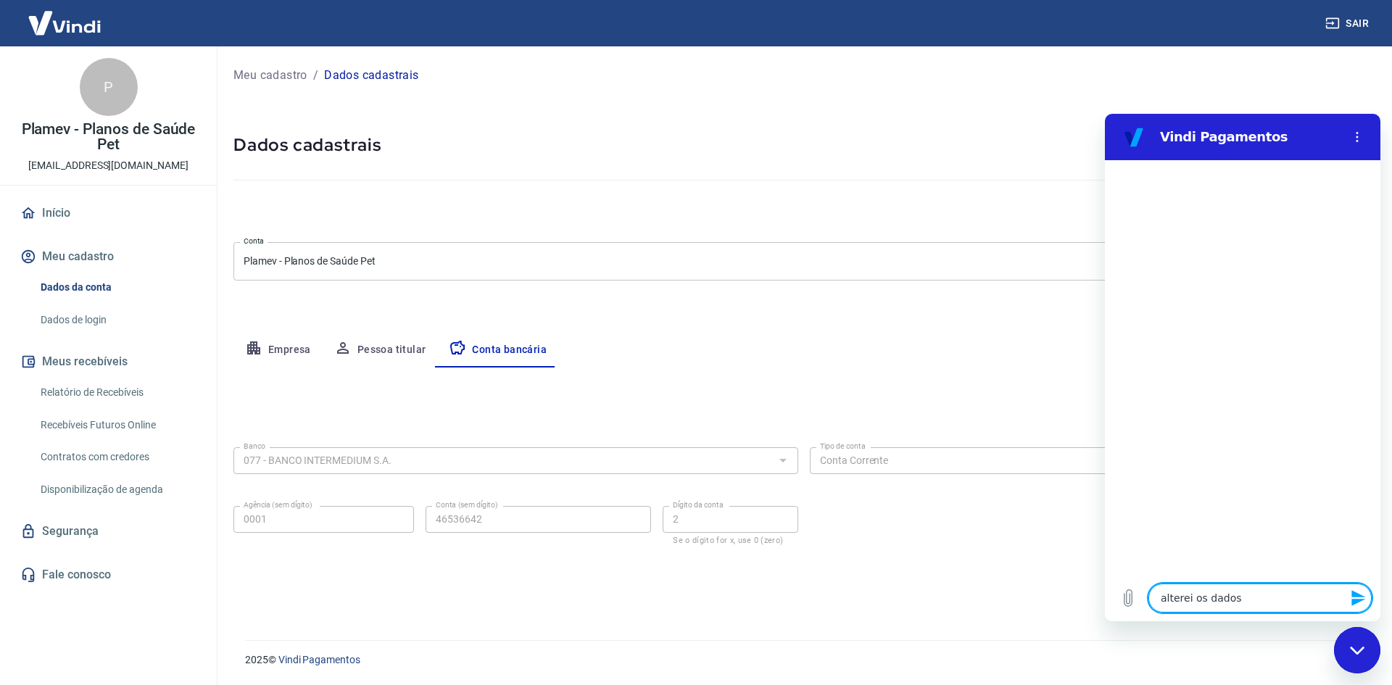
type textarea "alterei os dados b"
type textarea "x"
type textarea "alterei os dados ba"
type textarea "x"
type textarea "alterei os dados ban"
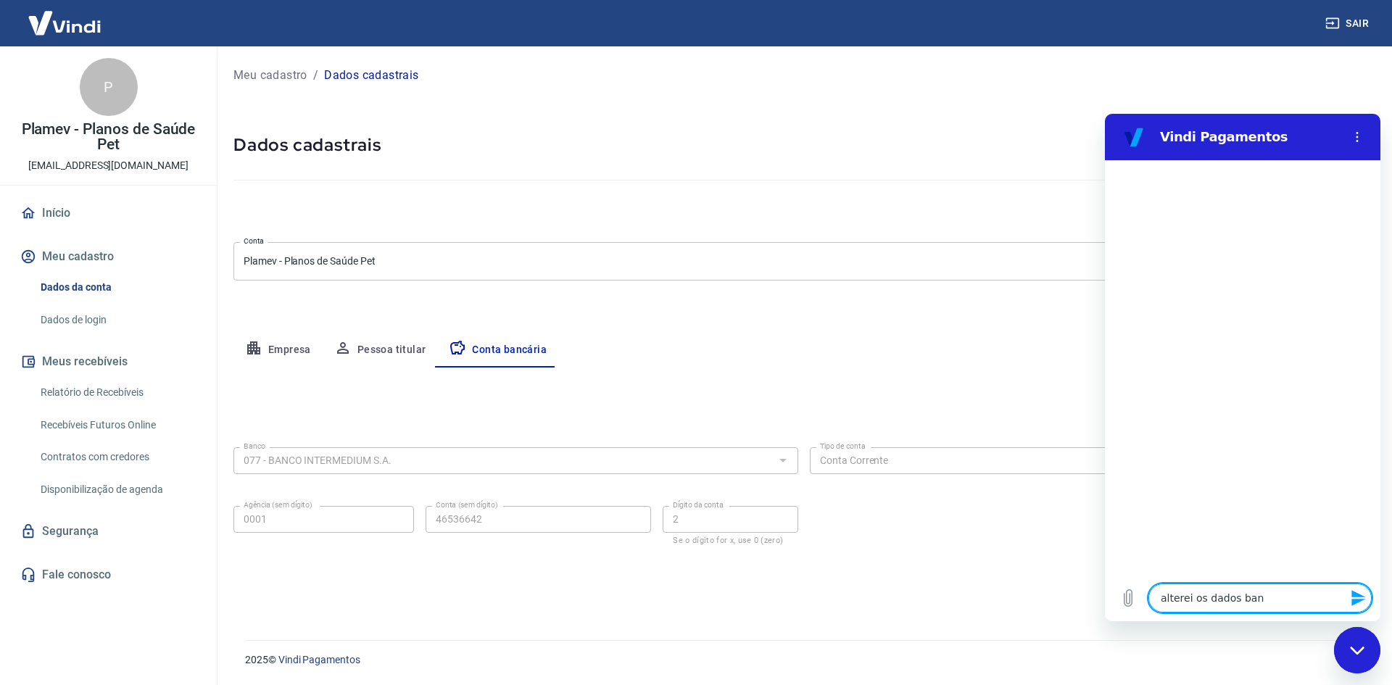
type textarea "x"
type textarea "alterei os dados banc"
type textarea "x"
type textarea "alterei os dados banca"
type textarea "x"
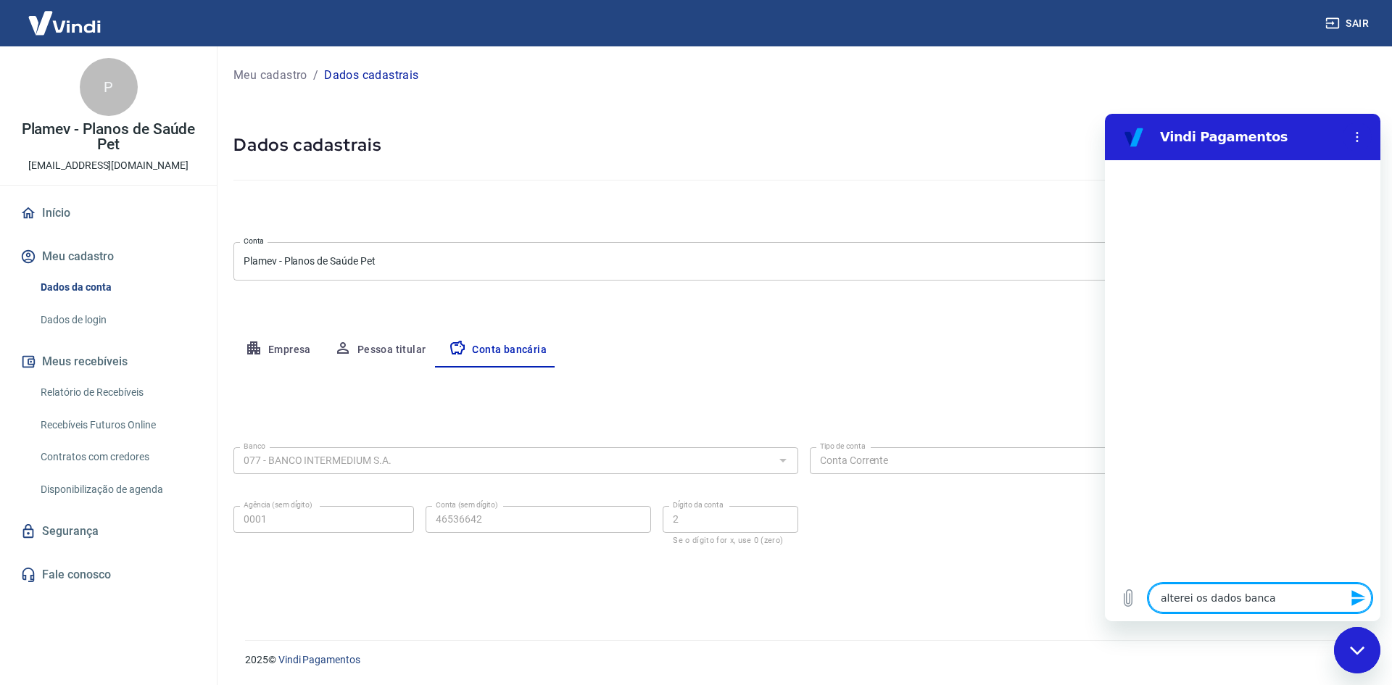
type textarea "alterei os dados bancar"
type textarea "x"
type textarea "alterei os dados bancari"
type textarea "x"
type textarea "alterei os dados bancario"
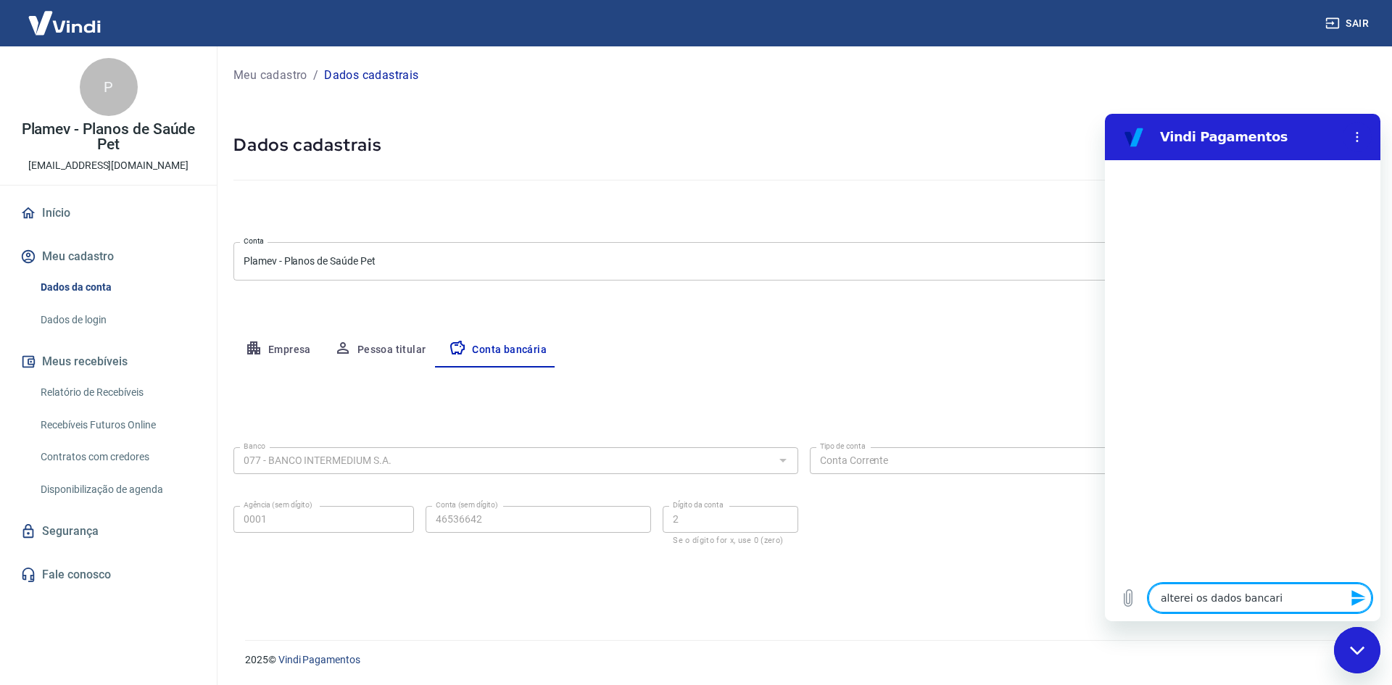
type textarea "x"
type textarea "alterei os dados bancarios"
type textarea "x"
type textarea "alterei os dados bancarios"
type textarea "x"
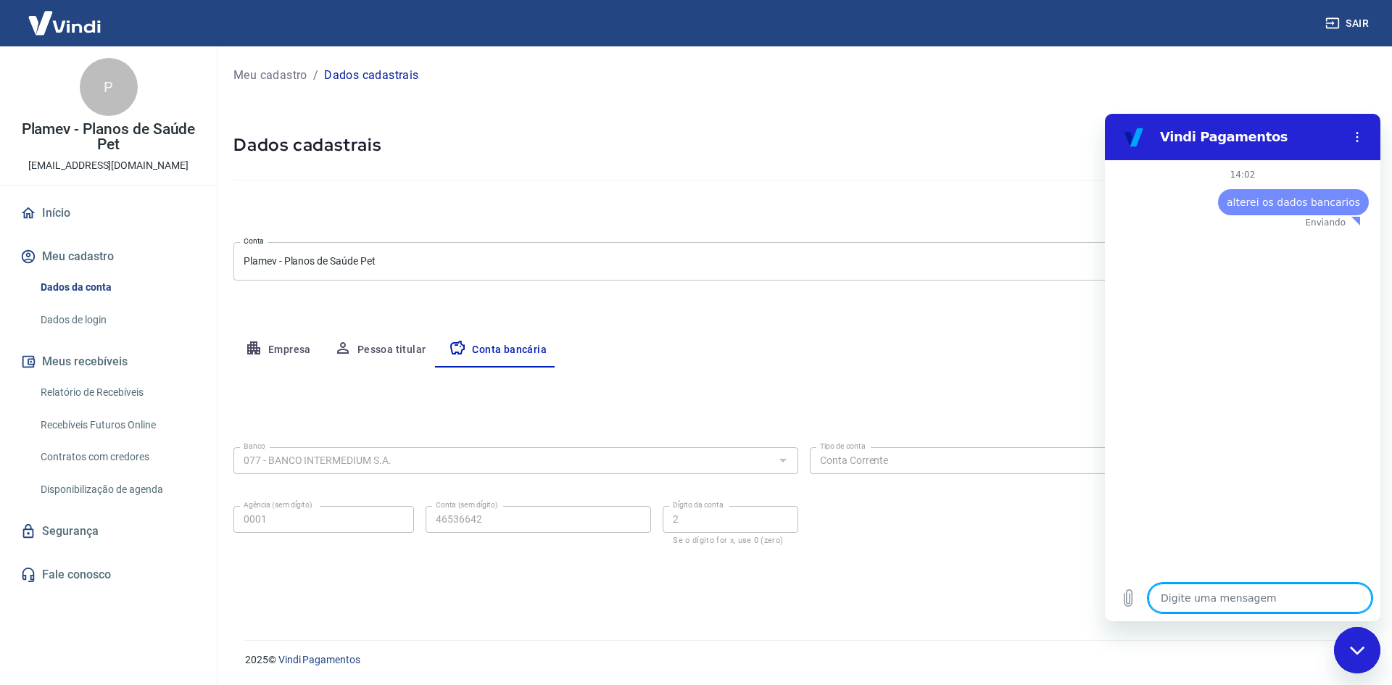
type textarea "x"
type textarea "p"
type textarea "x"
type textarea "po"
type textarea "x"
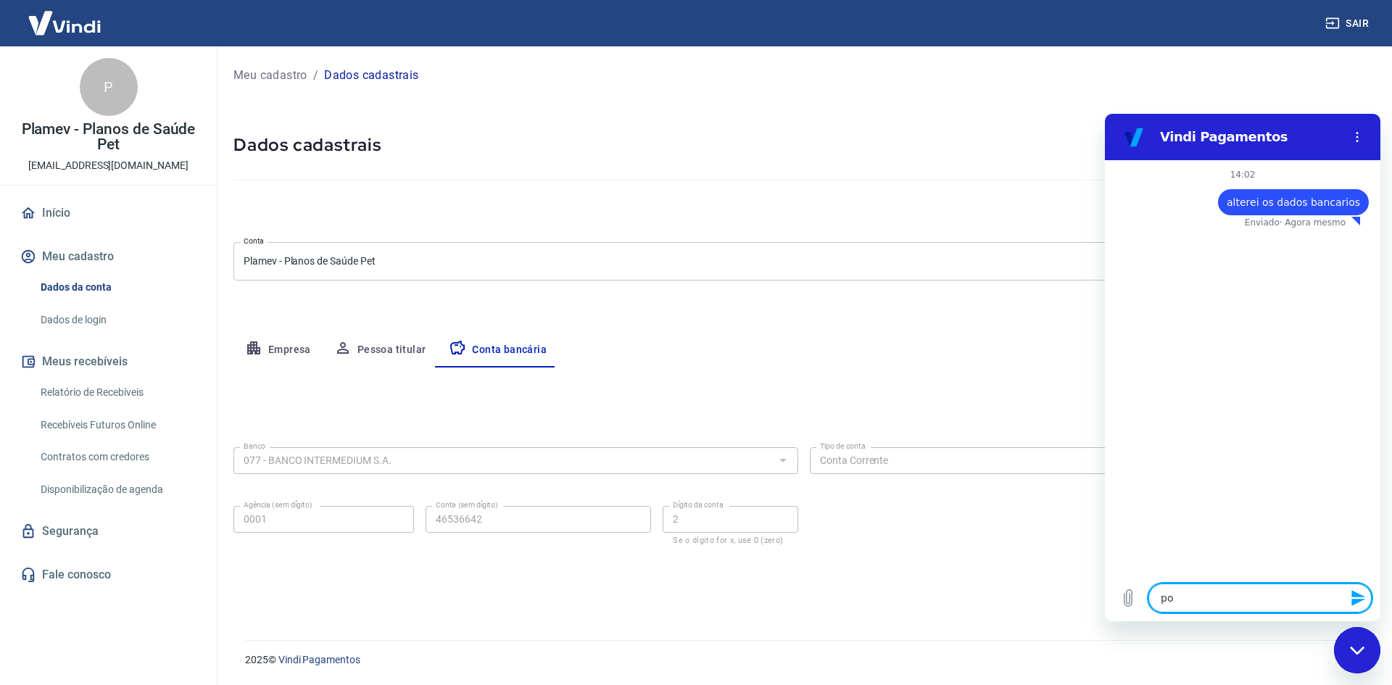
type textarea "por"
type textarea "x"
type textarea "pore"
type textarea "x"
type textarea "porem"
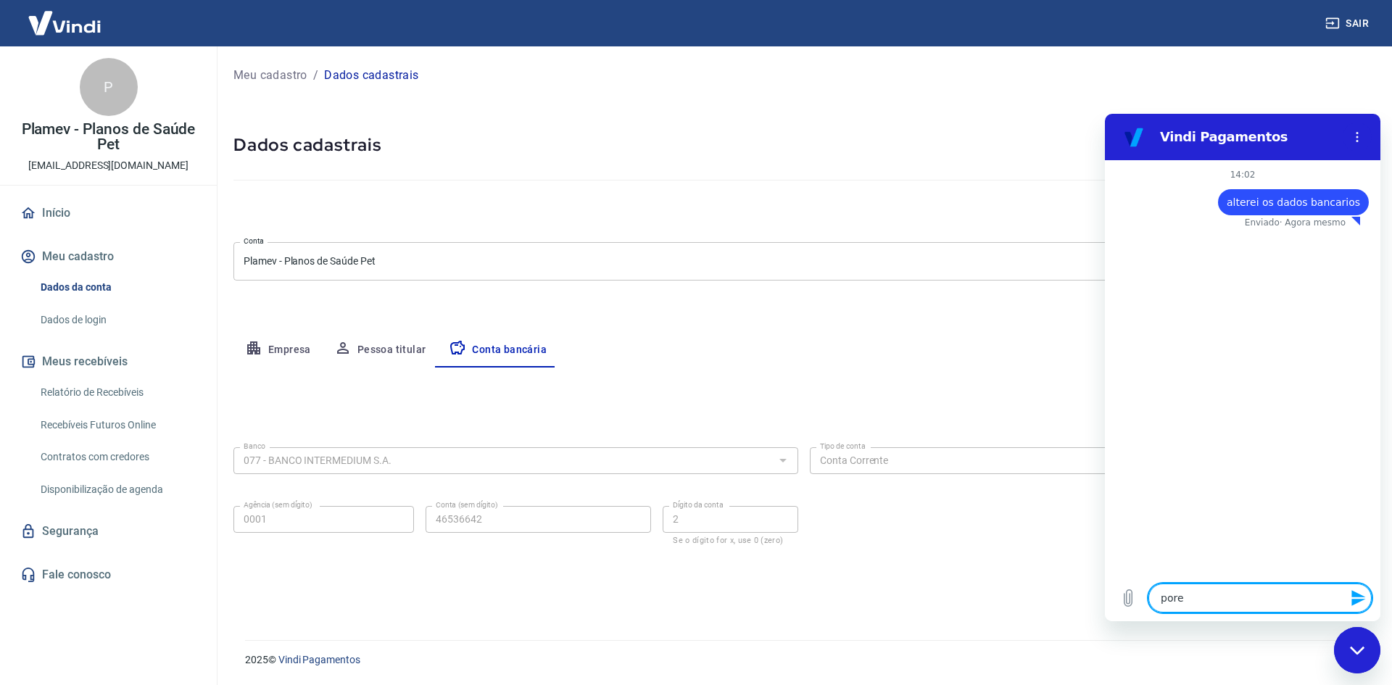
type textarea "x"
type textarea "porem"
type textarea "x"
type textarea "porem i"
type textarea "x"
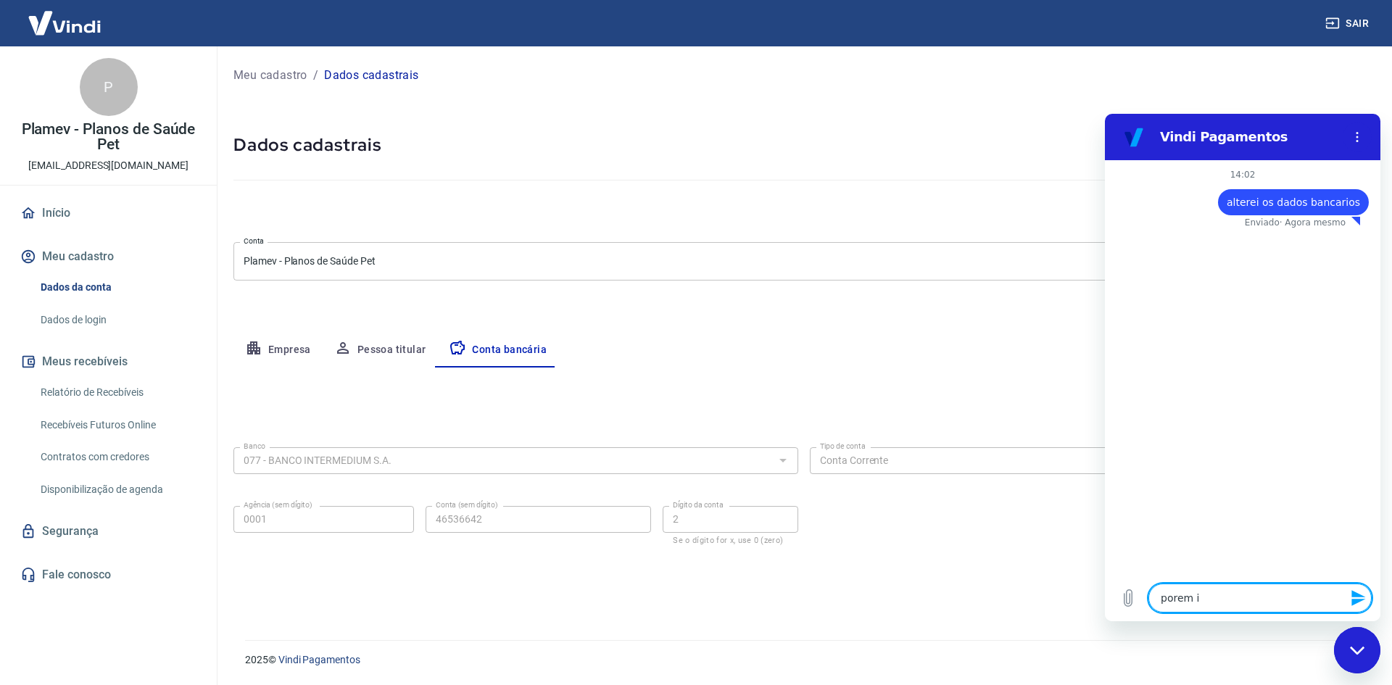
type textarea "porem i s"
type textarea "x"
type textarea "porem i sa"
type textarea "x"
type textarea "porem i s"
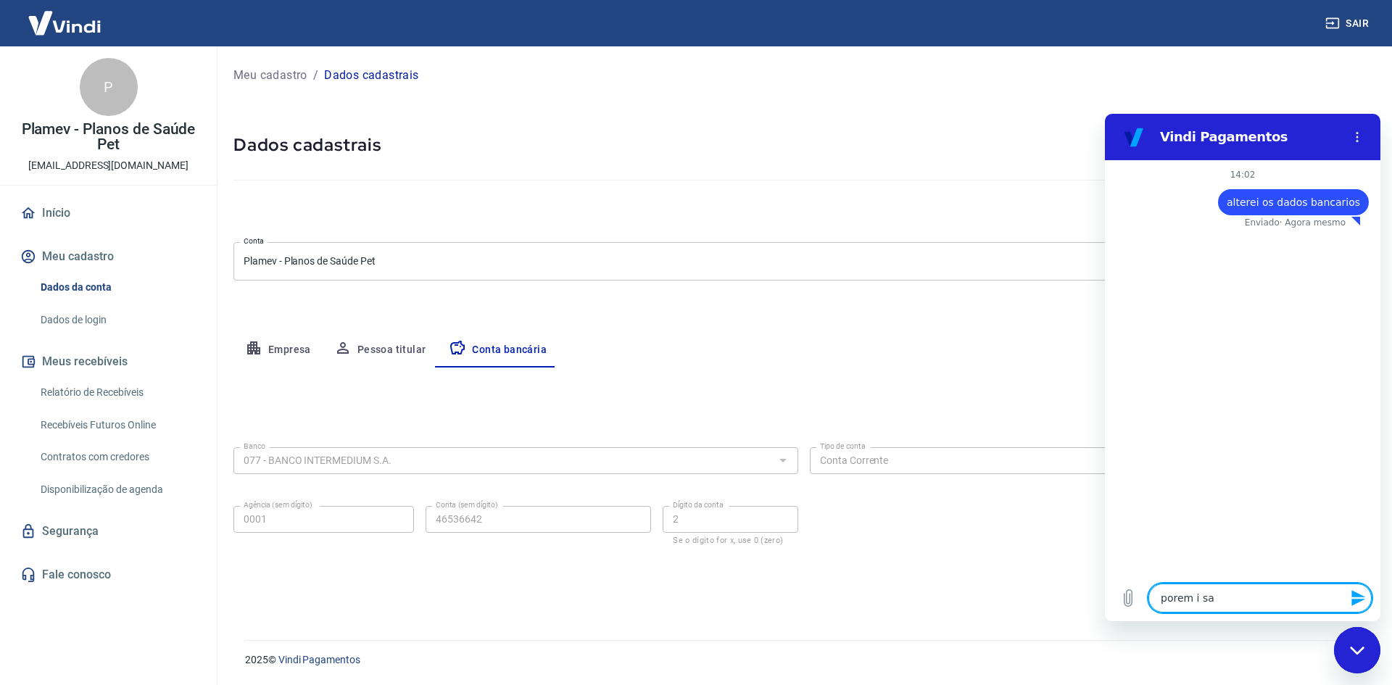
type textarea "x"
type textarea "porem i"
type textarea "x"
type textarea "porem i"
type textarea "x"
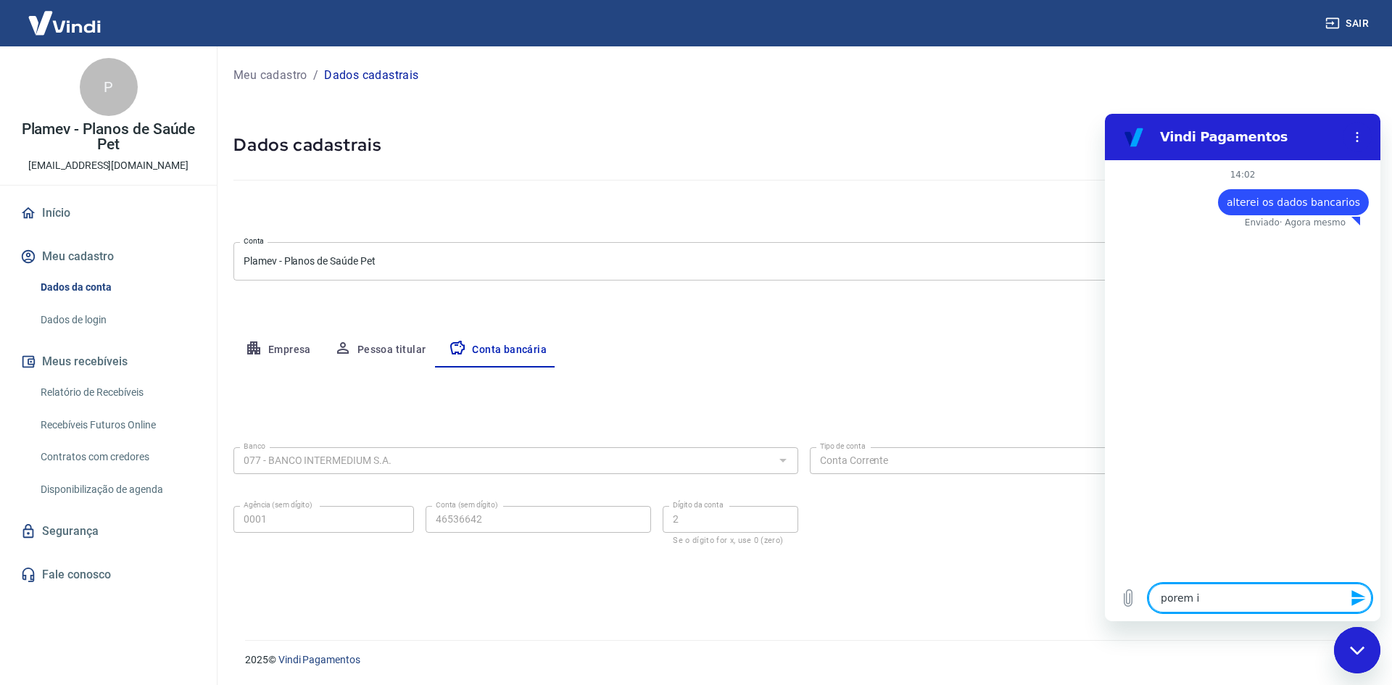
type textarea "porem"
type textarea "x"
type textarea "porem o"
type textarea "x"
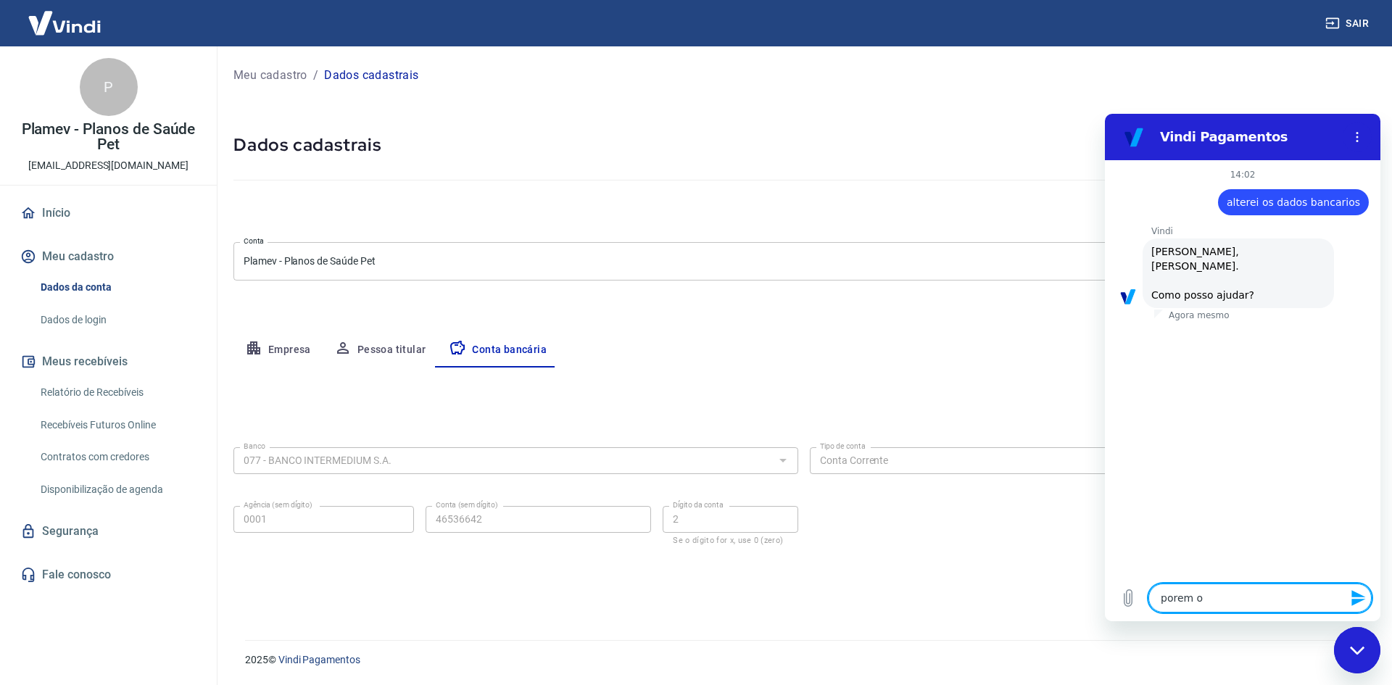
type textarea "porem o"
type textarea "x"
type textarea "porem o s"
type textarea "x"
type textarea "porem o sa"
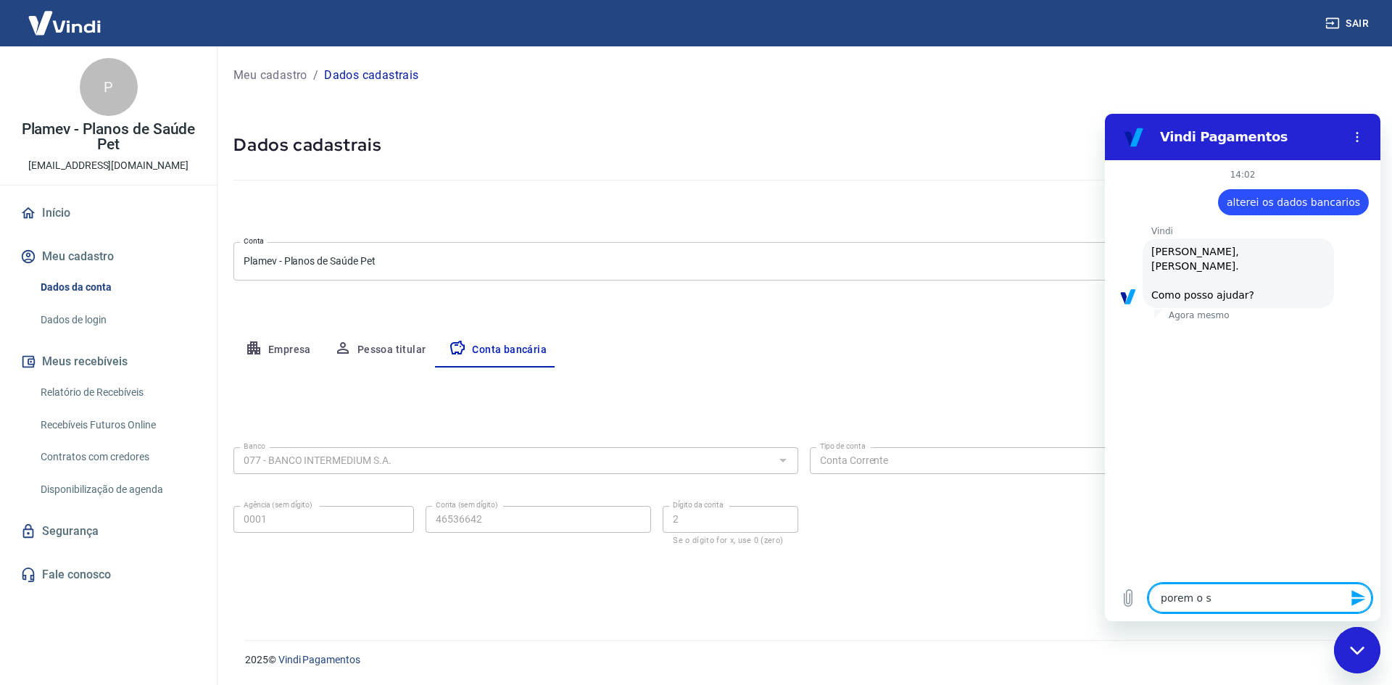
type textarea "x"
type textarea "porem o sal"
type textarea "x"
type textarea "porem o sald"
type textarea "x"
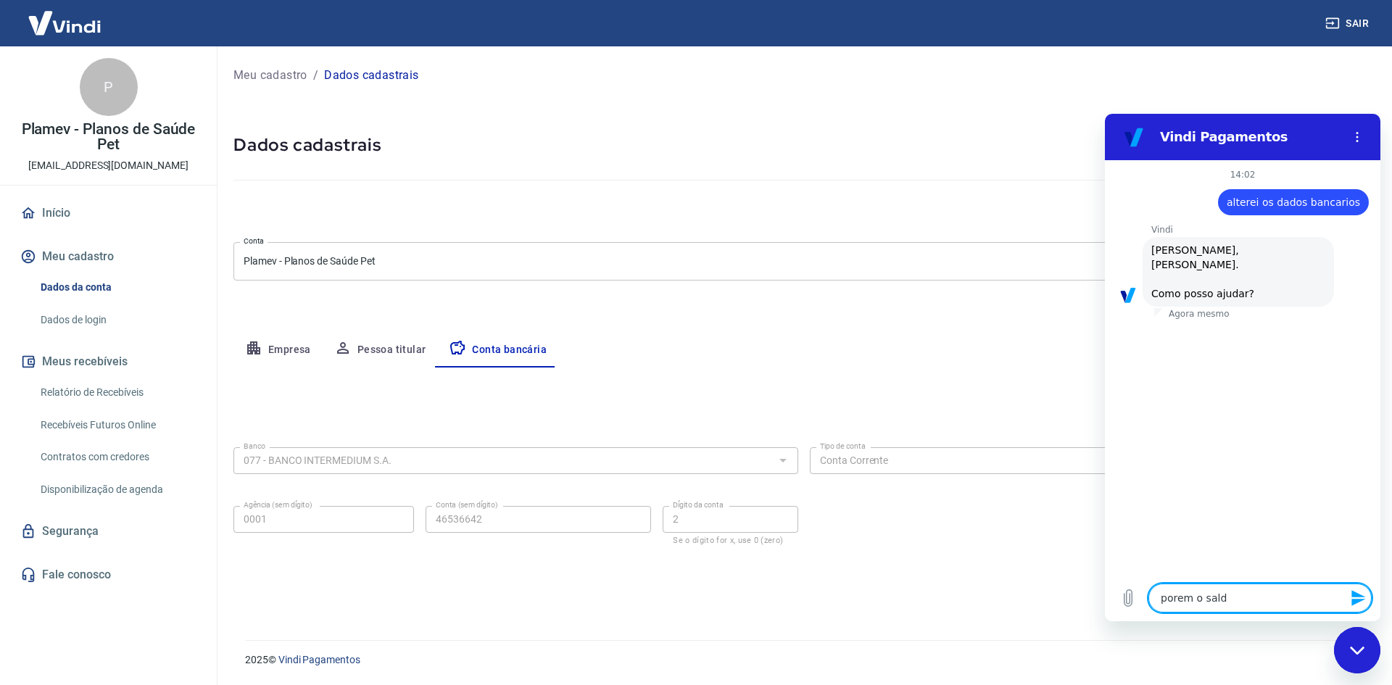
type textarea "porem o saldo"
type textarea "x"
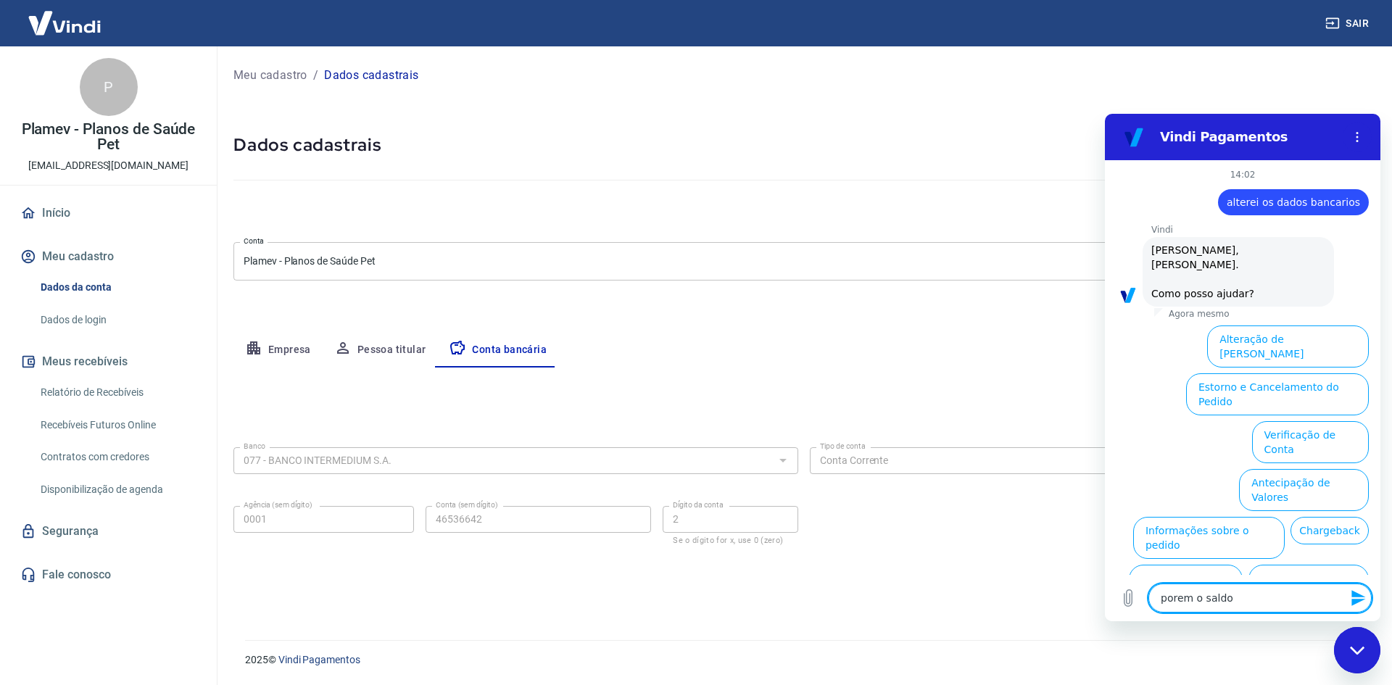
scroll to position [34, 0]
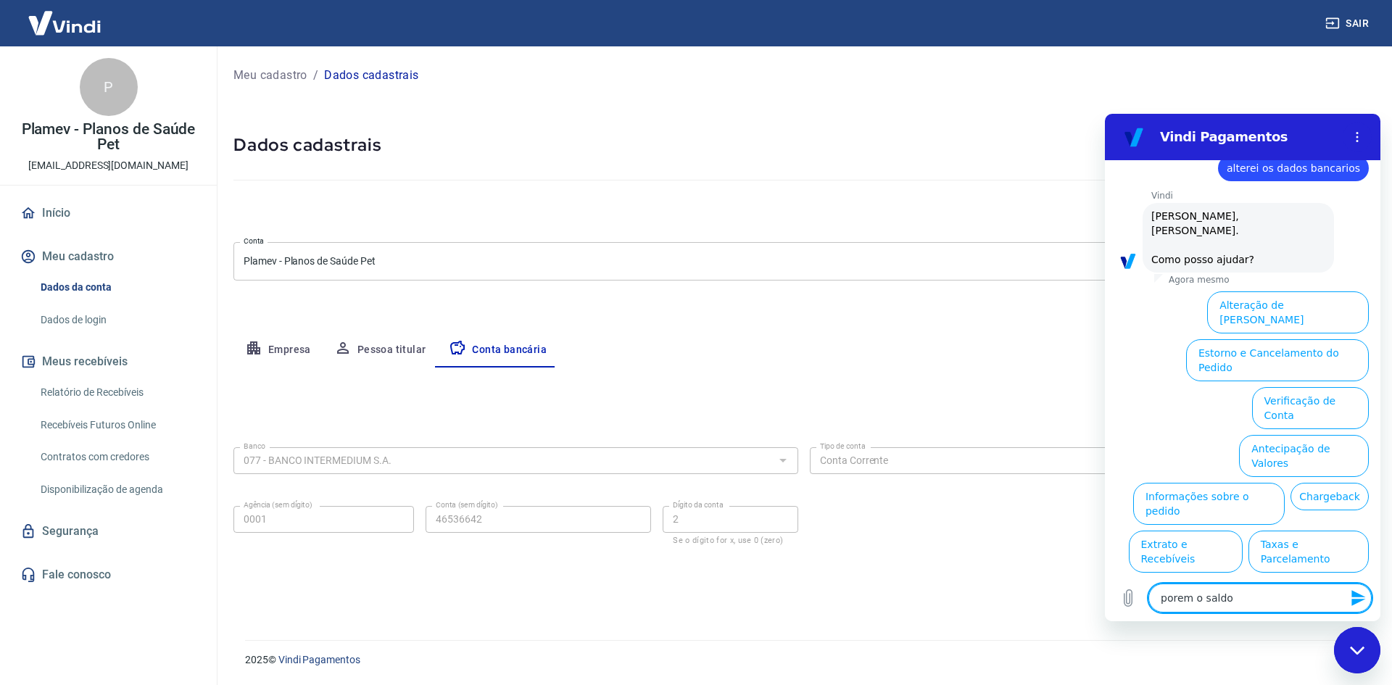
type textarea "porem o saldo="
type textarea "x"
type textarea "porem o saldo"
type textarea "x"
type textarea "porem o sald"
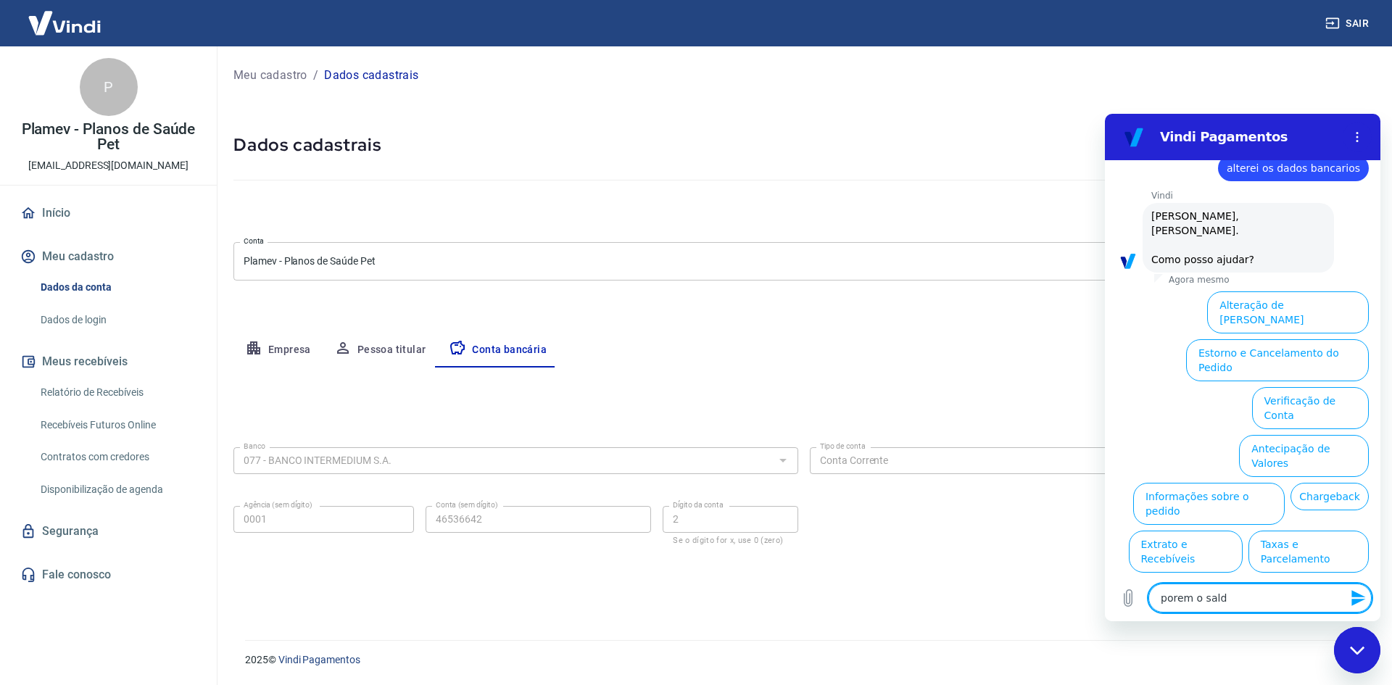
type textarea "x"
type textarea "porem o sal"
type textarea "x"
type textarea "porem o sa"
type textarea "x"
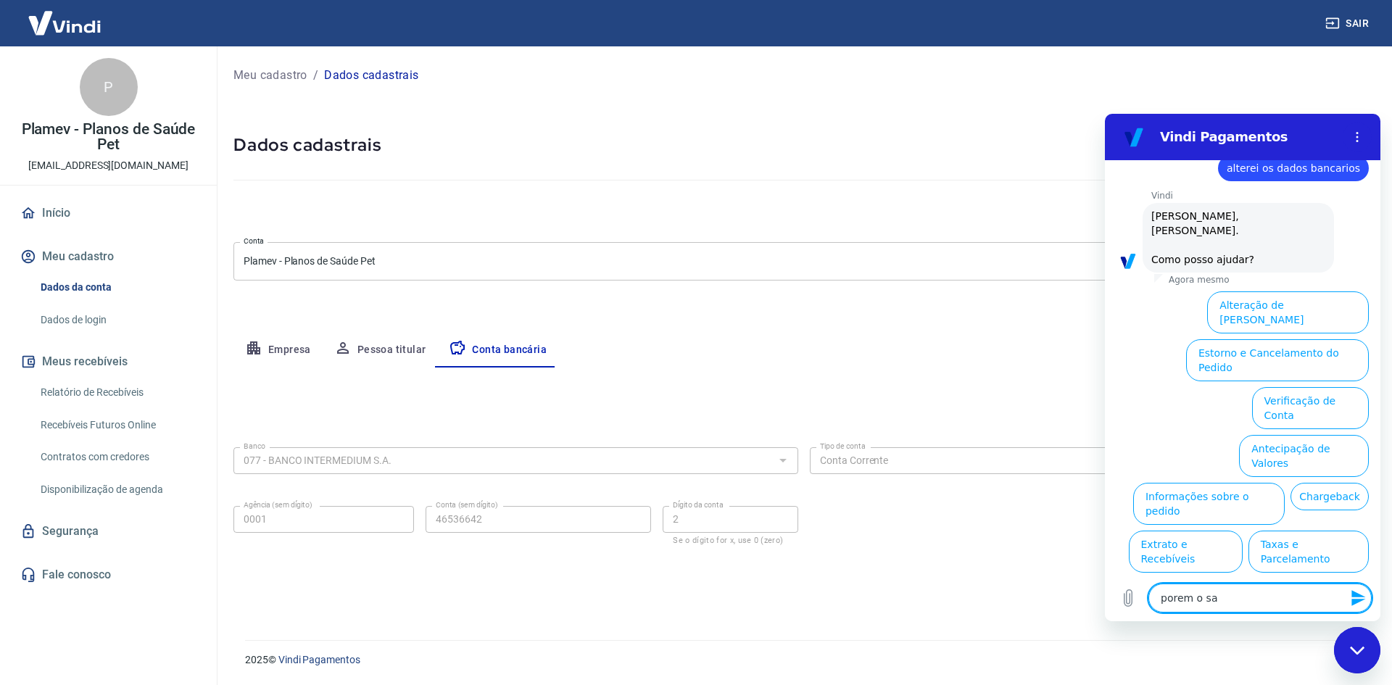
type textarea "porem o s"
type textarea "x"
type textarea "porem o"
type textarea "x"
type textarea "porem o"
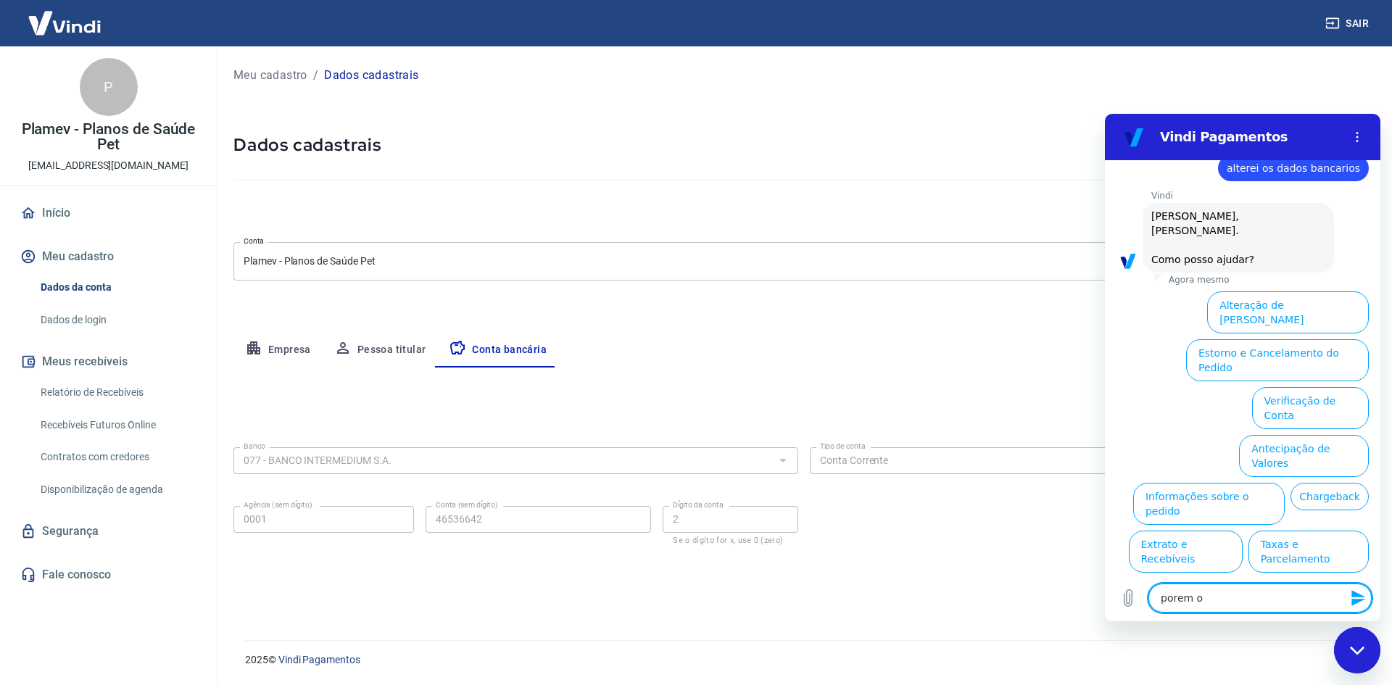
type textarea "x"
type textarea "porem"
type textarea "x"
type textarea "porem"
type textarea "x"
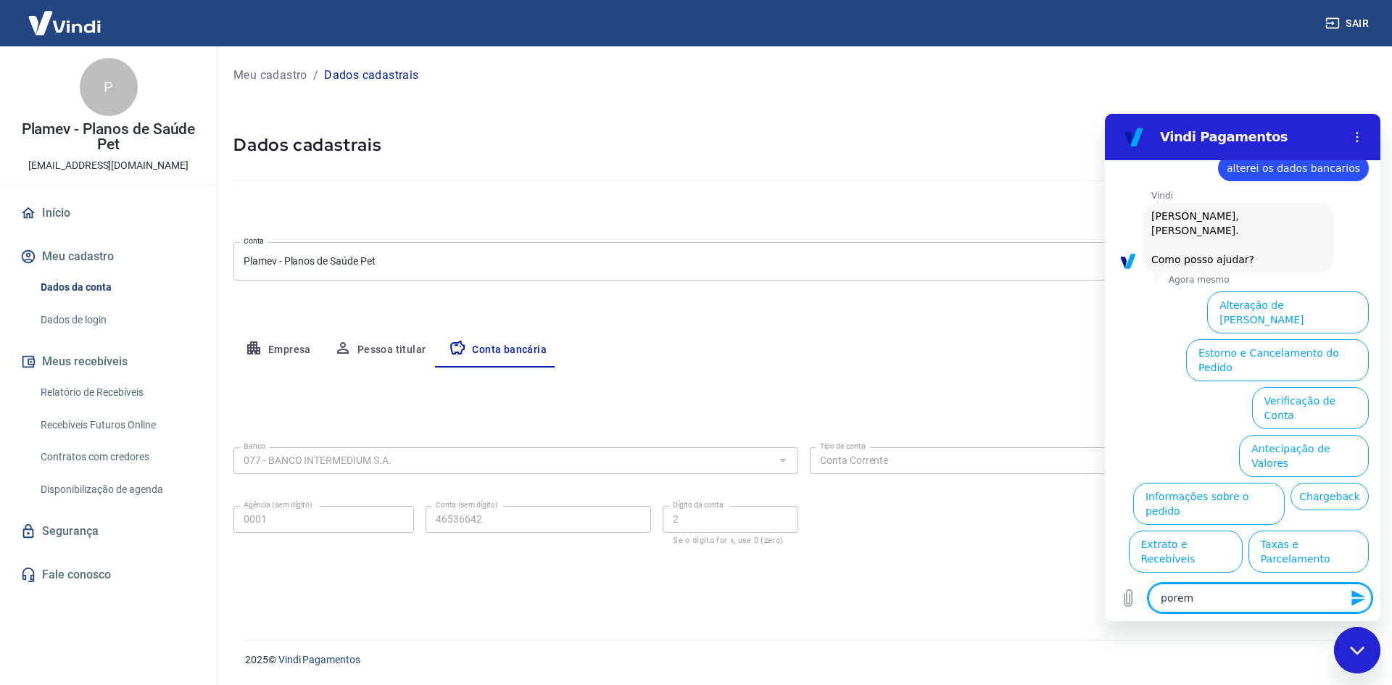
type textarea "pore"
type textarea "x"
type textarea "por"
type textarea "x"
type textarea "po"
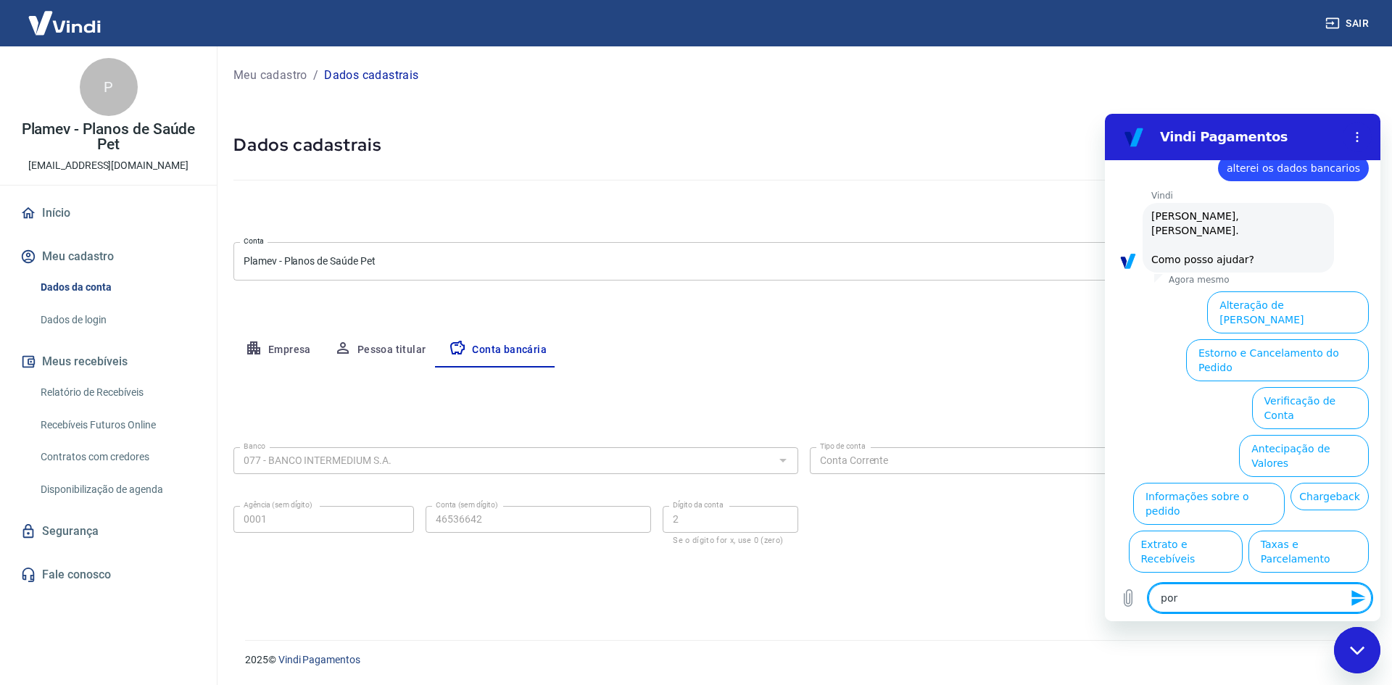
type textarea "x"
type textarea "p"
type textarea "x"
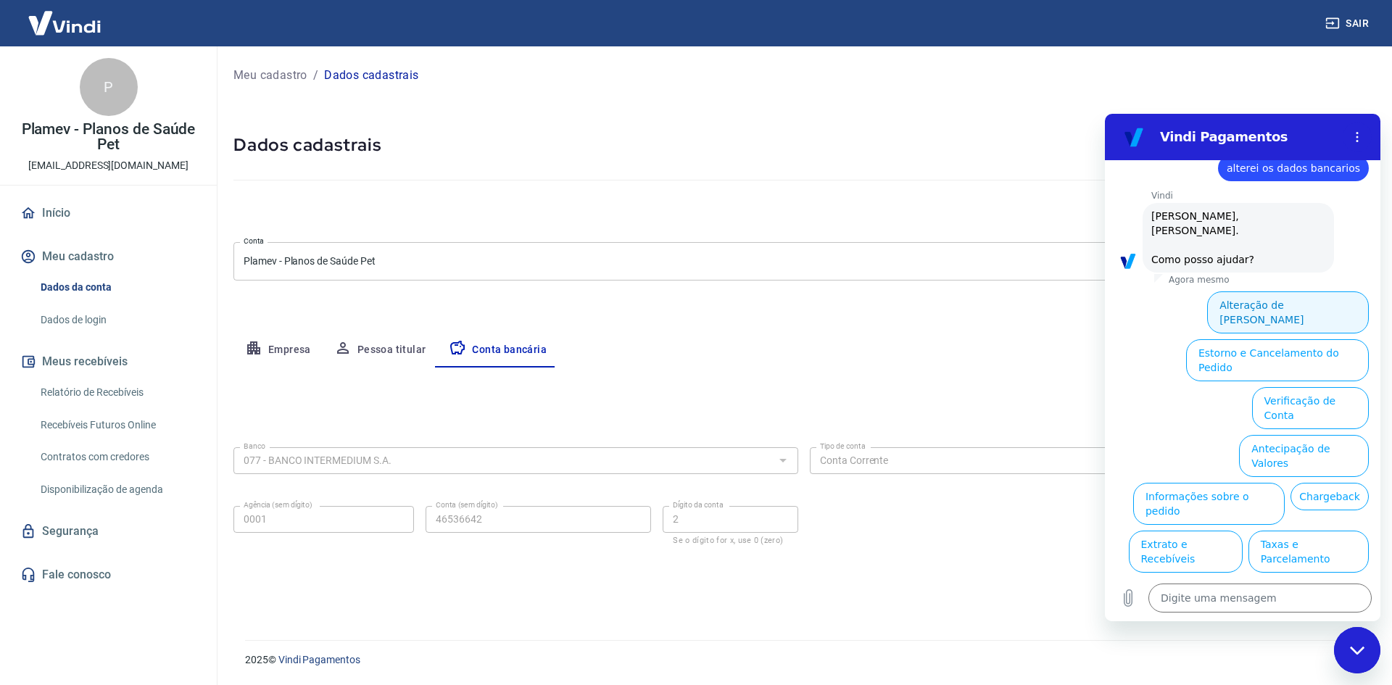
click at [1294, 295] on button "Alteração de Dados Cadastrais" at bounding box center [1288, 313] width 162 height 42
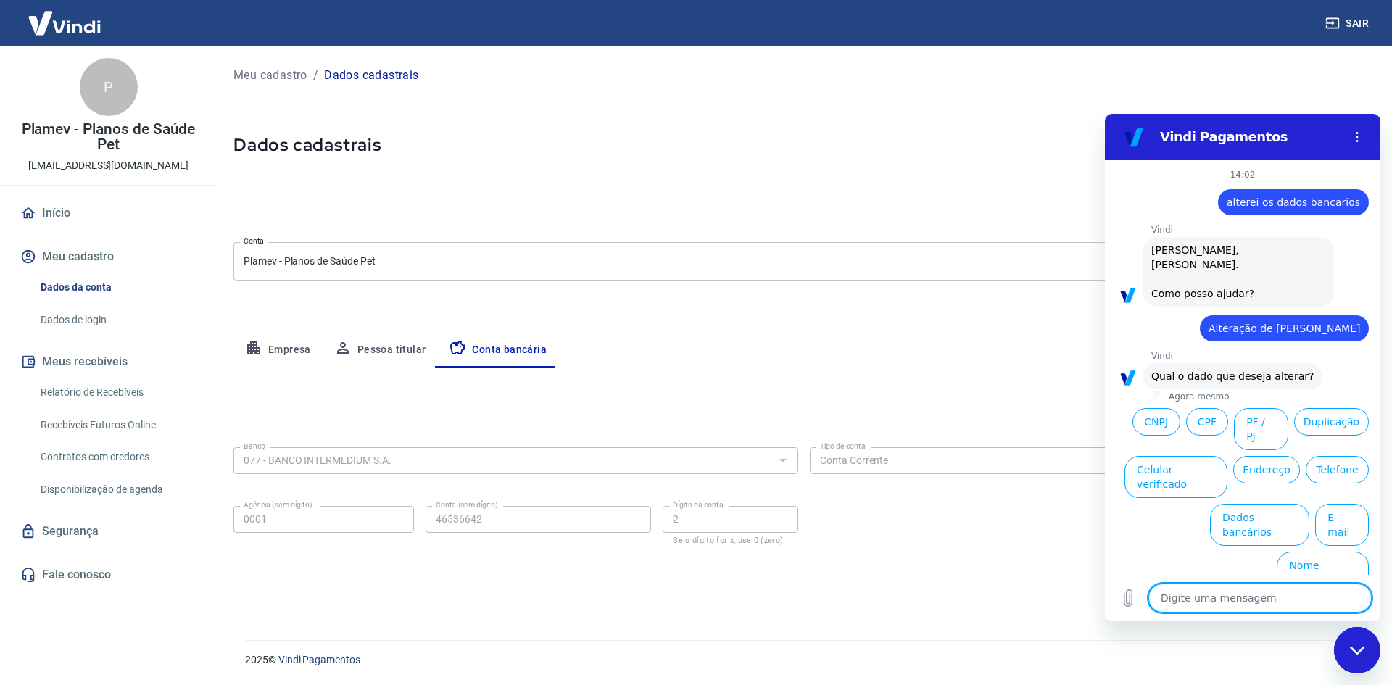
click at [1268, 504] on button "Dados bancários" at bounding box center [1259, 525] width 99 height 42
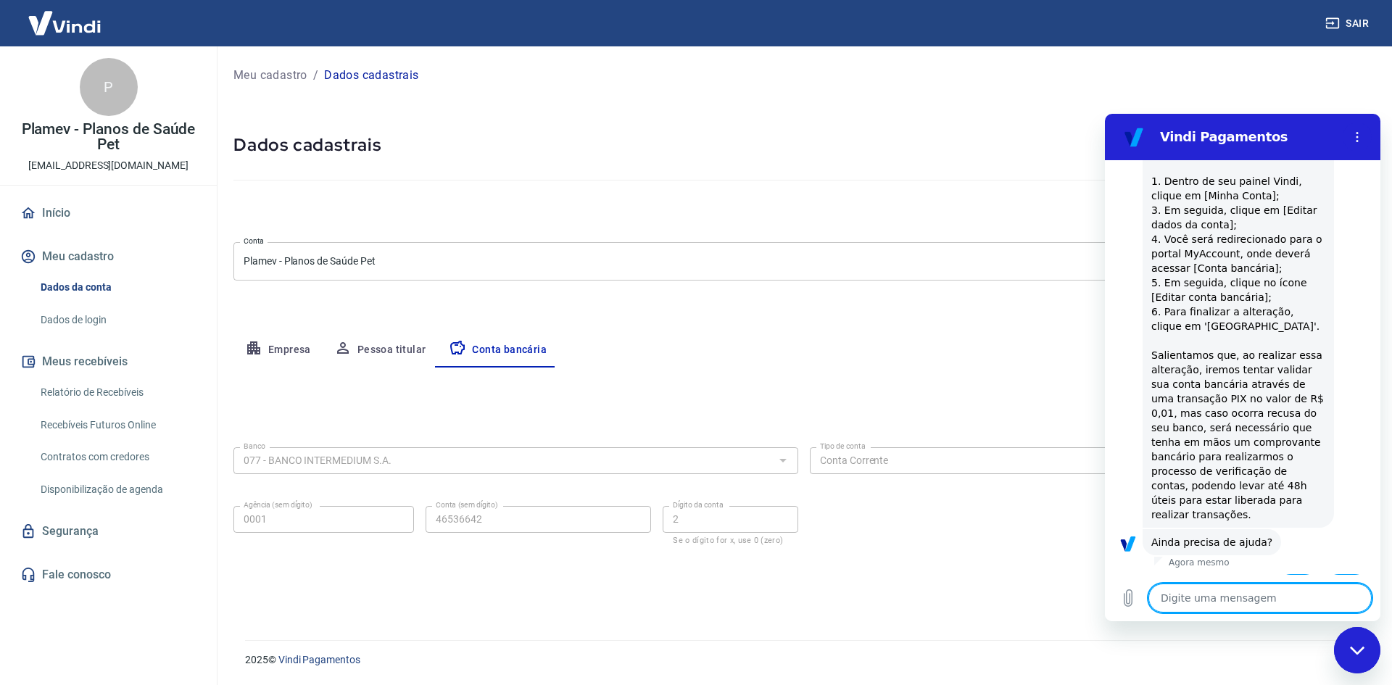
scroll to position [352, 0]
click at [1285, 573] on button "Sim" at bounding box center [1298, 587] width 42 height 28
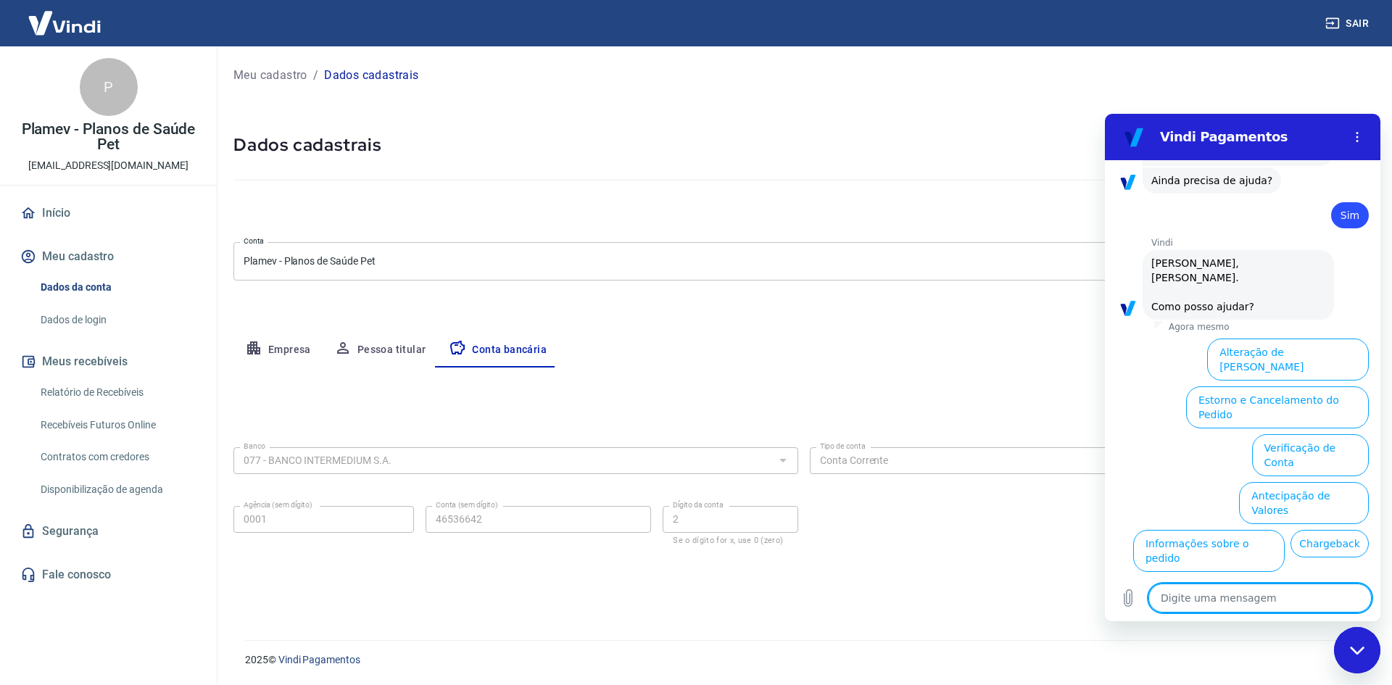
scroll to position [730, 0]
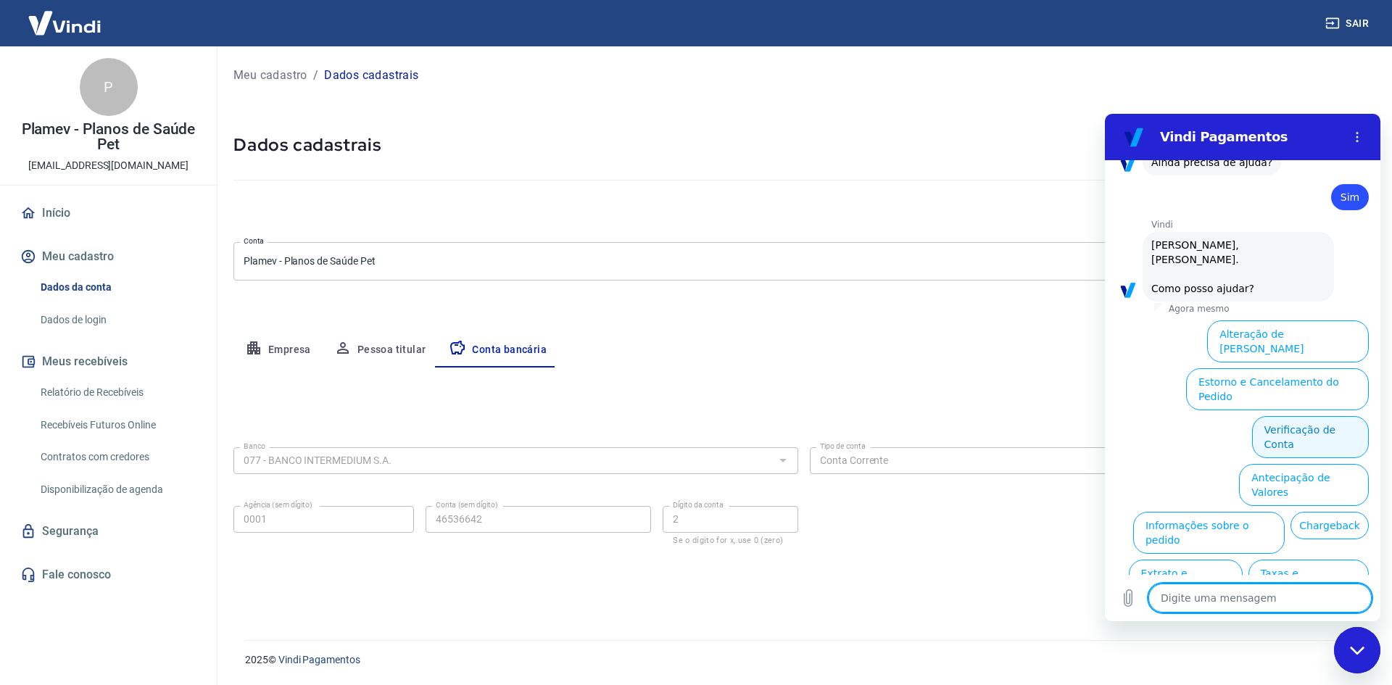
click at [1304, 416] on button "Verificação de Conta" at bounding box center [1310, 437] width 117 height 42
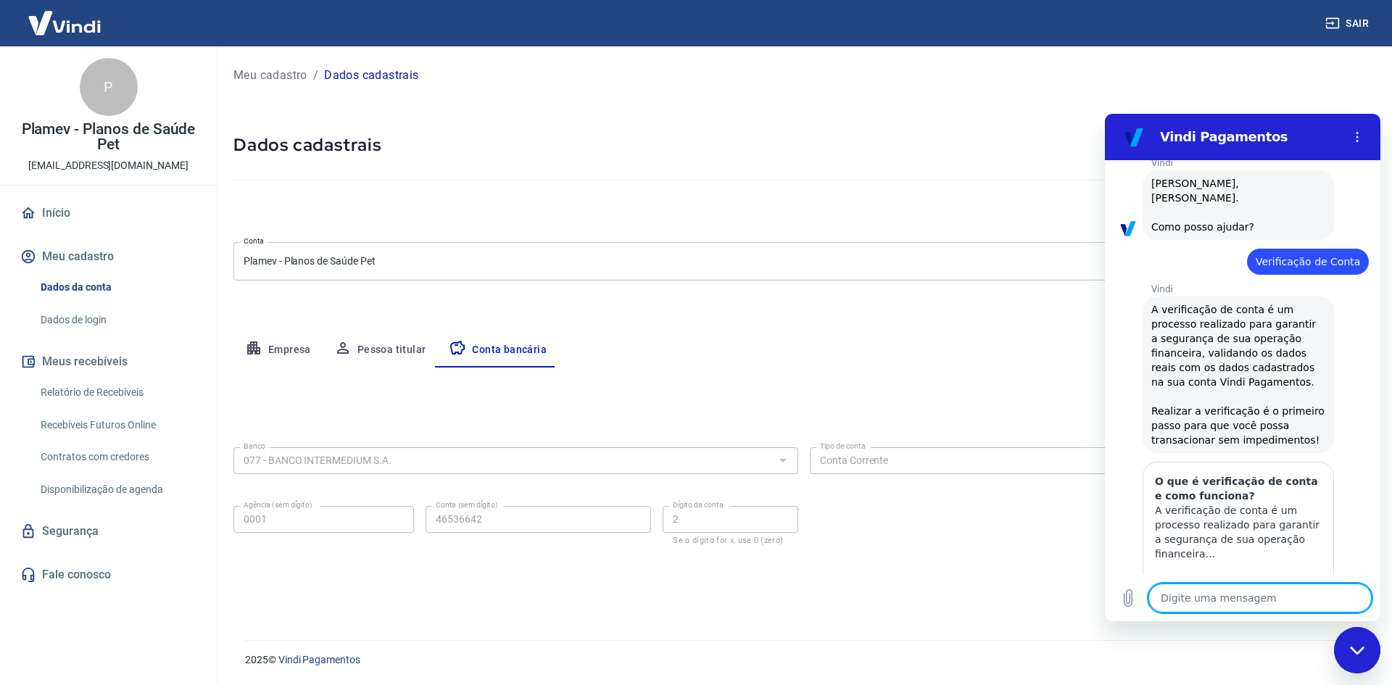
scroll to position [874, 0]
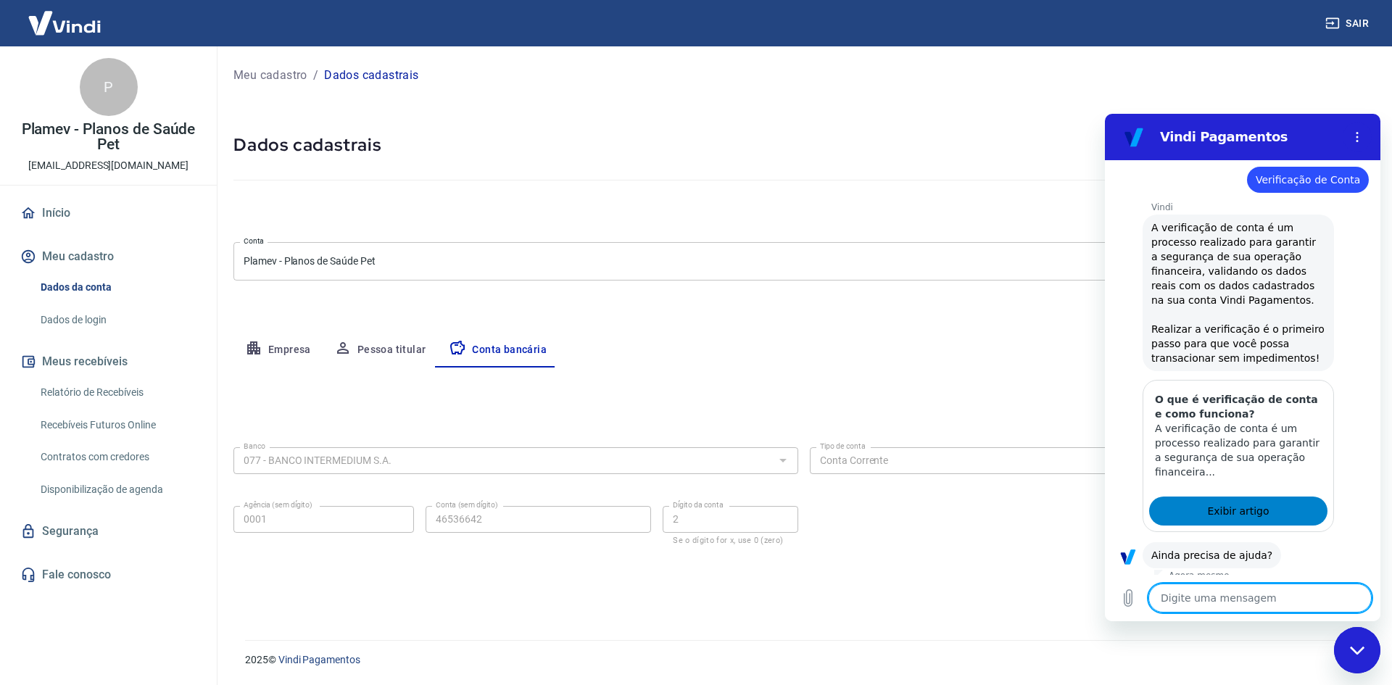
click at [1246, 497] on link "Exibir artigo" at bounding box center [1238, 511] width 178 height 29
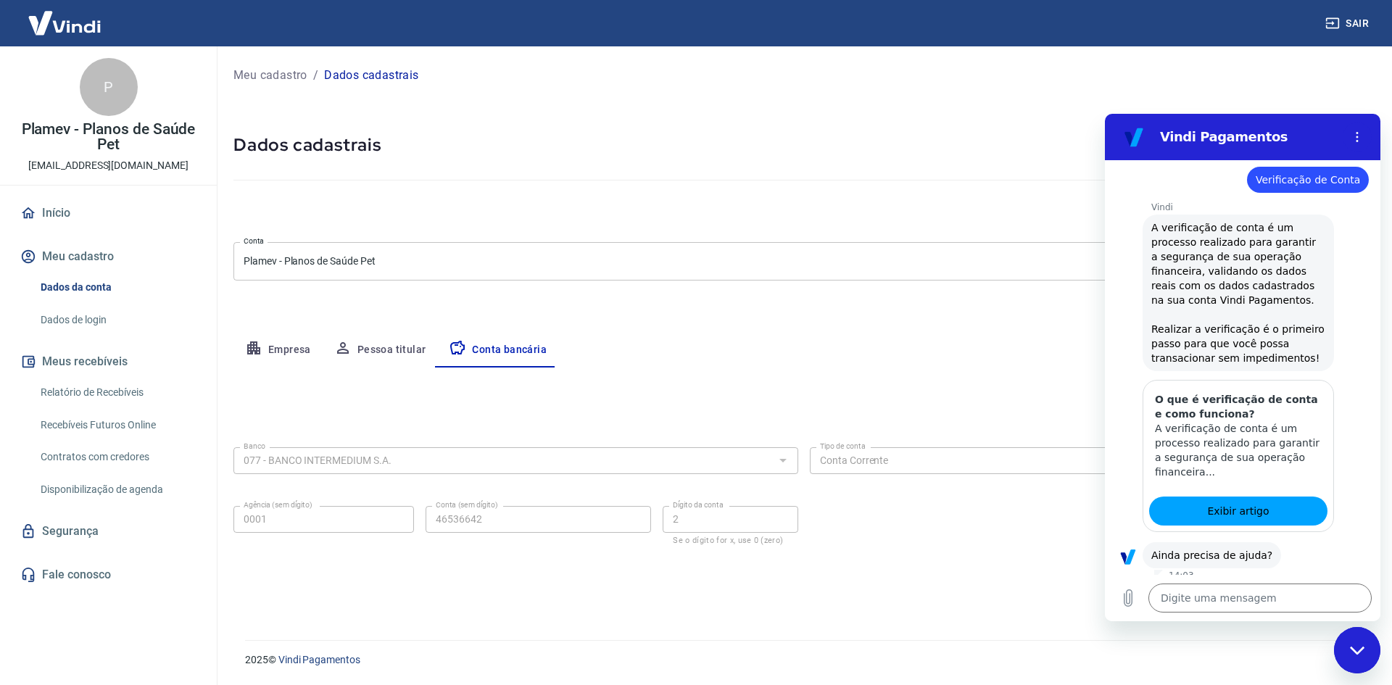
click at [1347, 587] on button "Não" at bounding box center [1347, 601] width 44 height 28
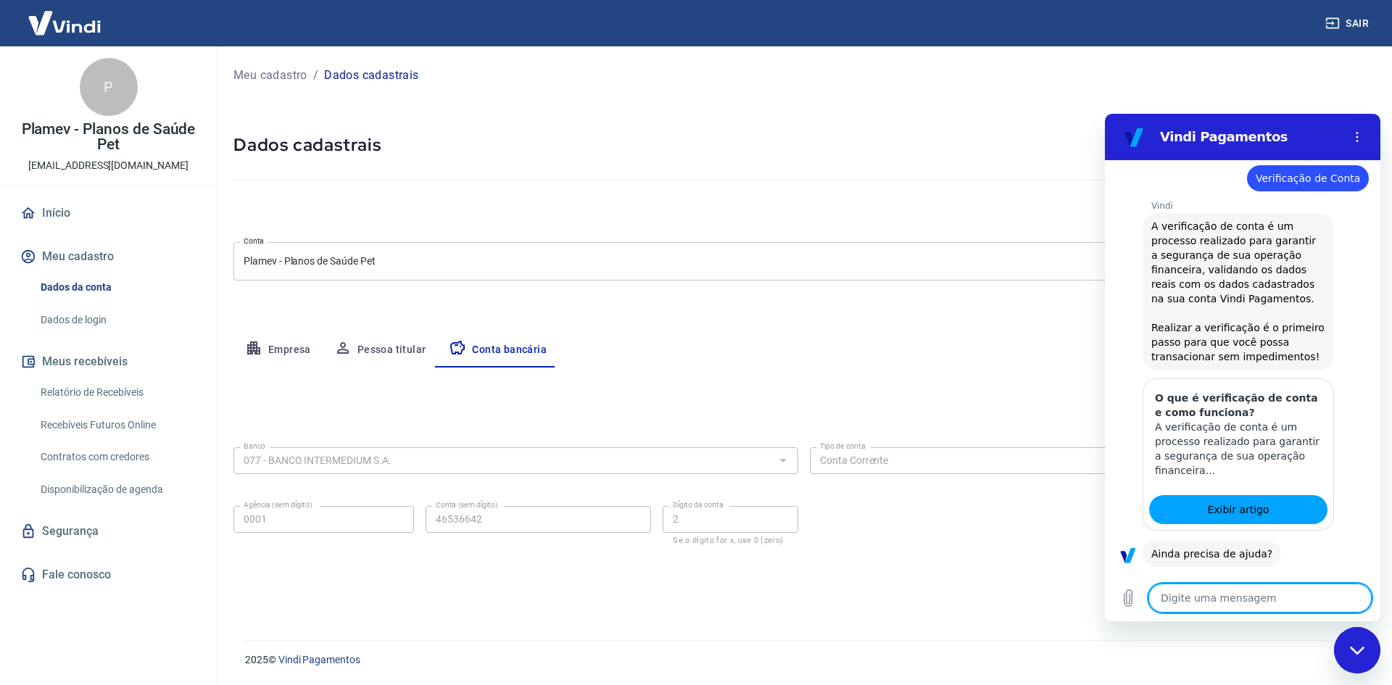
type textarea "x"
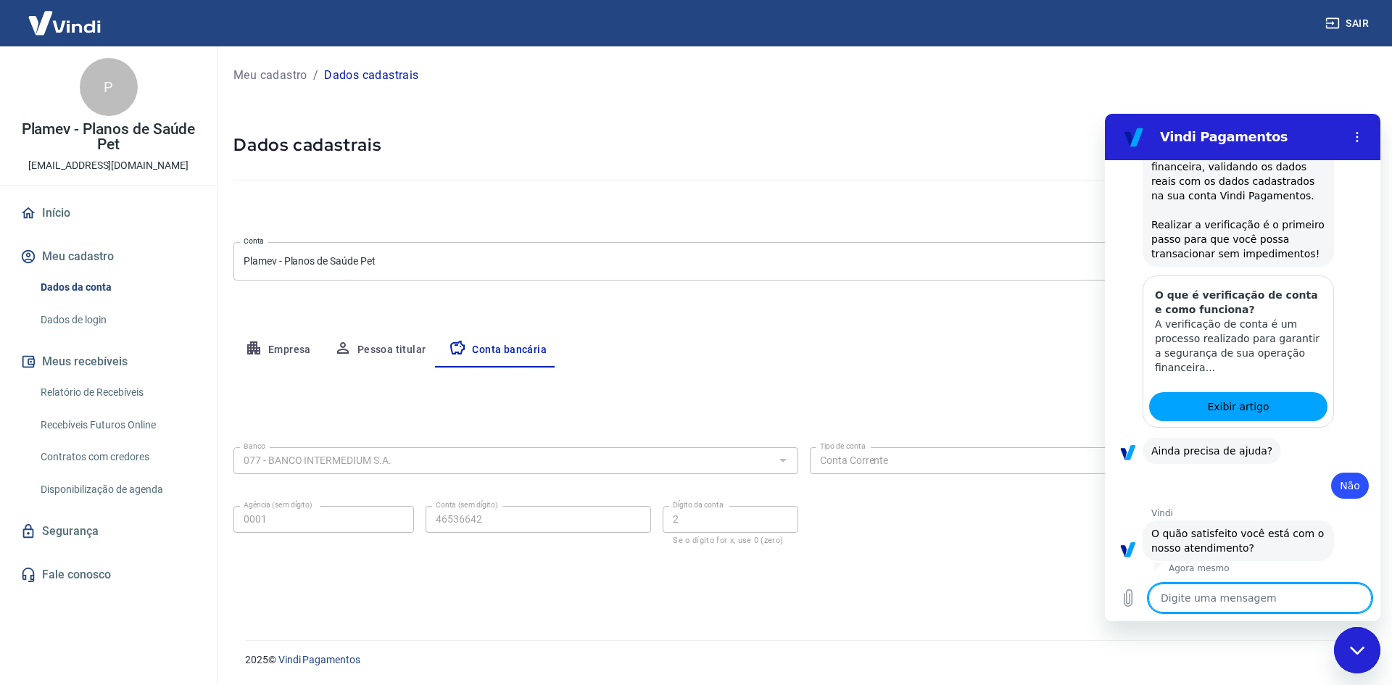
click at [397, 359] on button "Pessoa titular" at bounding box center [380, 350] width 115 height 35
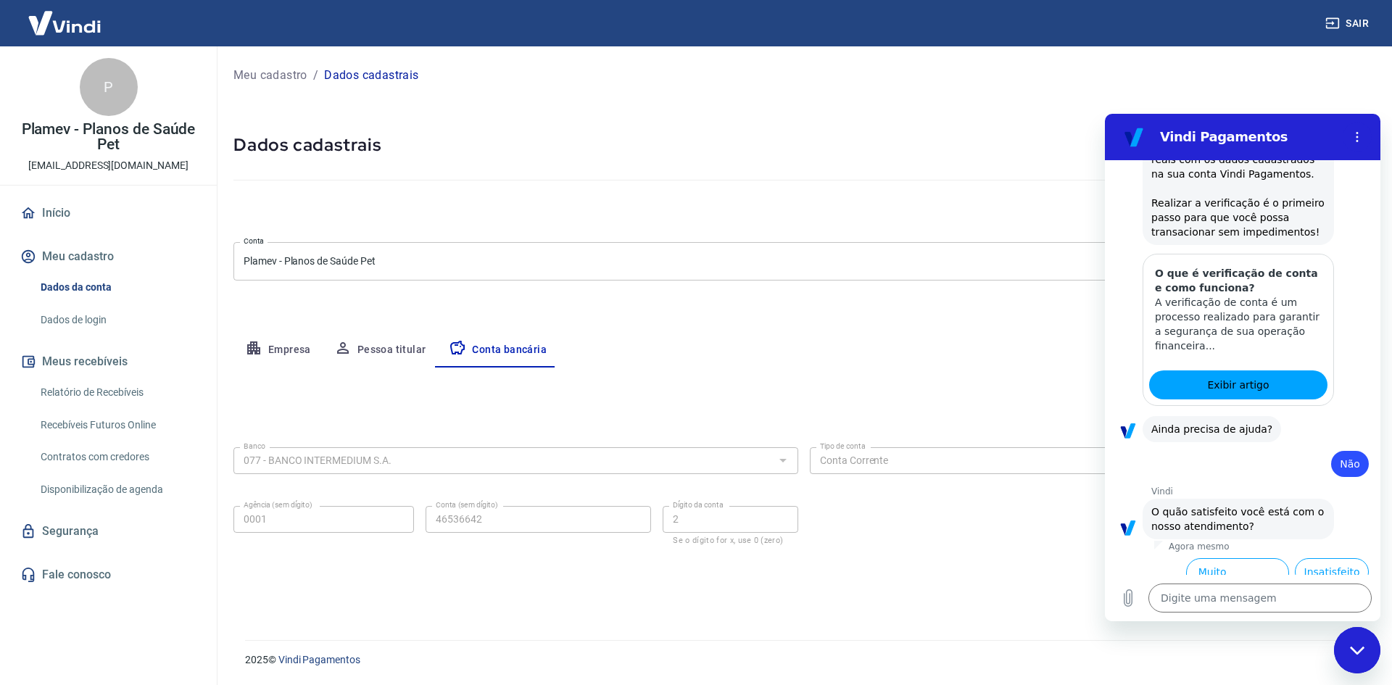
scroll to position [1004, 0]
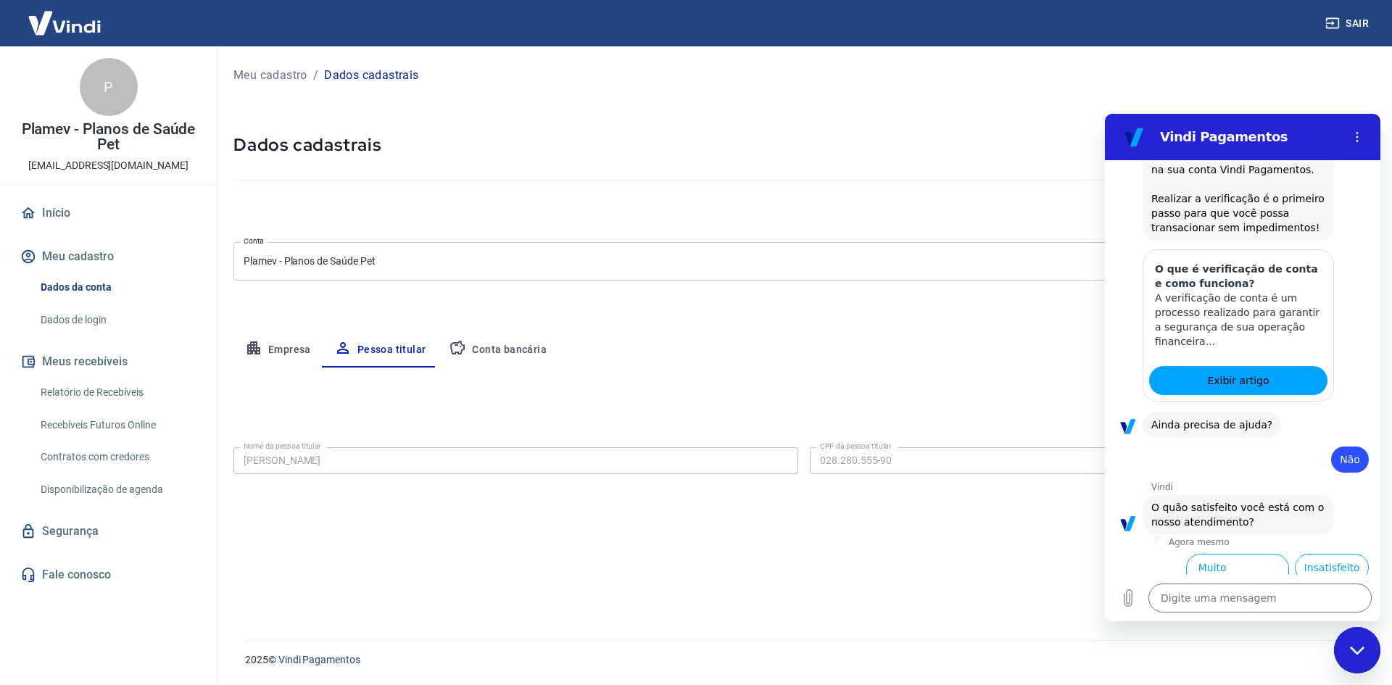
click at [931, 518] on div "Editar nome e CPF Nome da pessoa titular Raphael de carvalho Climaco Nome da pe…" at bounding box center [804, 487] width 1141 height 238
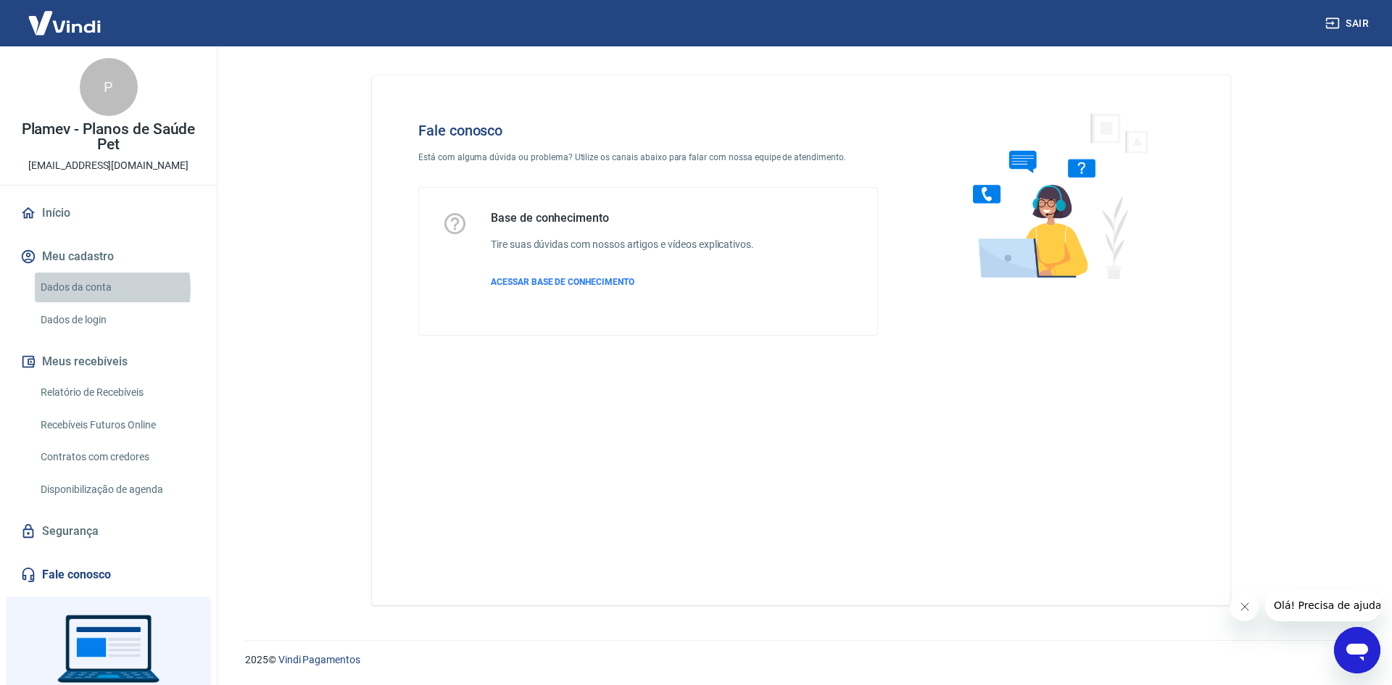
click at [93, 289] on link "Dados da conta" at bounding box center [117, 288] width 165 height 30
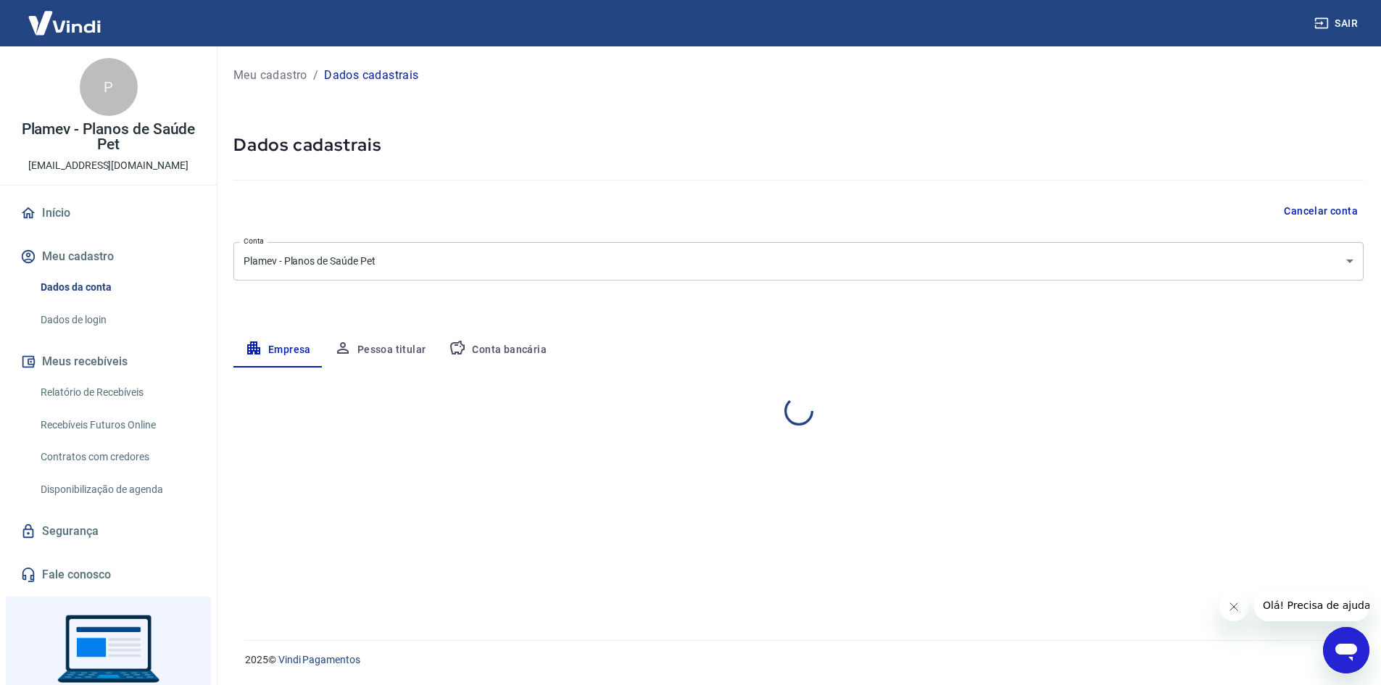
select select "MG"
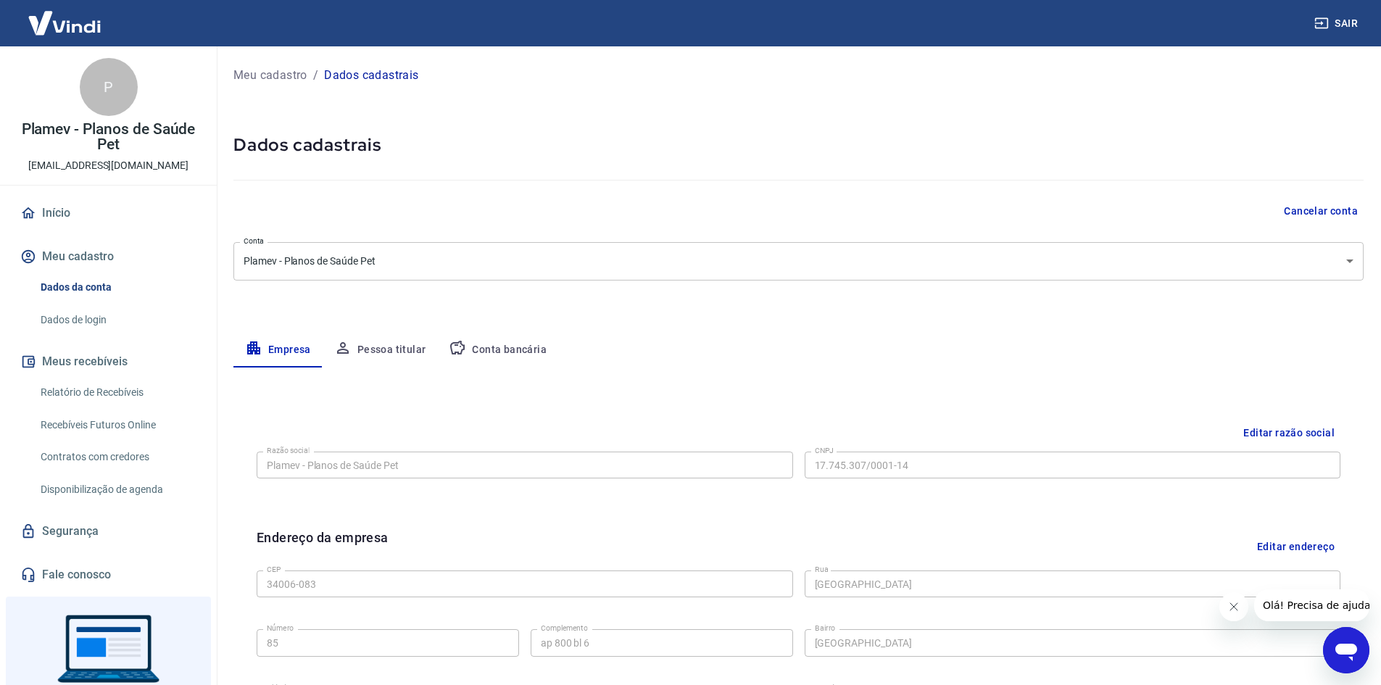
click at [1242, 619] on div at bounding box center [1233, 606] width 29 height 29
click at [1234, 612] on icon "Fechar mensagem da empresa" at bounding box center [1234, 607] width 12 height 12
click at [495, 351] on button "Conta bancária" at bounding box center [497, 350] width 121 height 35
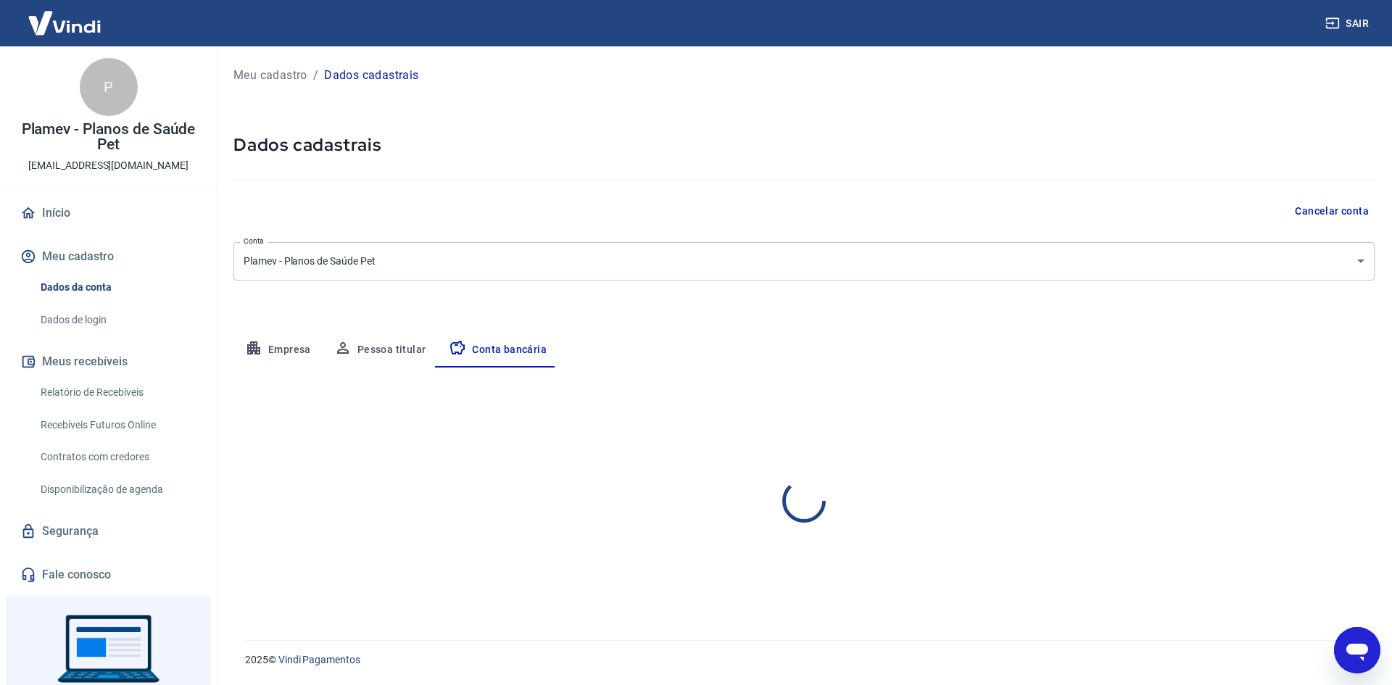
select select "1"
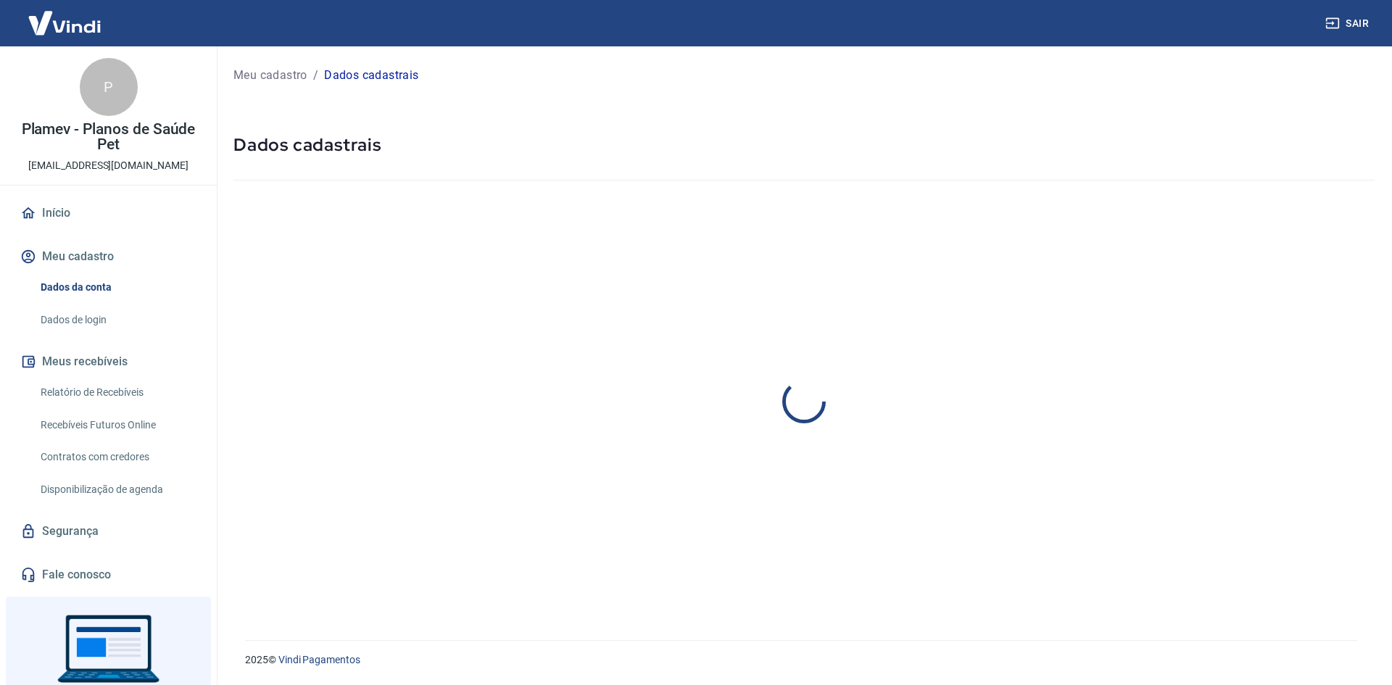
select select "MG"
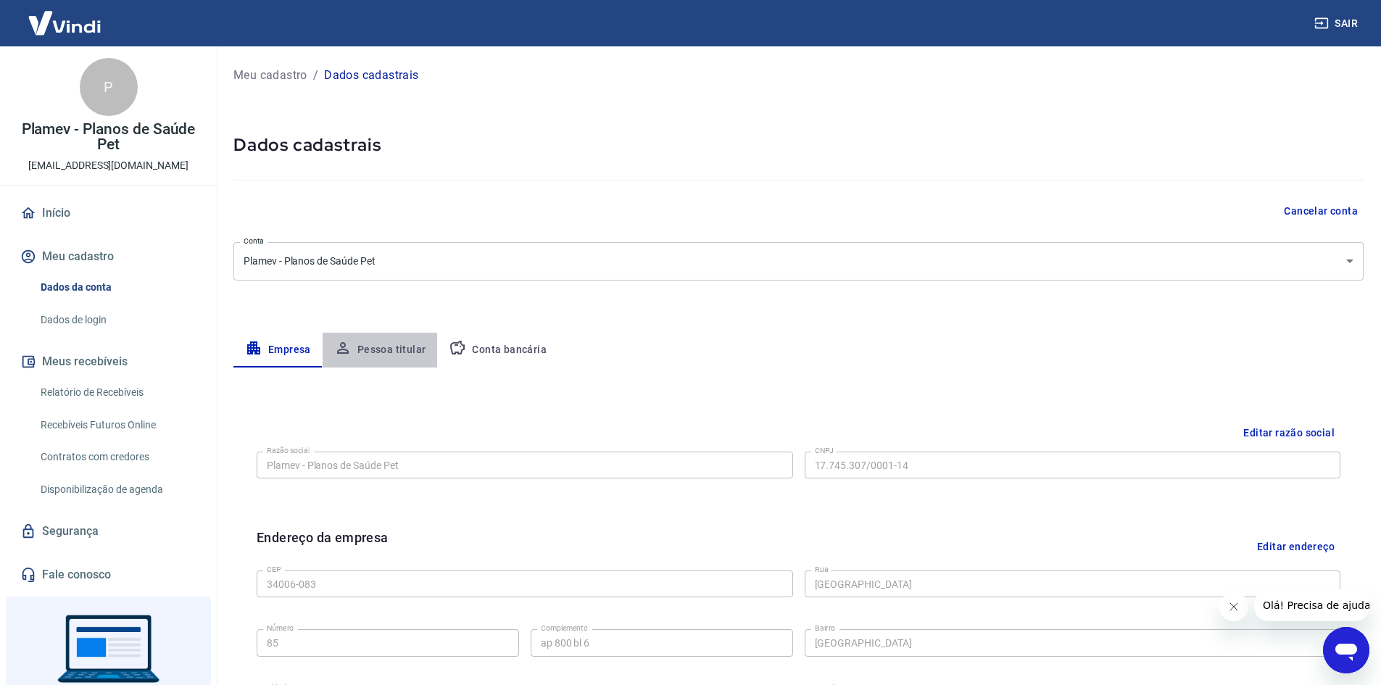
click at [416, 355] on button "Pessoa titular" at bounding box center [380, 350] width 115 height 35
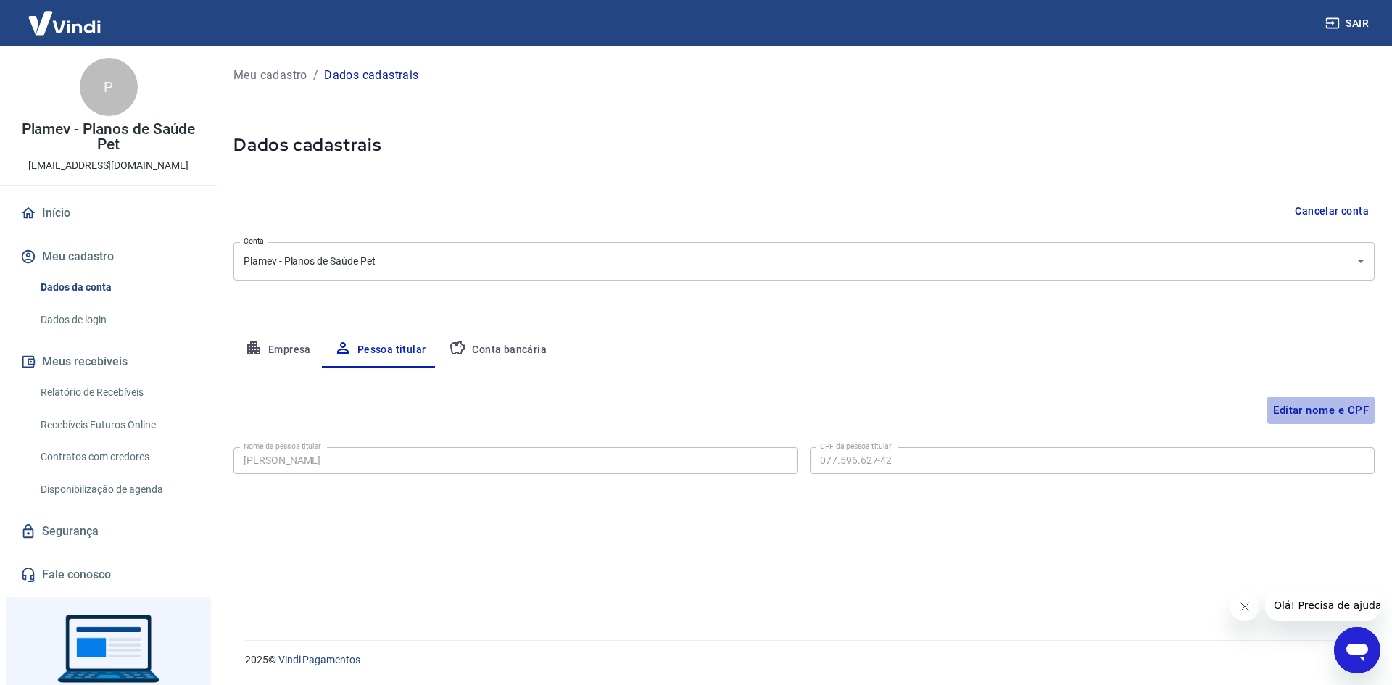
click at [1286, 415] on button "Editar nome e CPF" at bounding box center [1321, 411] width 107 height 28
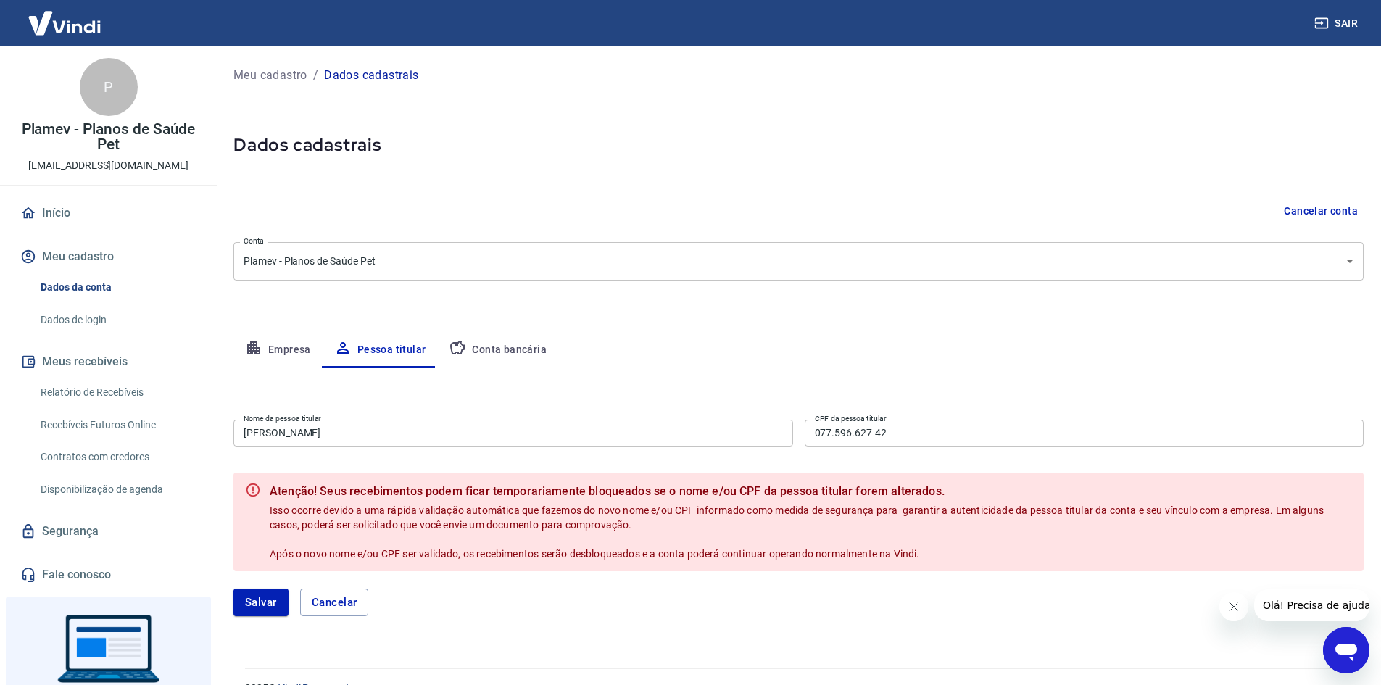
drag, startPoint x: 314, startPoint y: 431, endPoint x: 350, endPoint y: 435, distance: 36.4
click at [317, 431] on input "[PERSON_NAME]" at bounding box center [514, 433] width 560 height 27
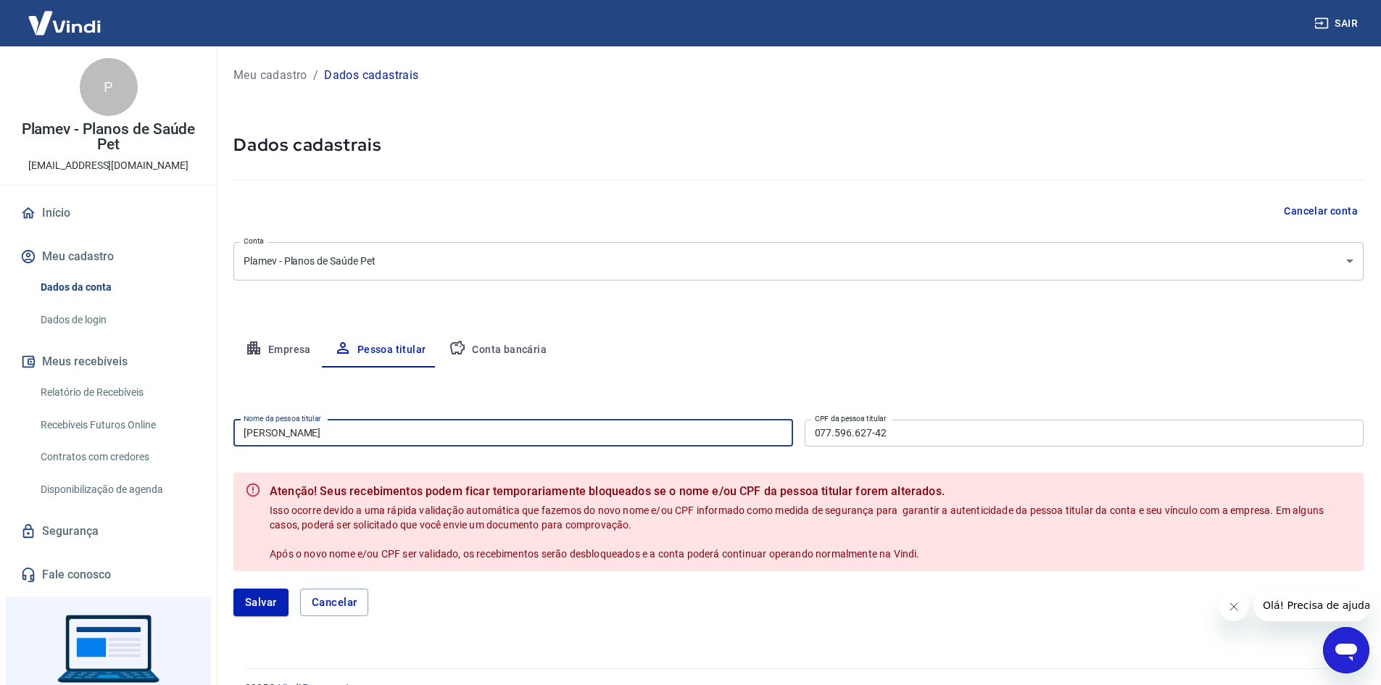
drag, startPoint x: 373, startPoint y: 436, endPoint x: 255, endPoint y: 449, distance: 118.2
click at [257, 447] on div "Nome da pessoa titular [PERSON_NAME] Nome da pessoa titular CPF da pessoa titul…" at bounding box center [799, 432] width 1131 height 36
click at [452, 444] on input "[PERSON_NAME]" at bounding box center [514, 433] width 560 height 27
drag, startPoint x: 370, startPoint y: 438, endPoint x: 208, endPoint y: 442, distance: 161.8
click at [207, 441] on div "Sair P Plamev - Planos de Saúde Pet [EMAIL_ADDRESS][DOMAIN_NAME] Início Meu cad…" at bounding box center [690, 342] width 1381 height 685
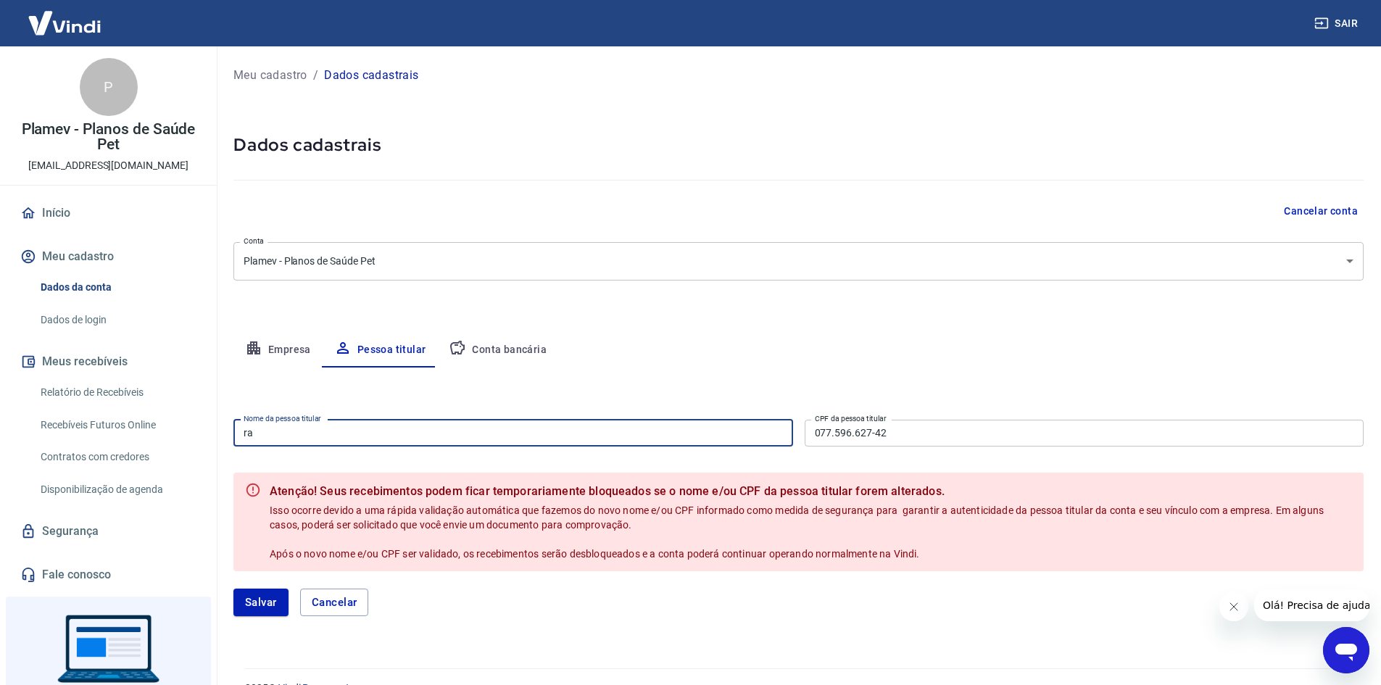
type input "r"
type input "[PERSON_NAME]"
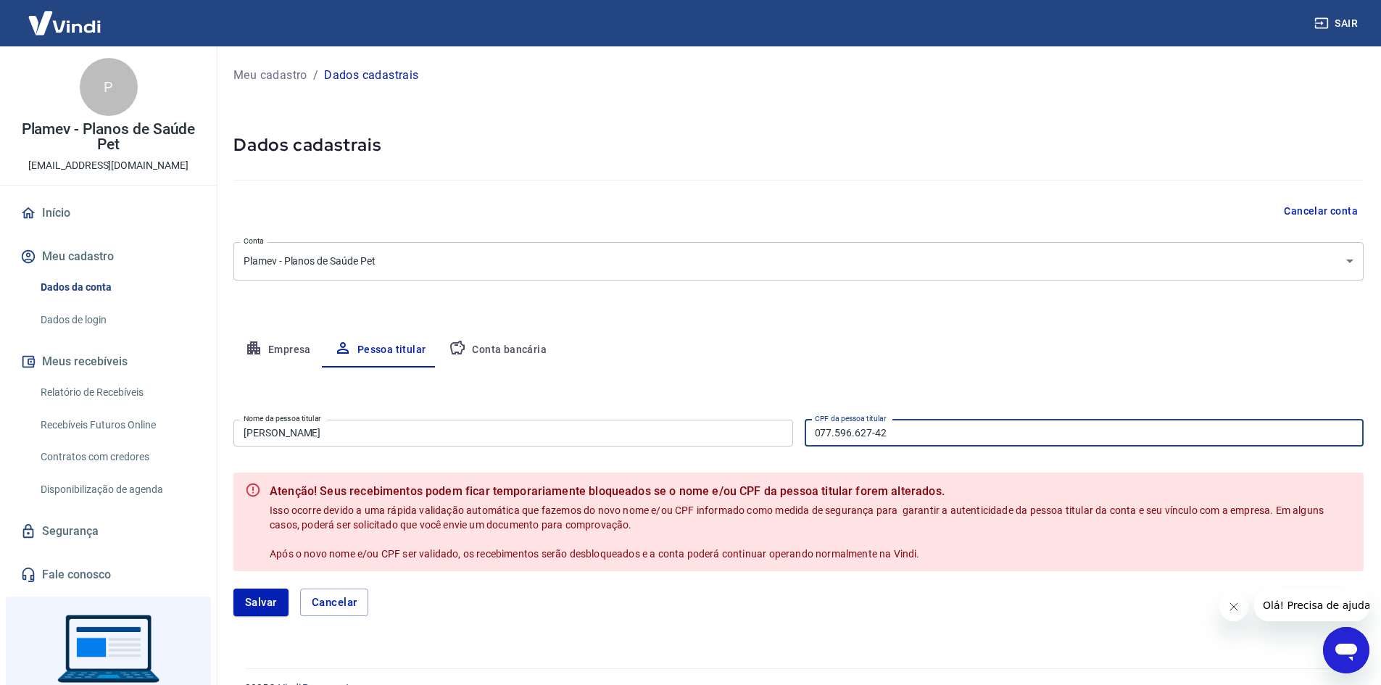
drag, startPoint x: 892, startPoint y: 425, endPoint x: 770, endPoint y: 437, distance: 122.5
click at [770, 438] on div "Nome da pessoa titular [PERSON_NAME] Nome da pessoa titular CPF da pessoa titul…" at bounding box center [799, 432] width 1131 height 36
type input "028.280.555-90"
click at [1236, 611] on icon "Fechar mensagem da empresa" at bounding box center [1234, 607] width 12 height 12
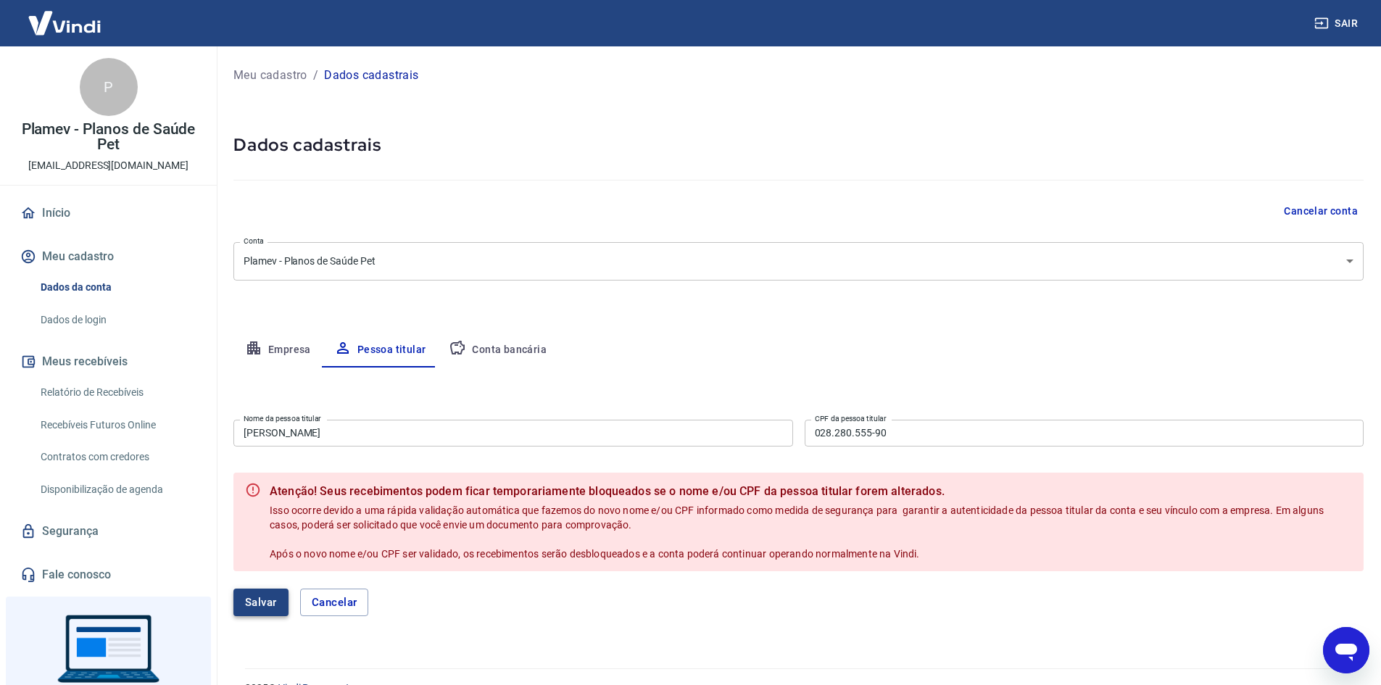
click at [260, 598] on button "Salvar" at bounding box center [261, 603] width 55 height 28
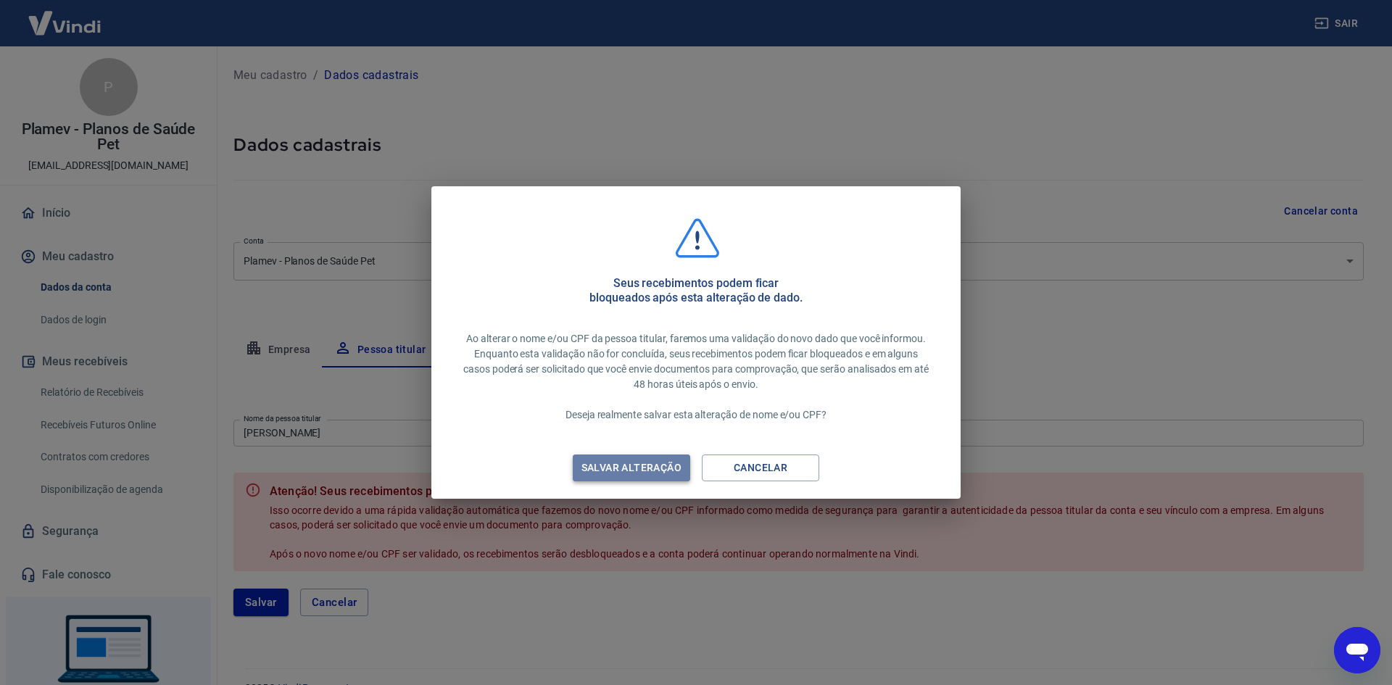
click at [656, 466] on div "Salvar alteração" at bounding box center [631, 468] width 135 height 18
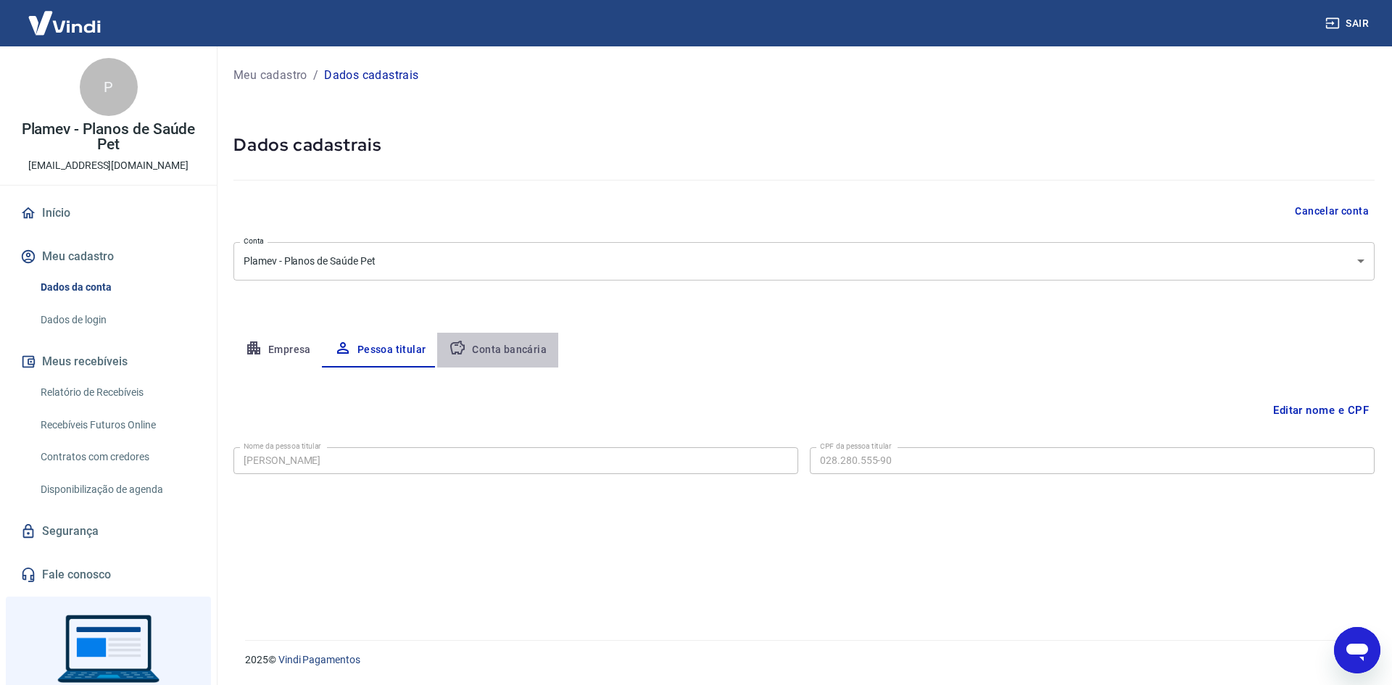
click at [516, 342] on button "Conta bancária" at bounding box center [497, 350] width 121 height 35
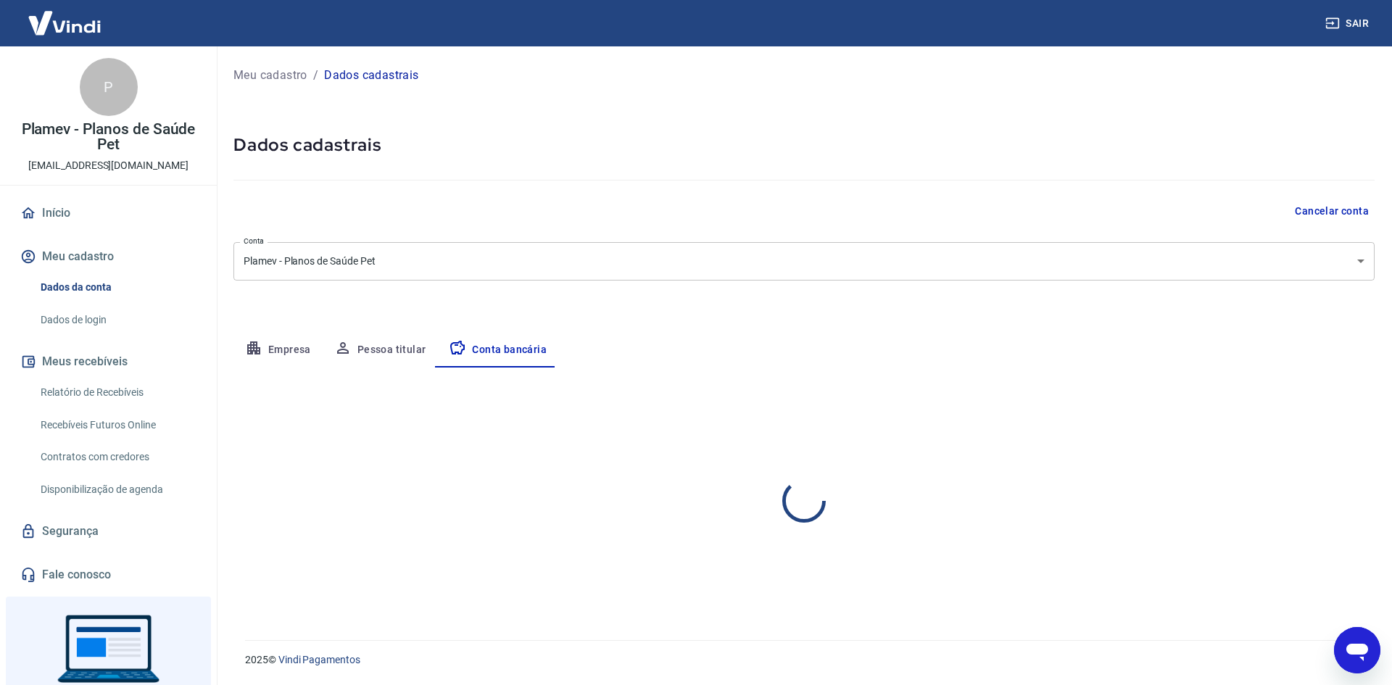
select select "1"
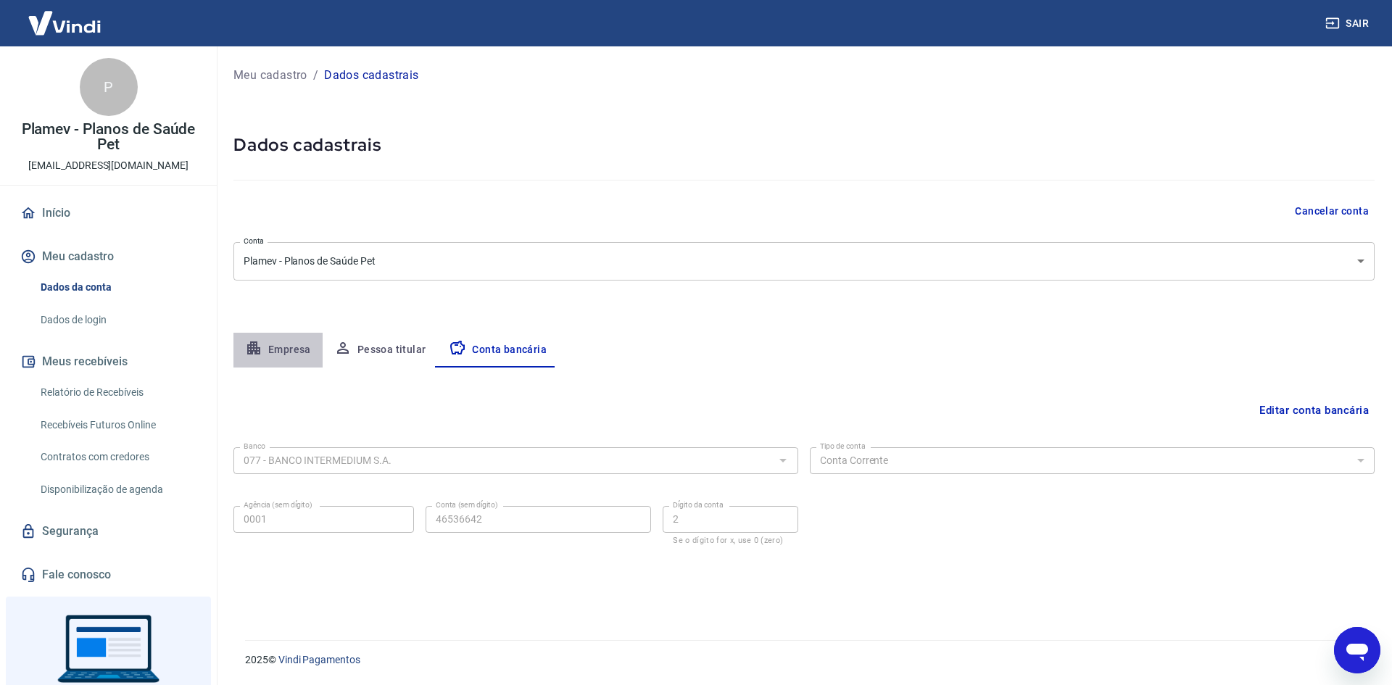
click at [284, 350] on button "Empresa" at bounding box center [278, 350] width 89 height 35
select select "MG"
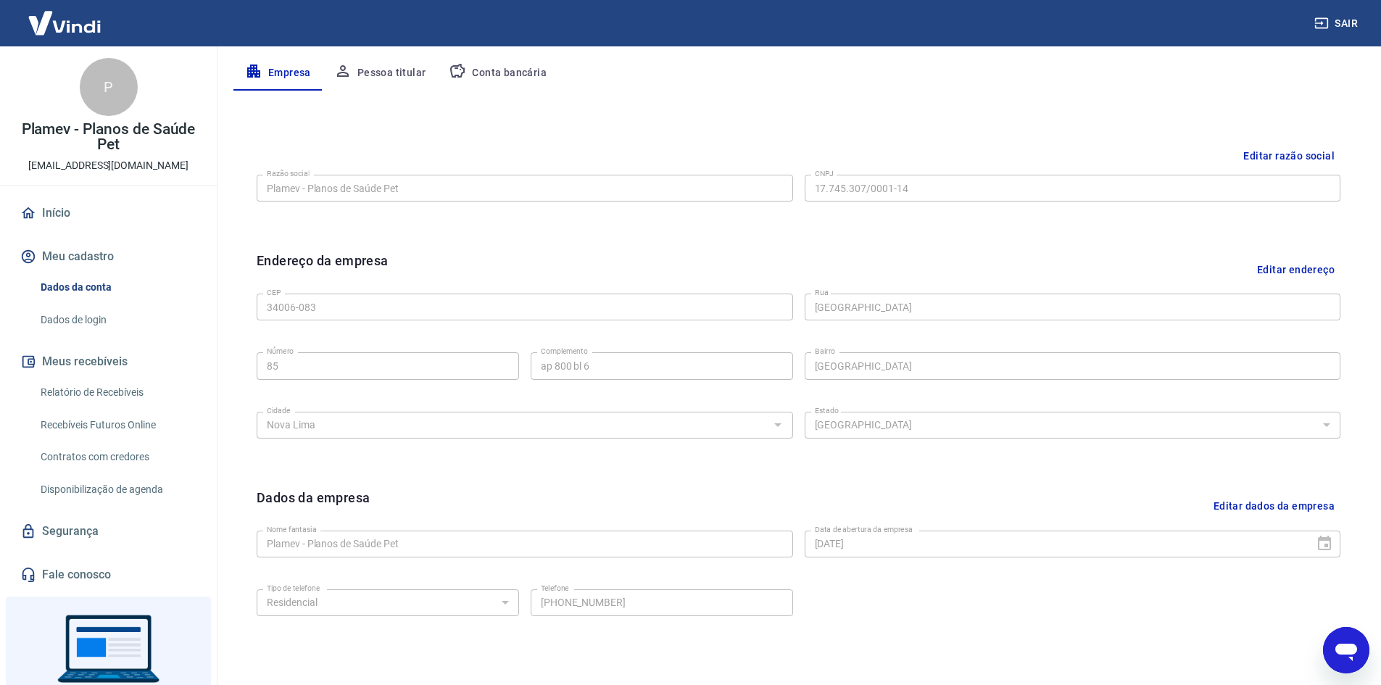
scroll to position [70, 0]
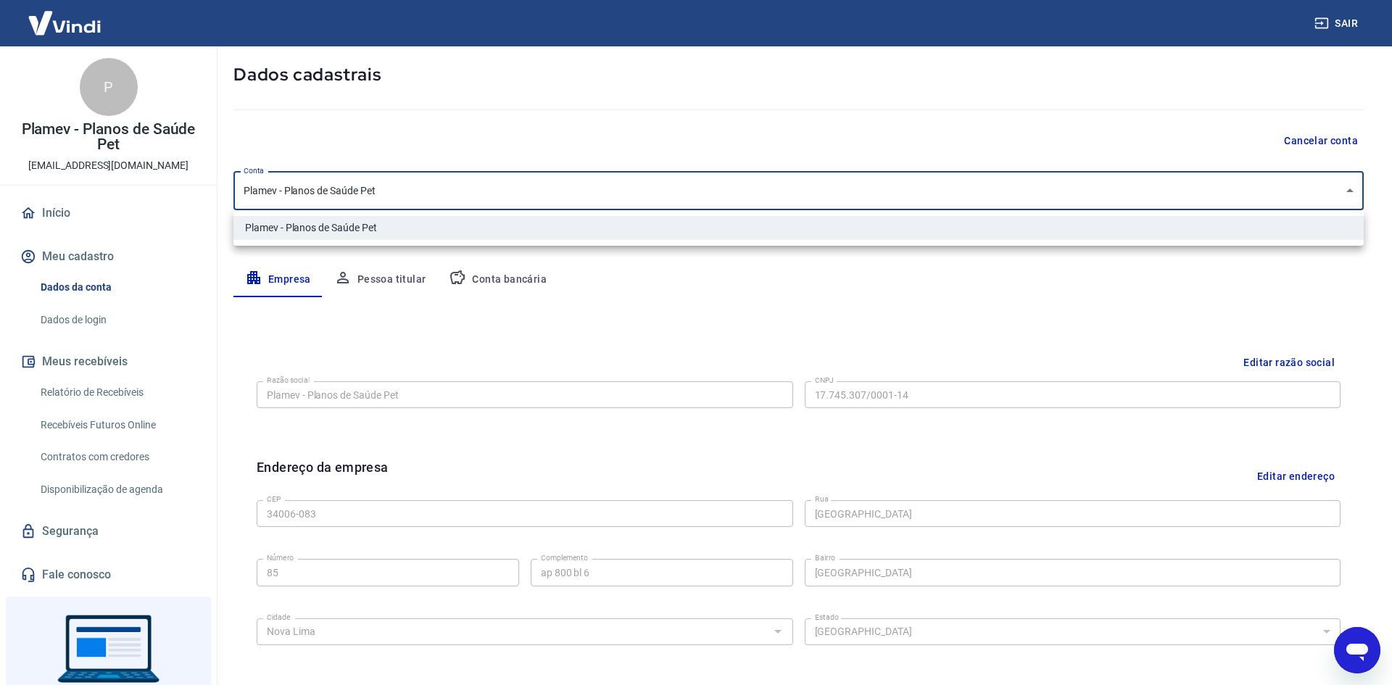
click at [377, 206] on body "Sair P Plamev - Planos de Saúde Pet [EMAIL_ADDRESS][DOMAIN_NAME] Início Meu cad…" at bounding box center [696, 272] width 1392 height 685
click at [670, 278] on div at bounding box center [696, 342] width 1392 height 685
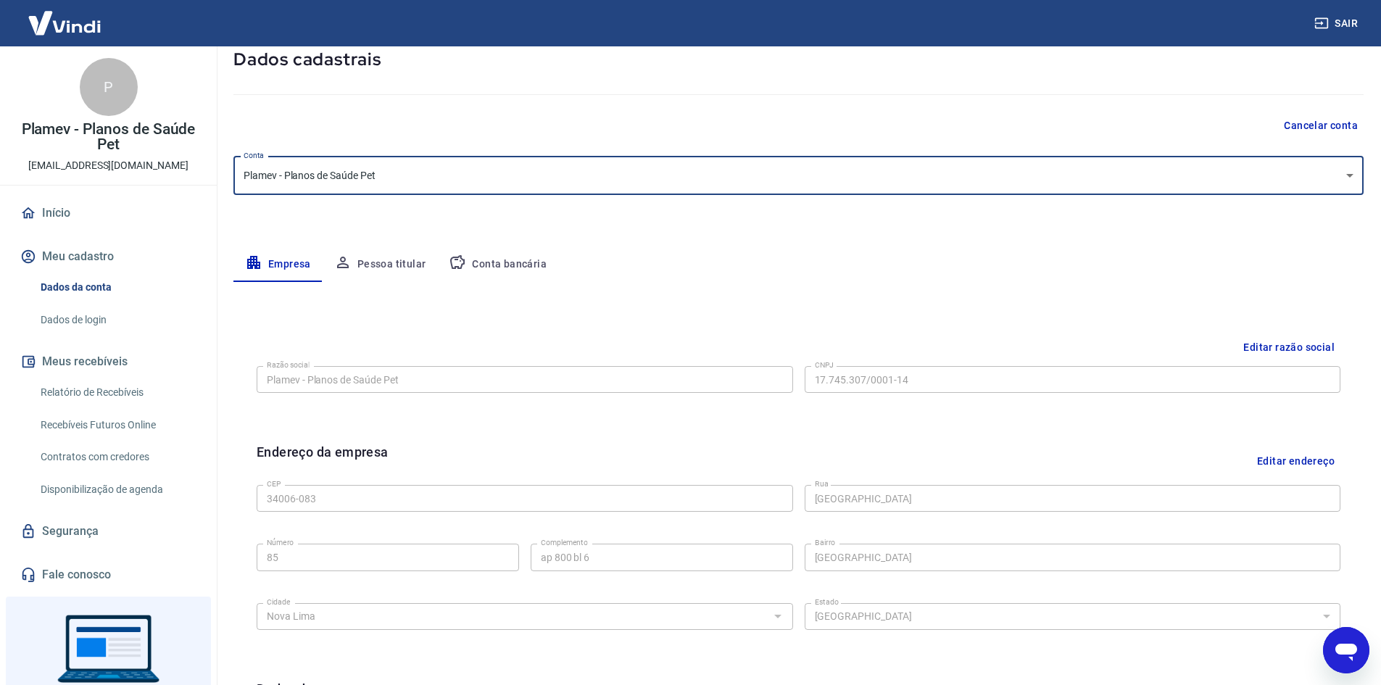
scroll to position [0, 0]
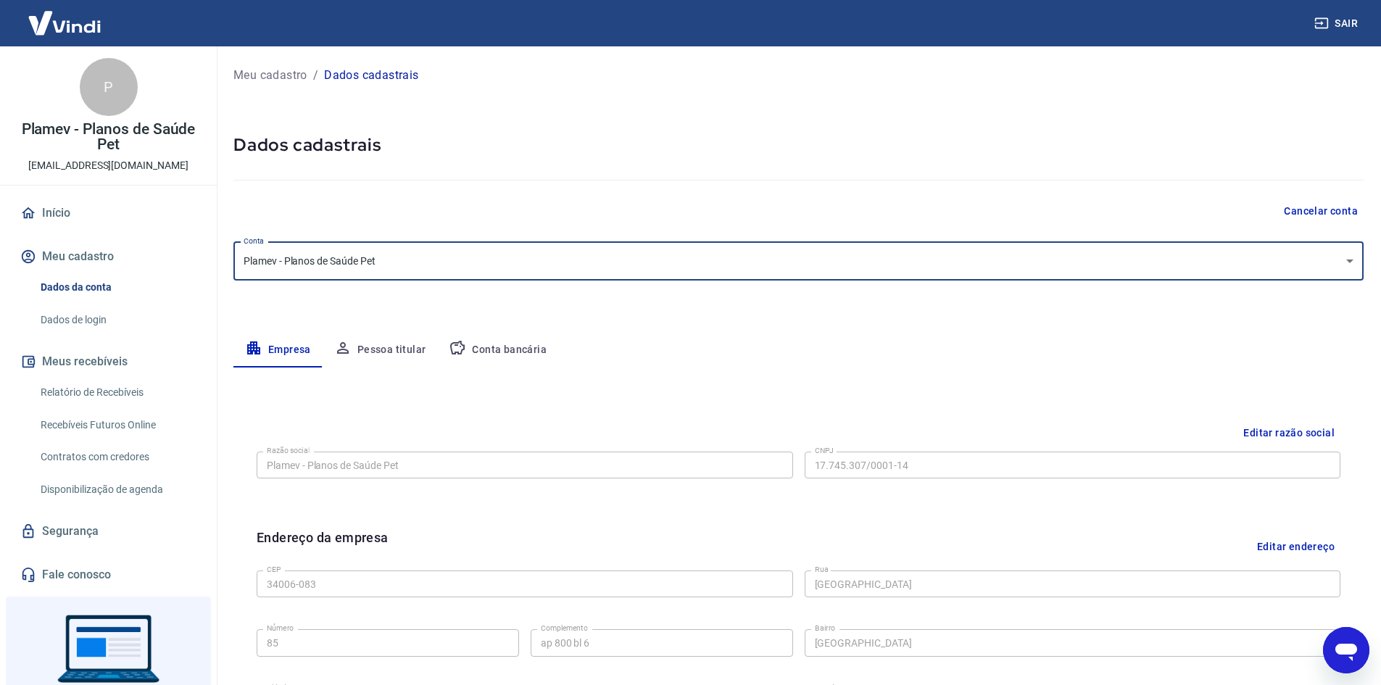
click at [387, 353] on button "Pessoa titular" at bounding box center [380, 350] width 115 height 35
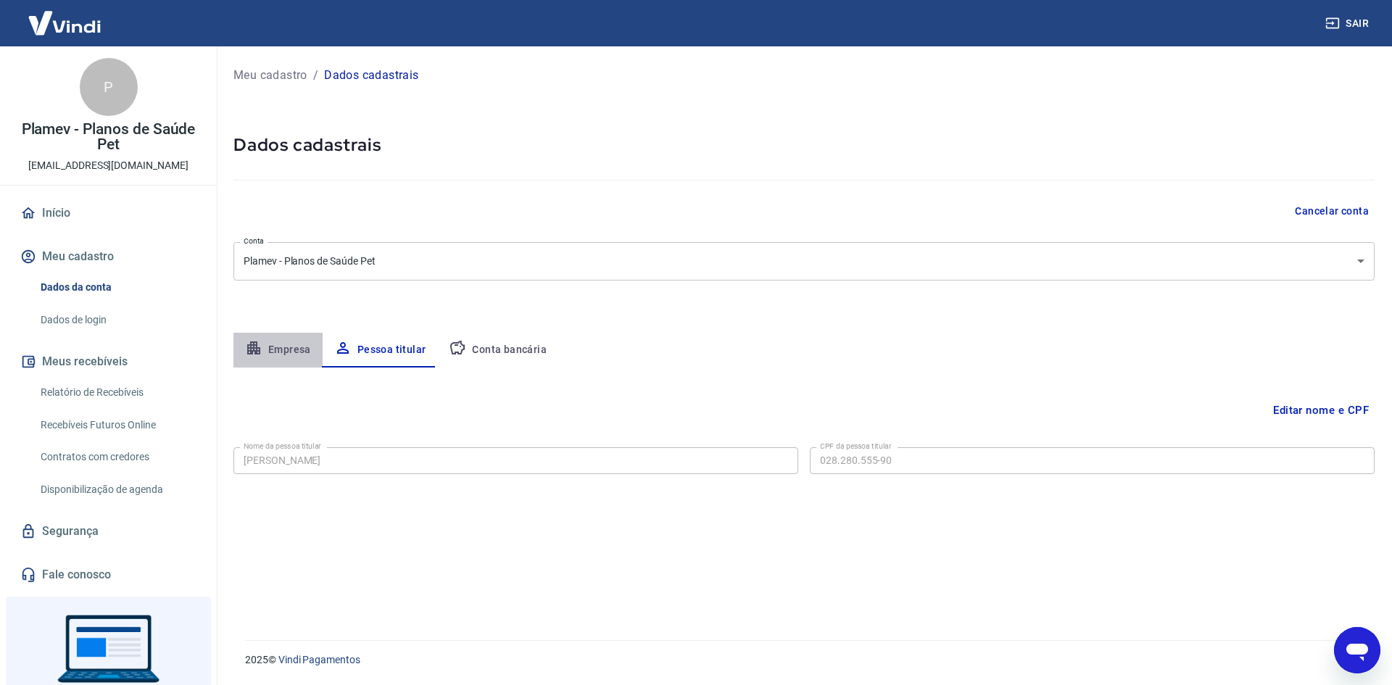
click at [273, 345] on button "Empresa" at bounding box center [278, 350] width 89 height 35
select select "MG"
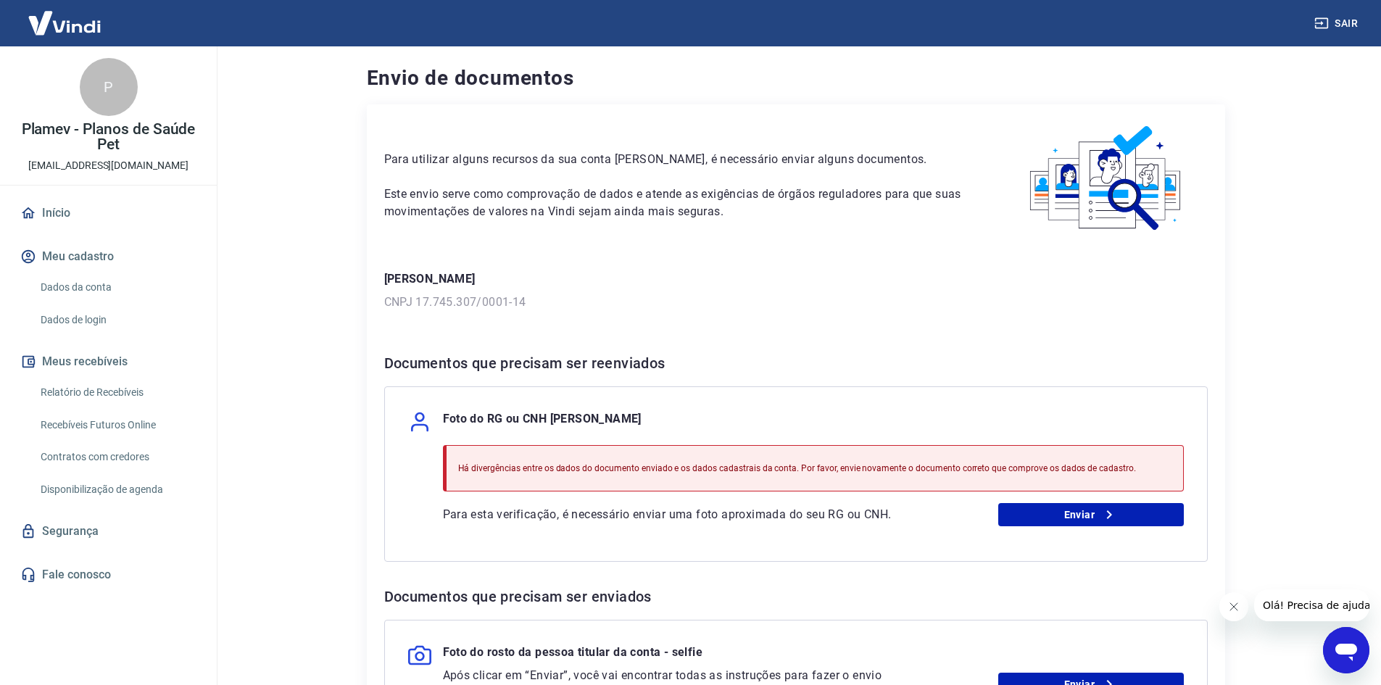
click at [788, 471] on p "Há divergências entre os dados do documento enviado e os dados cadastrais da co…" at bounding box center [797, 468] width 678 height 13
click at [1065, 521] on link "Enviar" at bounding box center [1092, 514] width 186 height 23
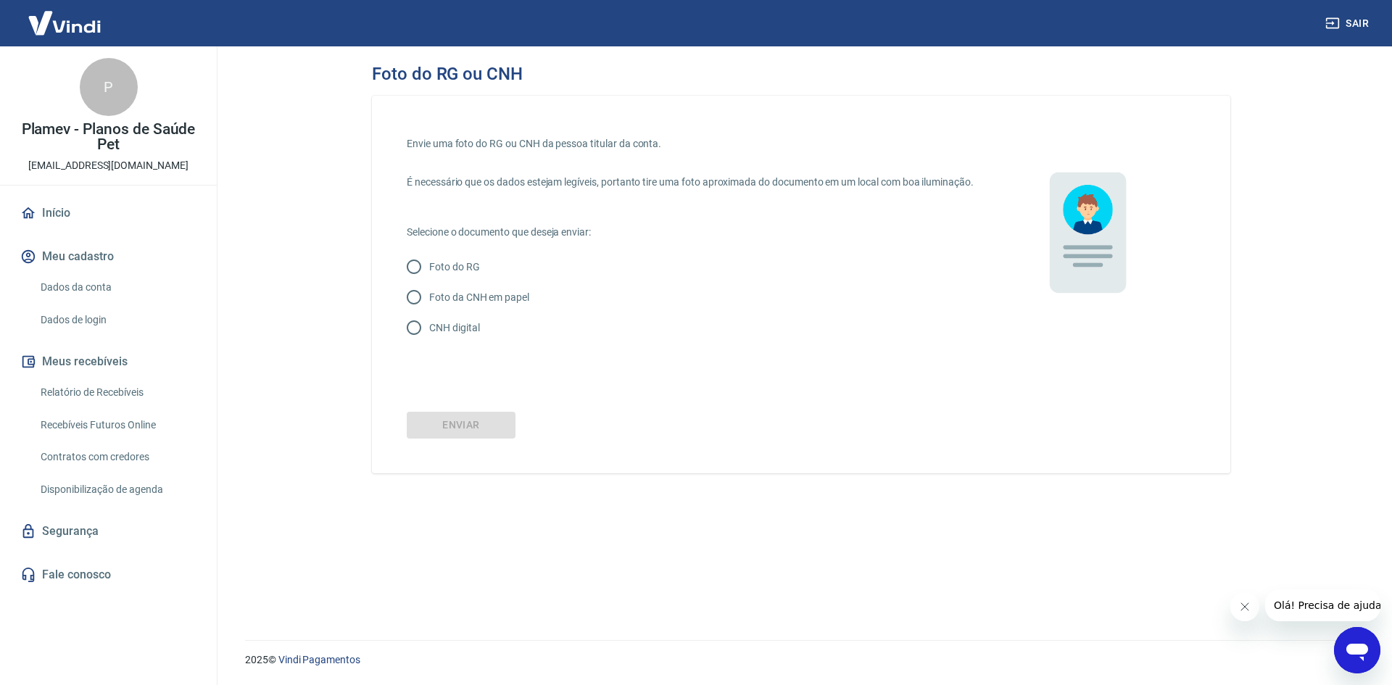
click at [413, 312] on input "Foto da CNH em papel" at bounding box center [414, 297] width 30 height 30
radio input "true"
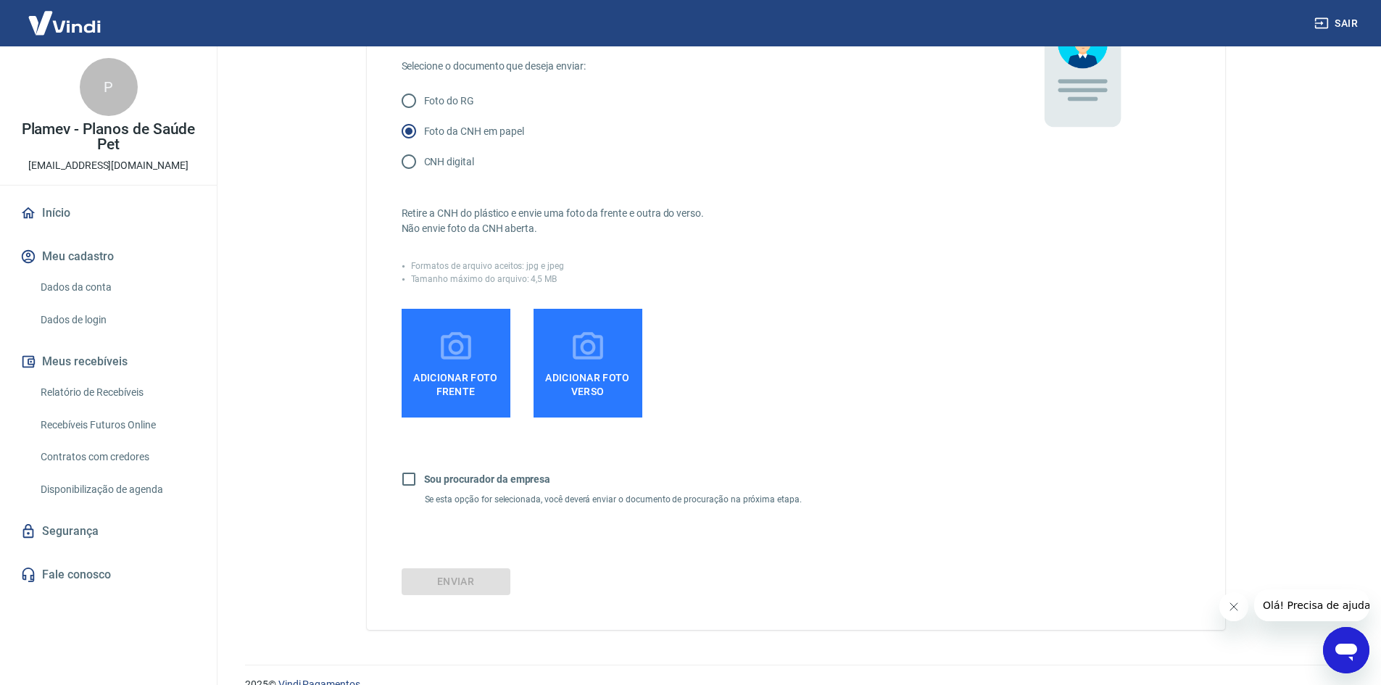
scroll to position [133, 0]
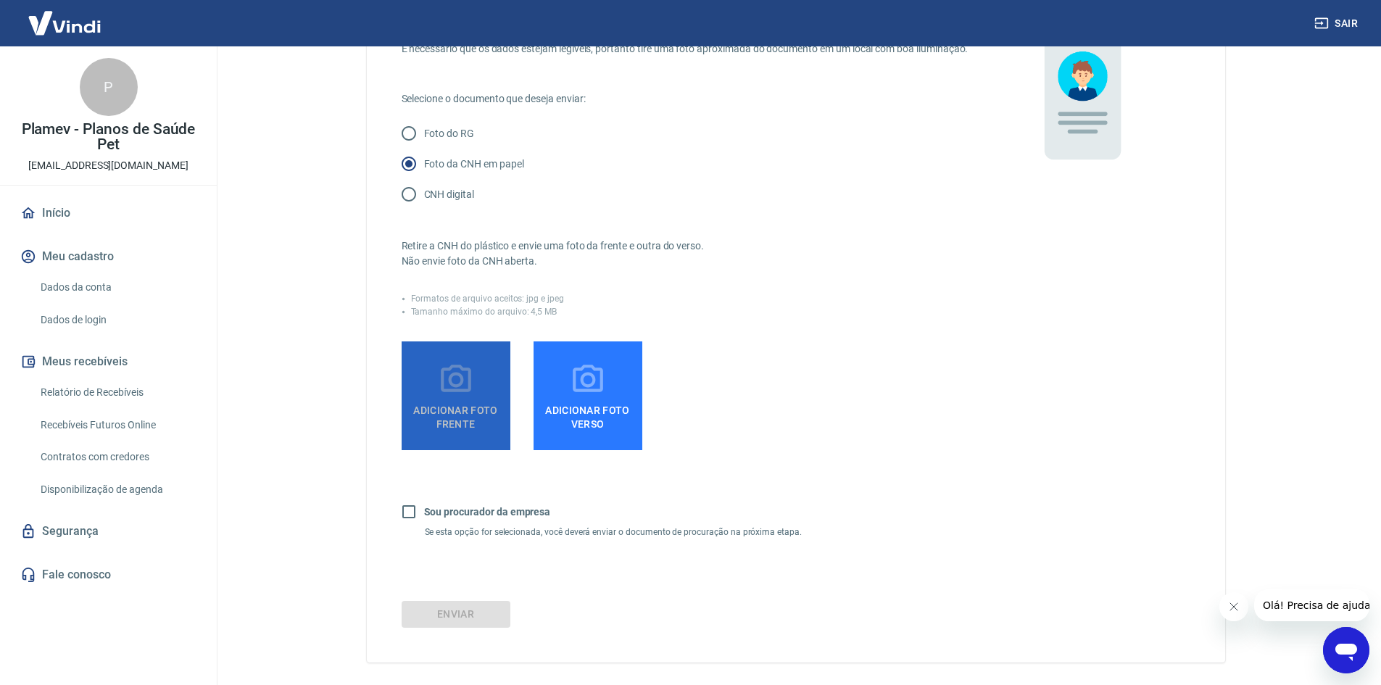
click at [472, 431] on span "Adicionar foto frente" at bounding box center [456, 414] width 97 height 33
click at [0, 0] on input "Adicionar foto frente" at bounding box center [0, 0] width 0 height 0
click at [475, 423] on span "Adicionar foto frente" at bounding box center [456, 414] width 97 height 33
click at [0, 0] on input "Adicionar foto frente" at bounding box center [0, 0] width 0 height 0
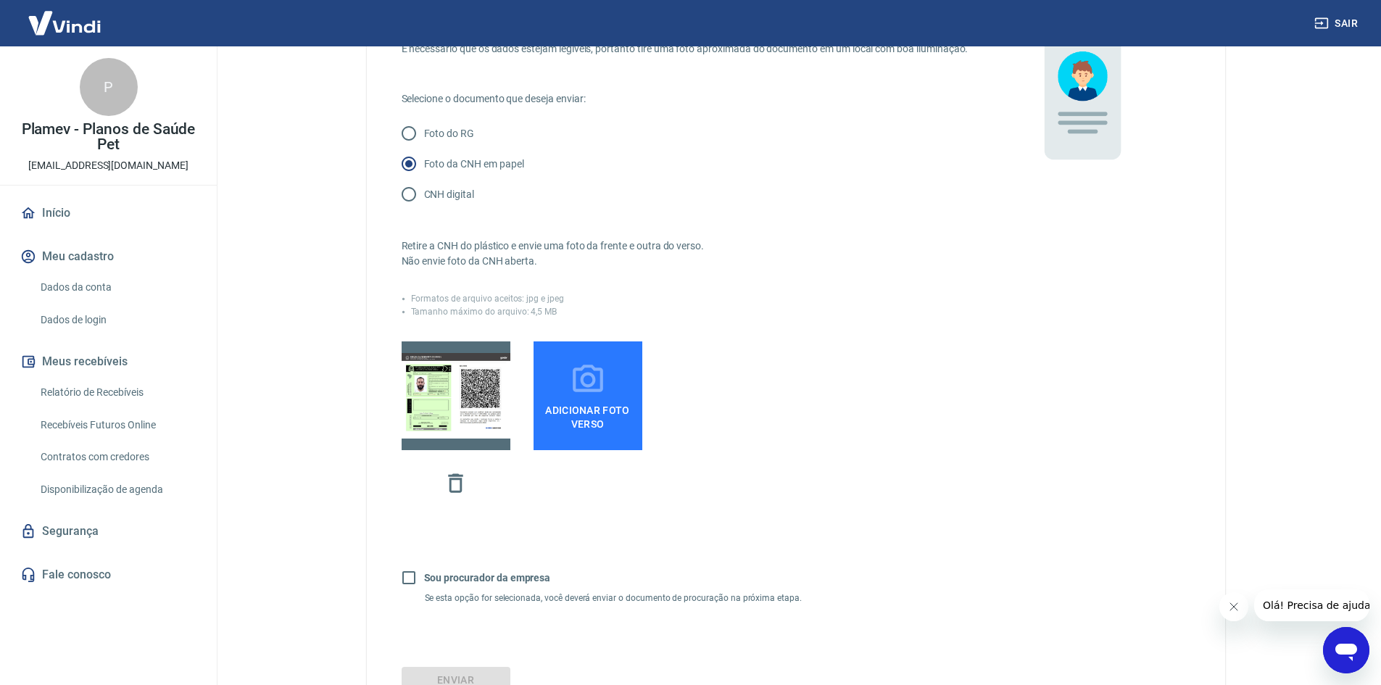
click at [586, 392] on icon at bounding box center [588, 379] width 30 height 28
click at [0, 0] on input "Adicionar foto verso" at bounding box center [0, 0] width 0 height 0
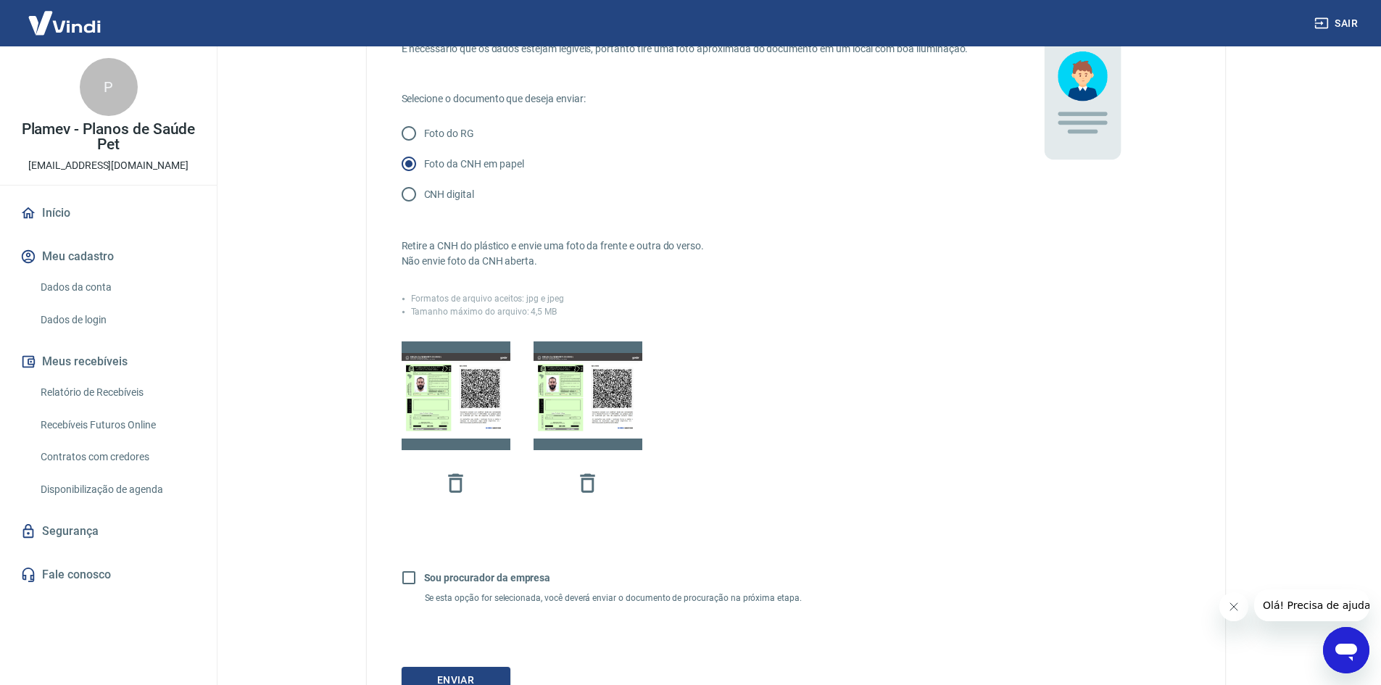
scroll to position [272, 0]
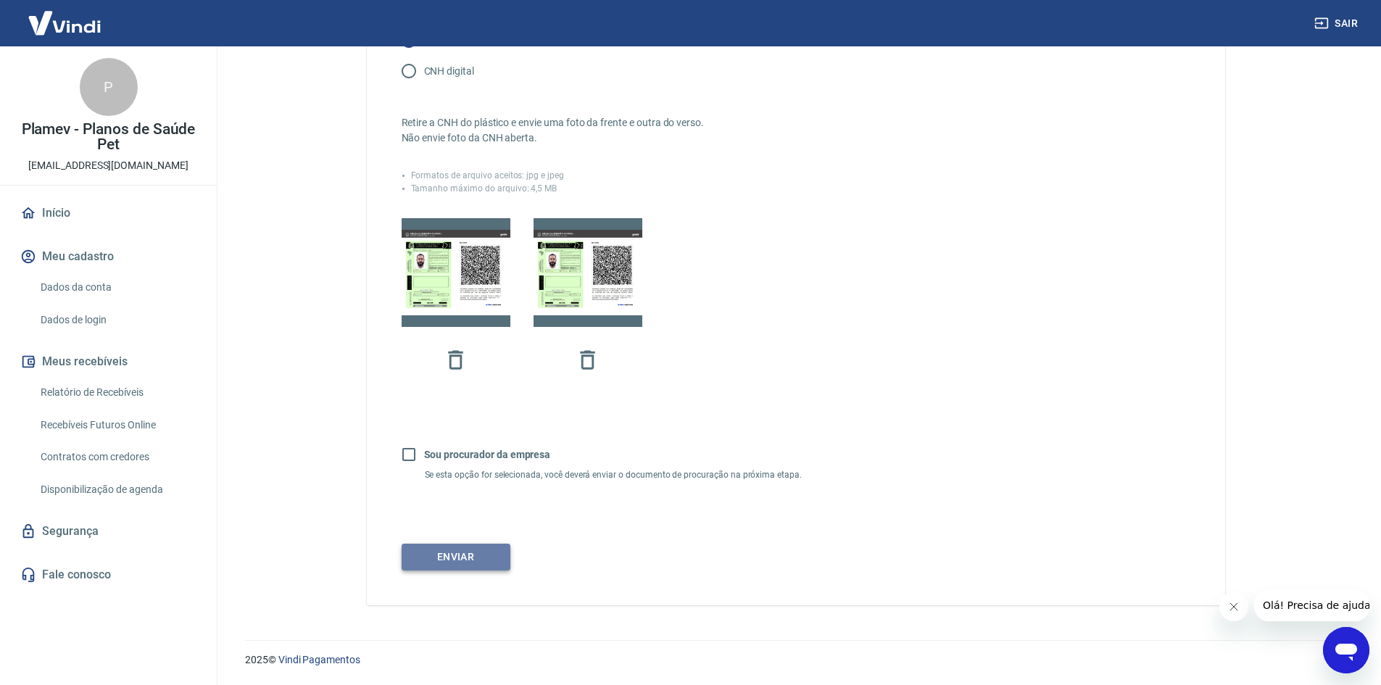
click at [455, 554] on button "Enviar" at bounding box center [456, 557] width 109 height 27
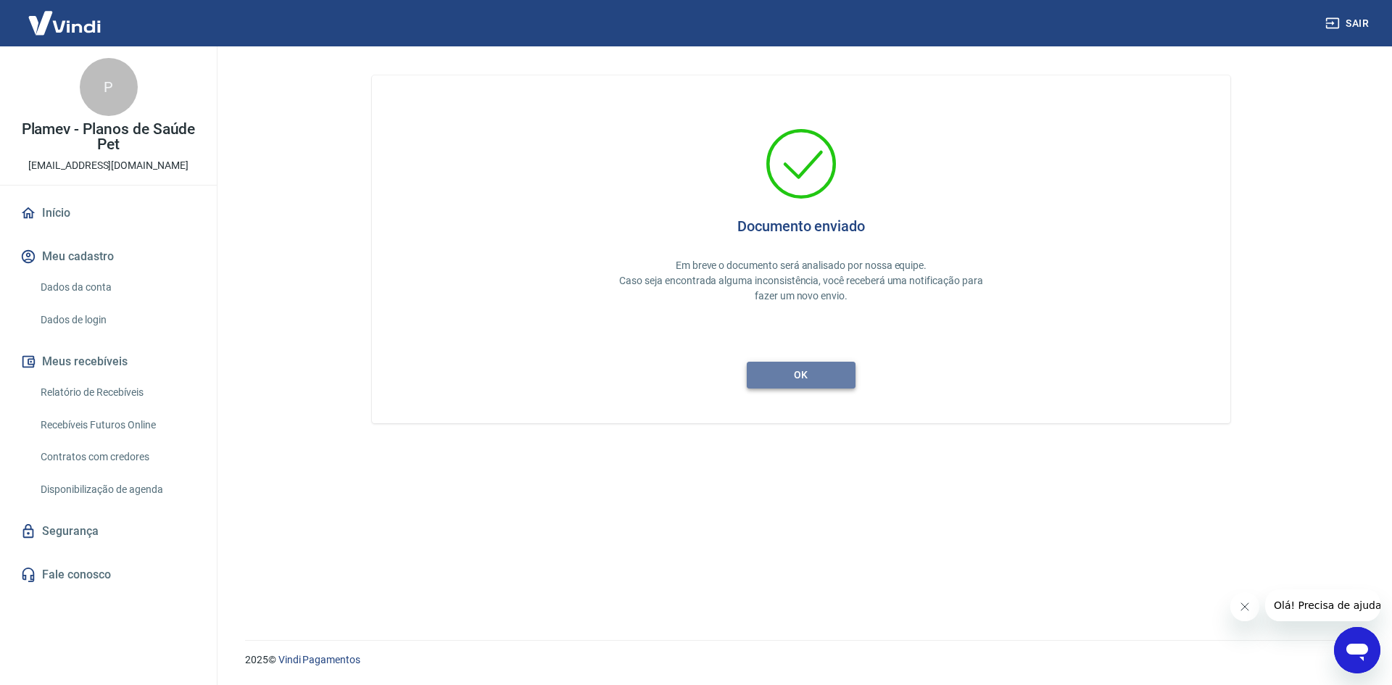
click at [812, 377] on button "ok" at bounding box center [801, 375] width 109 height 27
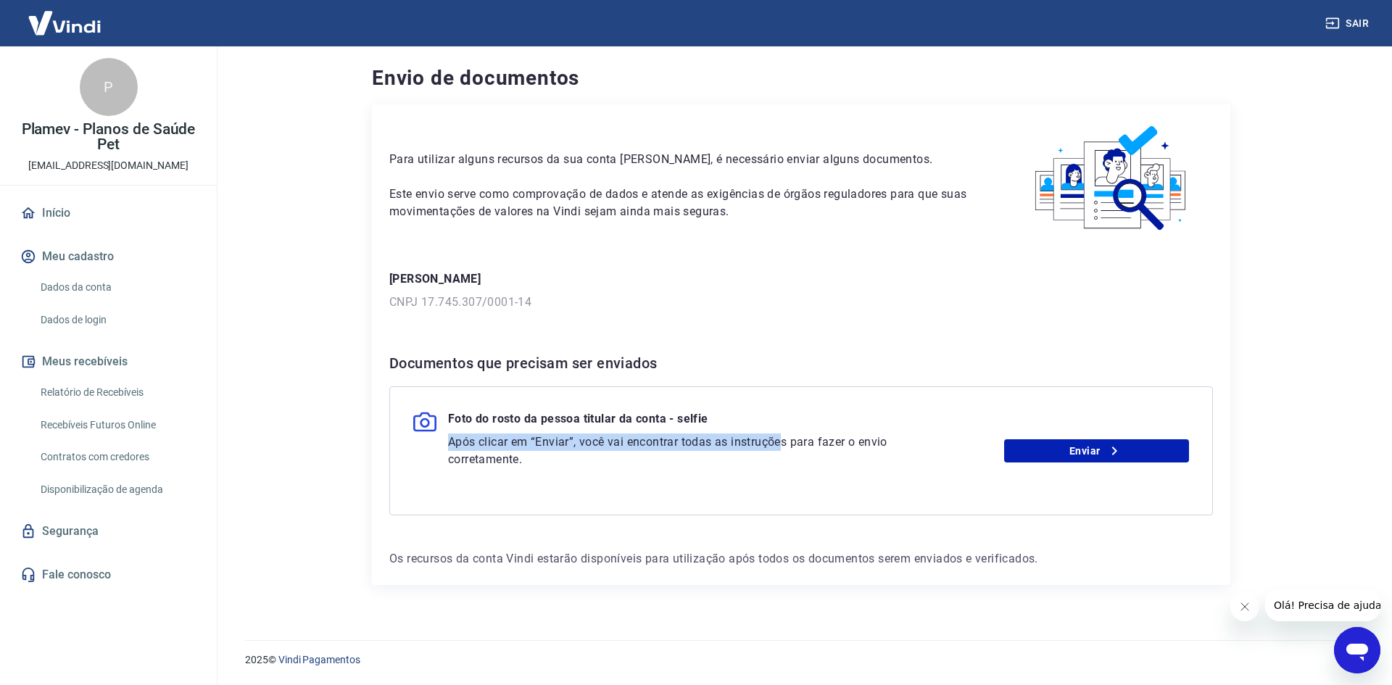
drag, startPoint x: 790, startPoint y: 442, endPoint x: 449, endPoint y: 439, distance: 341.6
click at [449, 439] on p "Após clicar em “Enviar”, você vai encontrar todas as instruções para fazer o en…" at bounding box center [689, 451] width 482 height 35
click at [550, 467] on p "Após clicar em “Enviar”, você vai encontrar todas as instruções para fazer o en…" at bounding box center [689, 451] width 482 height 35
drag, startPoint x: 575, startPoint y: 431, endPoint x: 528, endPoint y: 433, distance: 47.2
click at [495, 418] on div "Foto do rosto da pessoa titular da conta - selfie Após clicar em “Enviar”, você…" at bounding box center [801, 451] width 824 height 129
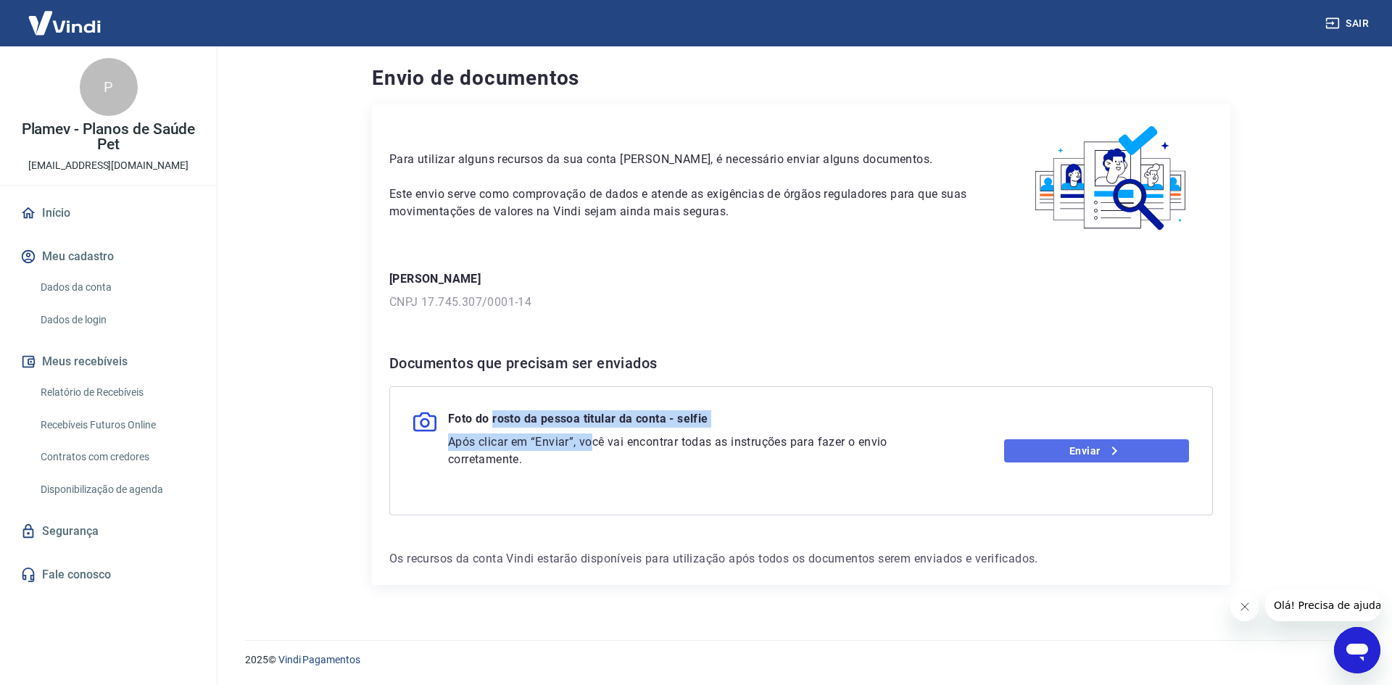
click at [1063, 449] on link "Enviar" at bounding box center [1097, 450] width 186 height 23
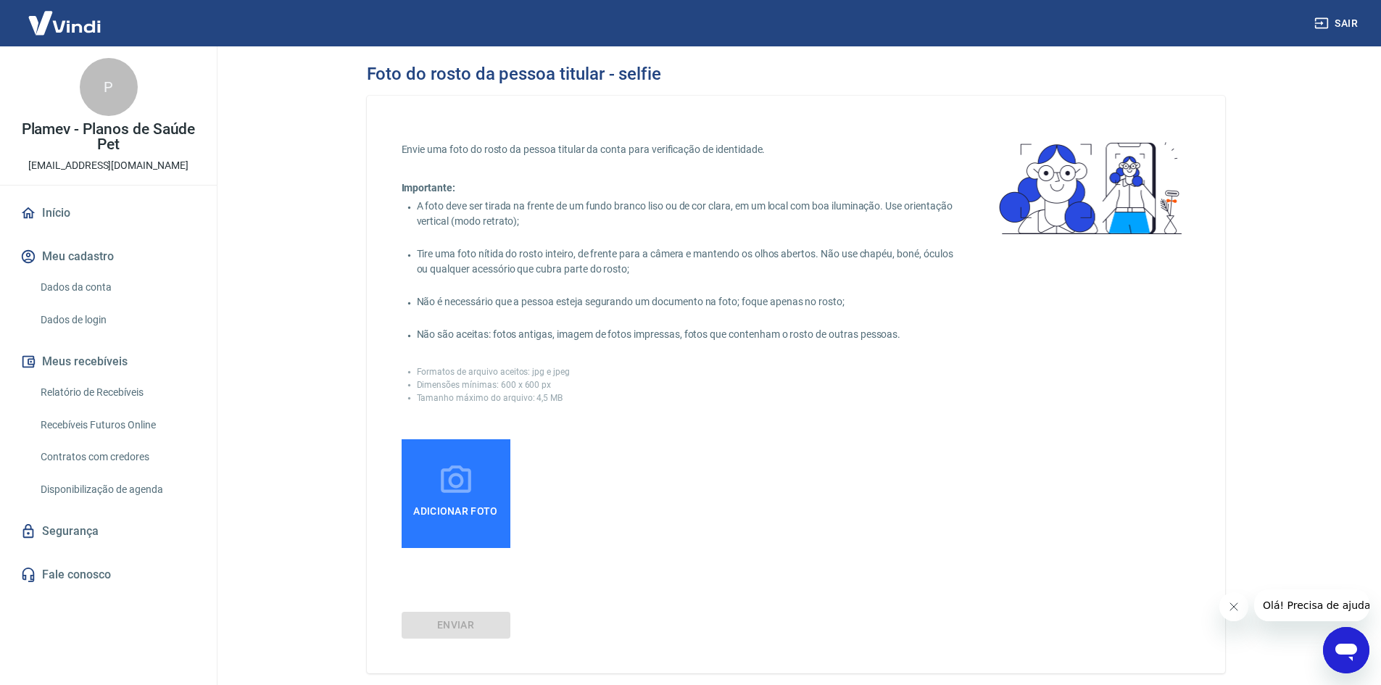
click at [452, 488] on icon at bounding box center [456, 481] width 36 height 36
click at [0, 0] on input "Adicionar foto" at bounding box center [0, 0] width 0 height 0
click at [478, 484] on label "Adicionar foto" at bounding box center [456, 493] width 109 height 109
click at [0, 0] on input "Adicionar foto" at bounding box center [0, 0] width 0 height 0
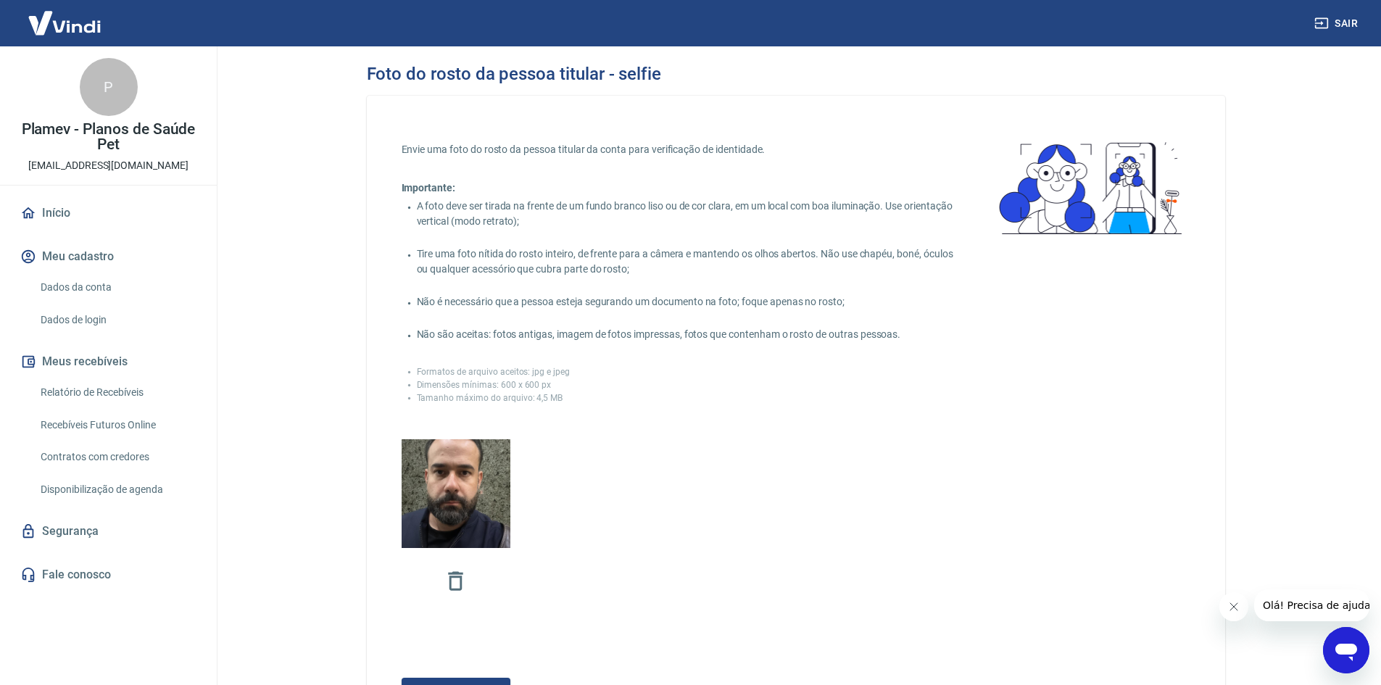
scroll to position [134, 0]
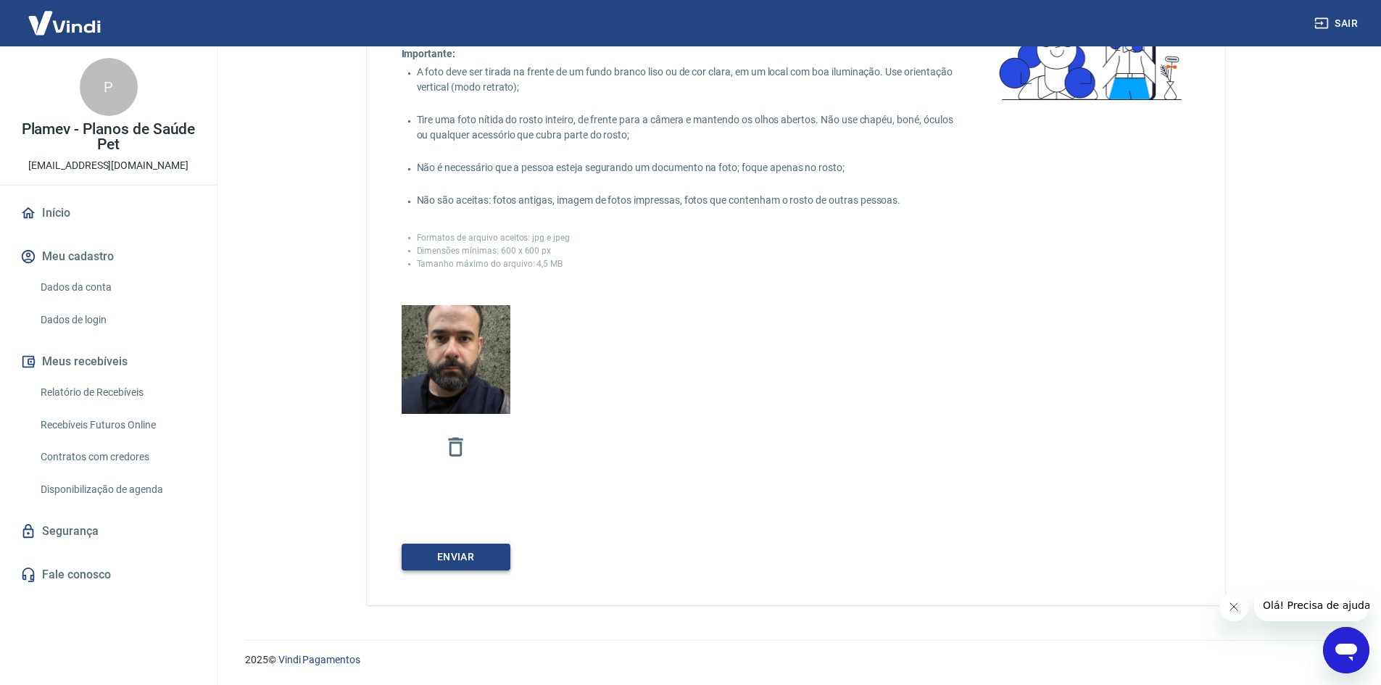
click at [456, 558] on button "Enviar" at bounding box center [456, 557] width 109 height 27
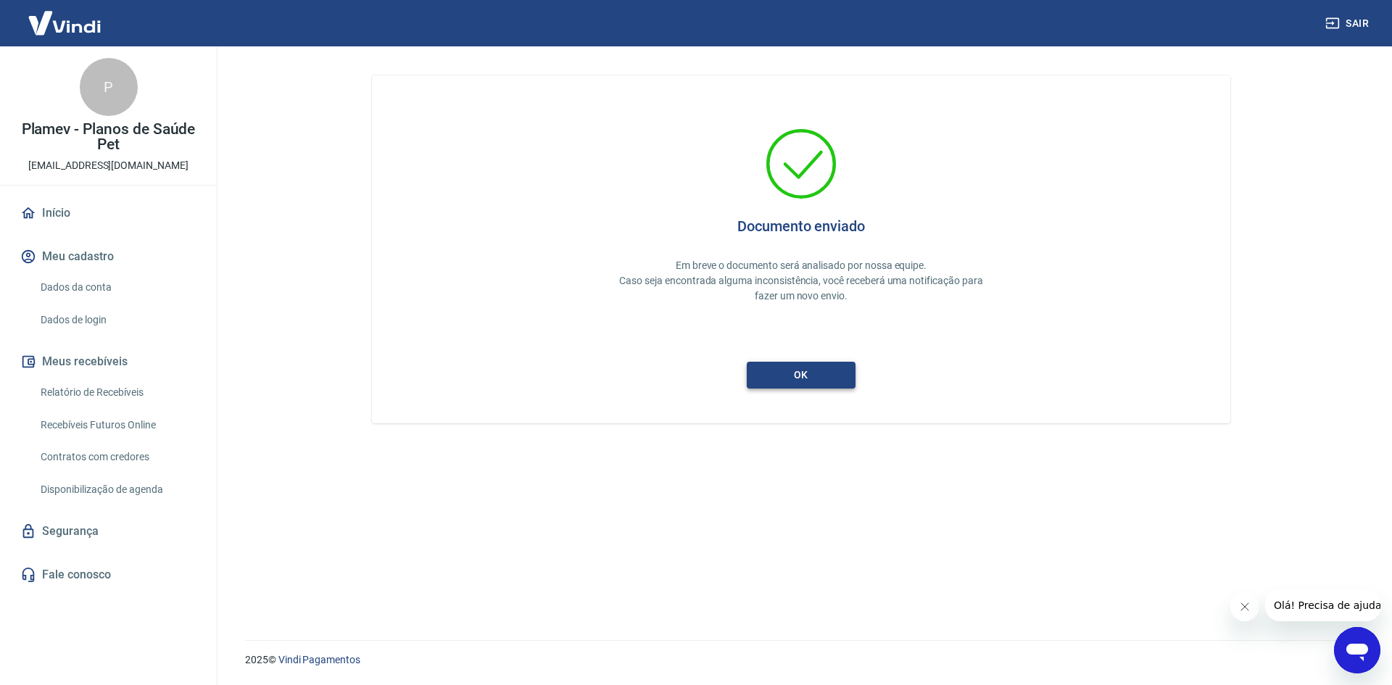
click at [807, 367] on button "ok" at bounding box center [801, 375] width 109 height 27
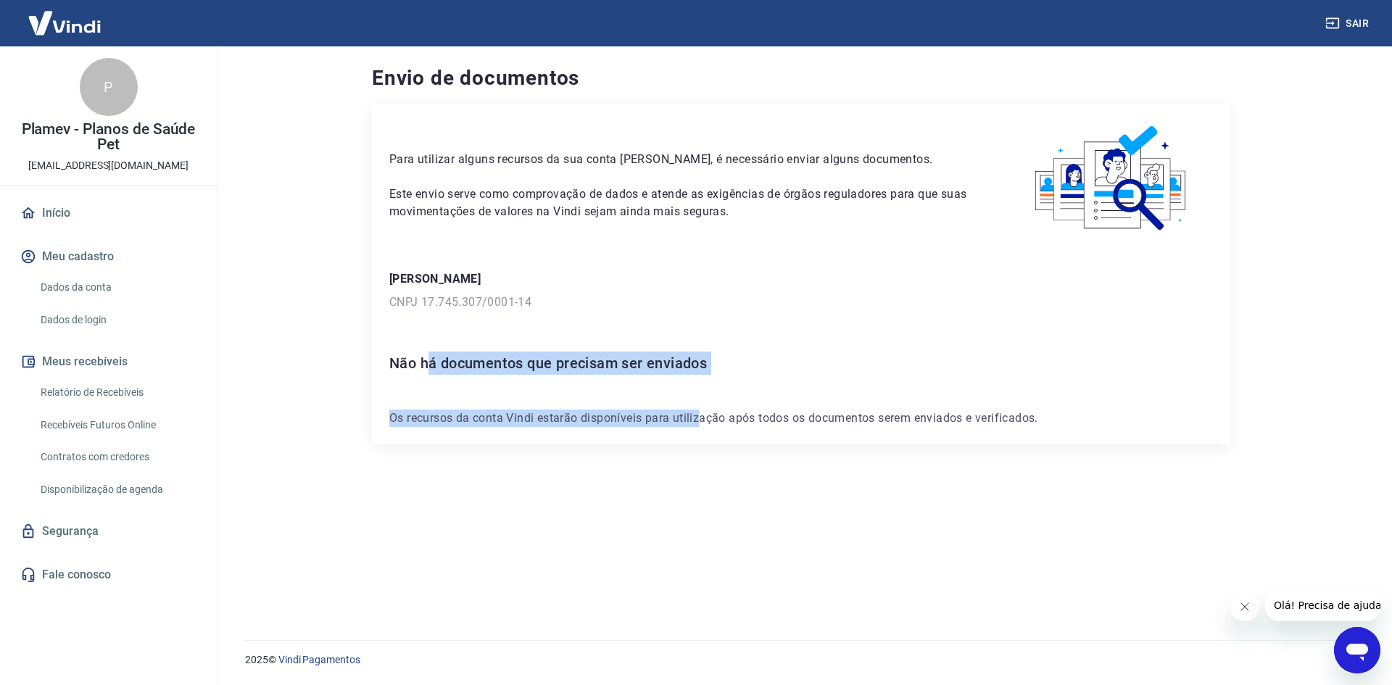
drag, startPoint x: 449, startPoint y: 374, endPoint x: 719, endPoint y: 394, distance: 270.5
click at [719, 394] on div "Para utilizar alguns recursos da sua conta [PERSON_NAME], é necessário enviar a…" at bounding box center [801, 274] width 859 height 340
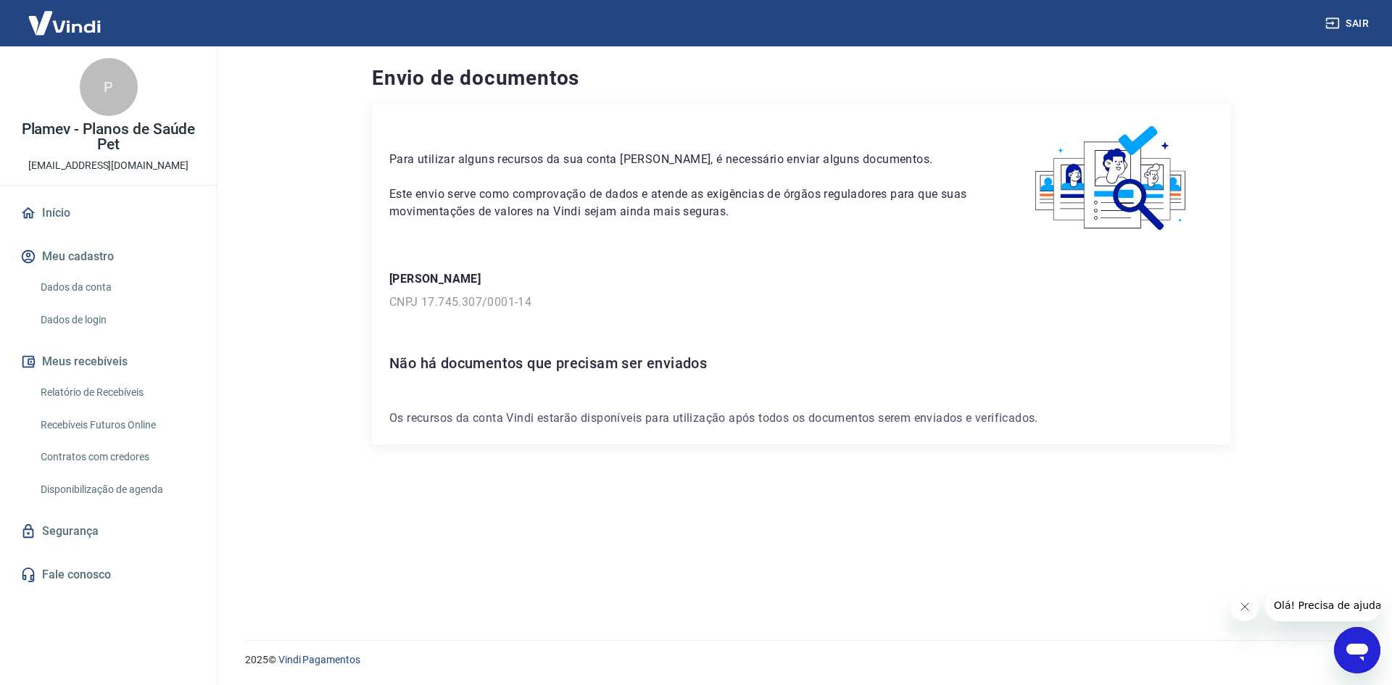
click at [729, 394] on div "Para utilizar alguns recursos da sua conta [PERSON_NAME], é necessário enviar a…" at bounding box center [801, 274] width 859 height 340
drag, startPoint x: 396, startPoint y: 361, endPoint x: 676, endPoint y: 365, distance: 280.0
click at [676, 365] on h6 "Não há documentos que precisam ser enviados" at bounding box center [801, 363] width 824 height 23
click at [521, 387] on div "Para utilizar alguns recursos da sua conta [PERSON_NAME], é necessário enviar a…" at bounding box center [801, 274] width 859 height 340
drag, startPoint x: 413, startPoint y: 361, endPoint x: 714, endPoint y: 375, distance: 301.3
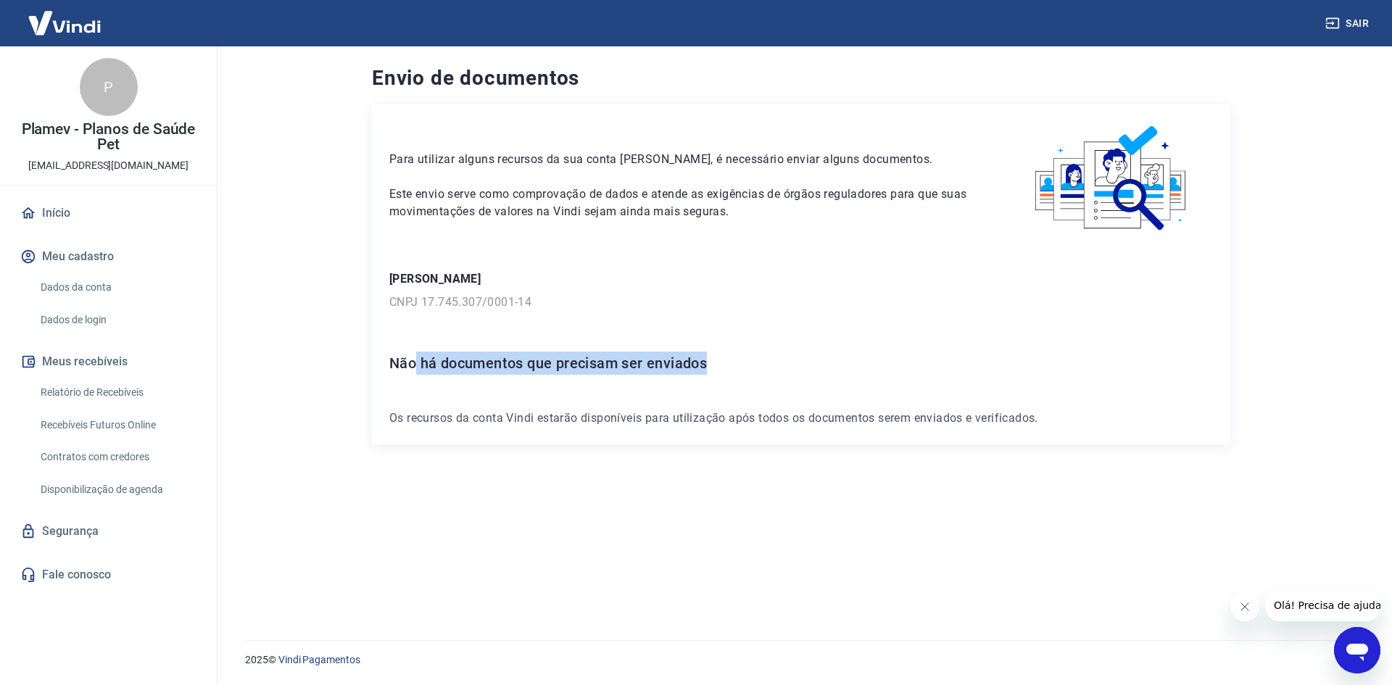
click at [714, 375] on div "Para utilizar alguns recursos da sua conta [PERSON_NAME], é necessário enviar a…" at bounding box center [801, 274] width 859 height 340
